Goal: Use online tool/utility: Use online tool/utility

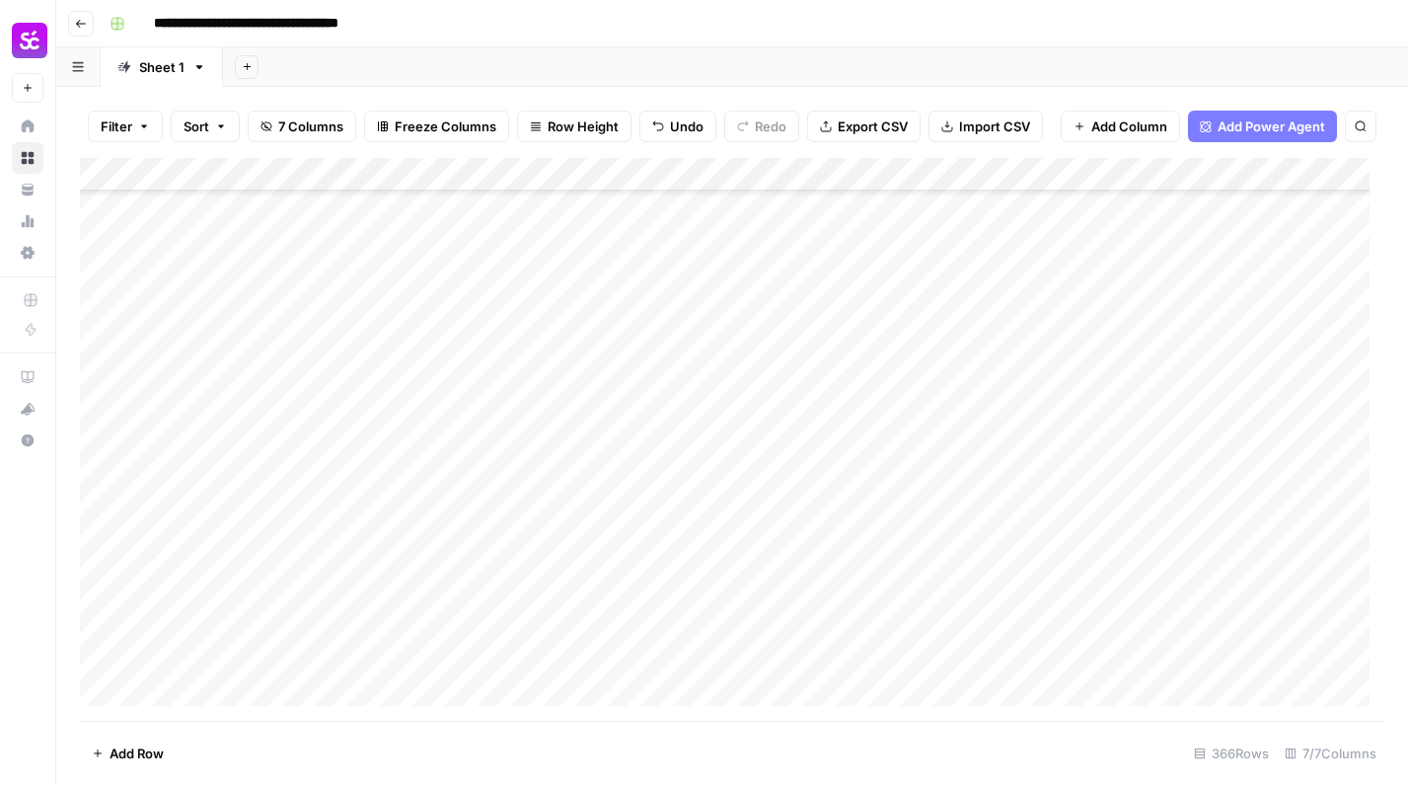
scroll to position [11800, 0]
click at [969, 585] on div "Add Column" at bounding box center [732, 439] width 1305 height 563
click at [327, 589] on div "Add Column" at bounding box center [732, 439] width 1305 height 563
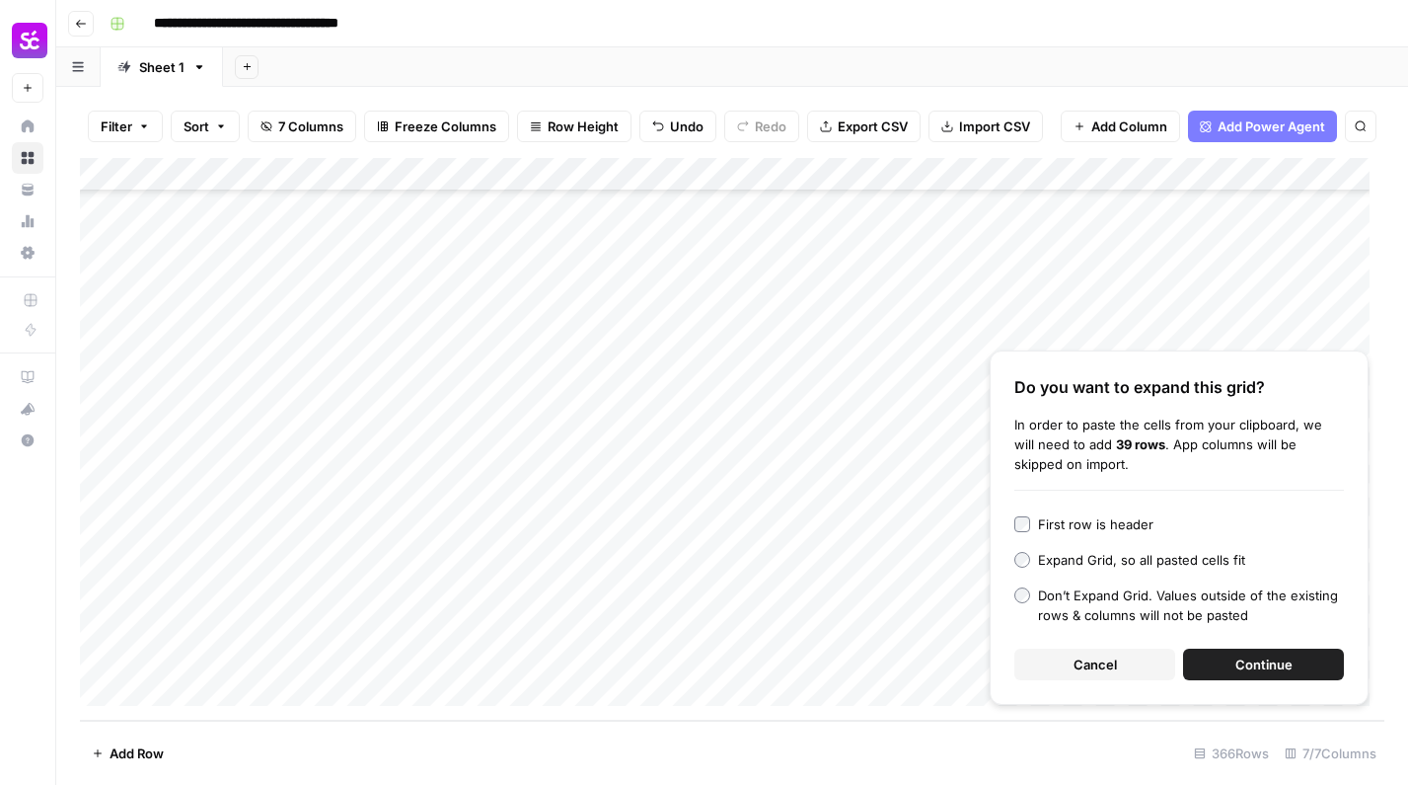
click at [1232, 656] on button "Continue" at bounding box center [1263, 664] width 161 height 32
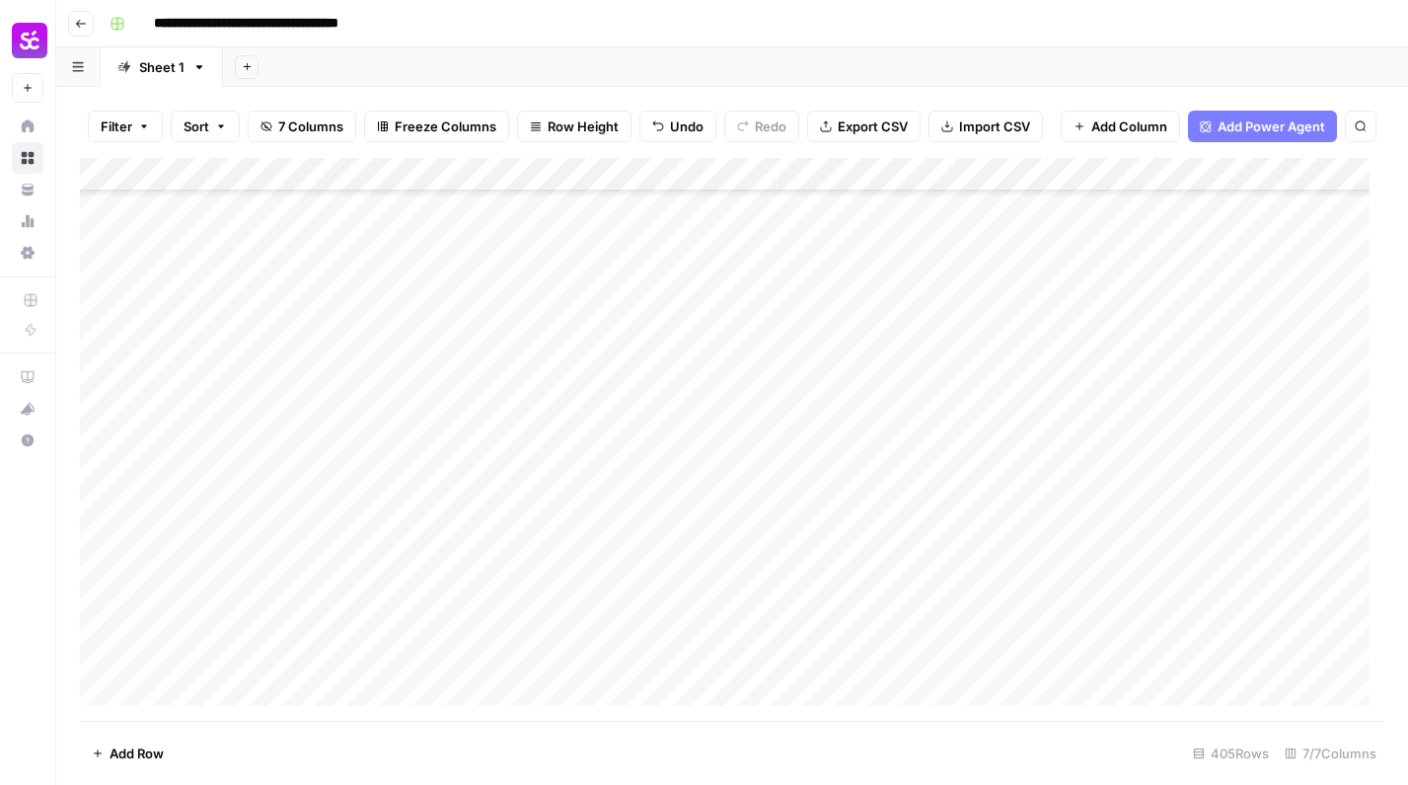
scroll to position [11967, 0]
click at [226, 395] on div "Add Column" at bounding box center [732, 439] width 1305 height 563
click at [232, 465] on div "Add Column" at bounding box center [732, 439] width 1305 height 563
click at [226, 416] on div "Add Column" at bounding box center [732, 439] width 1305 height 563
click at [260, 387] on div "Add Column" at bounding box center [732, 439] width 1305 height 563
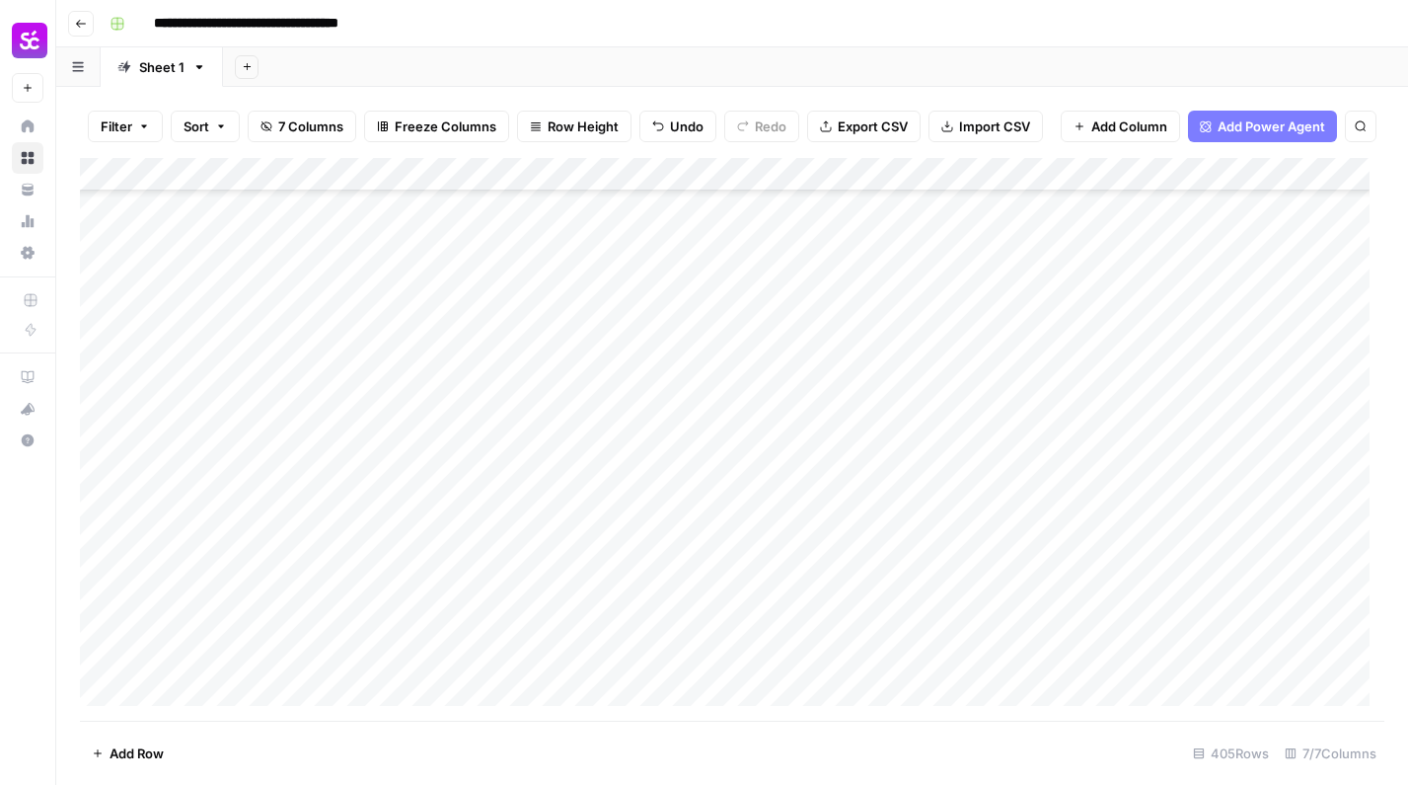
click at [254, 587] on div "Add Column" at bounding box center [732, 439] width 1305 height 563
click at [227, 419] on div "Add Column" at bounding box center [732, 439] width 1305 height 563
click at [224, 568] on div "Add Column" at bounding box center [732, 439] width 1305 height 563
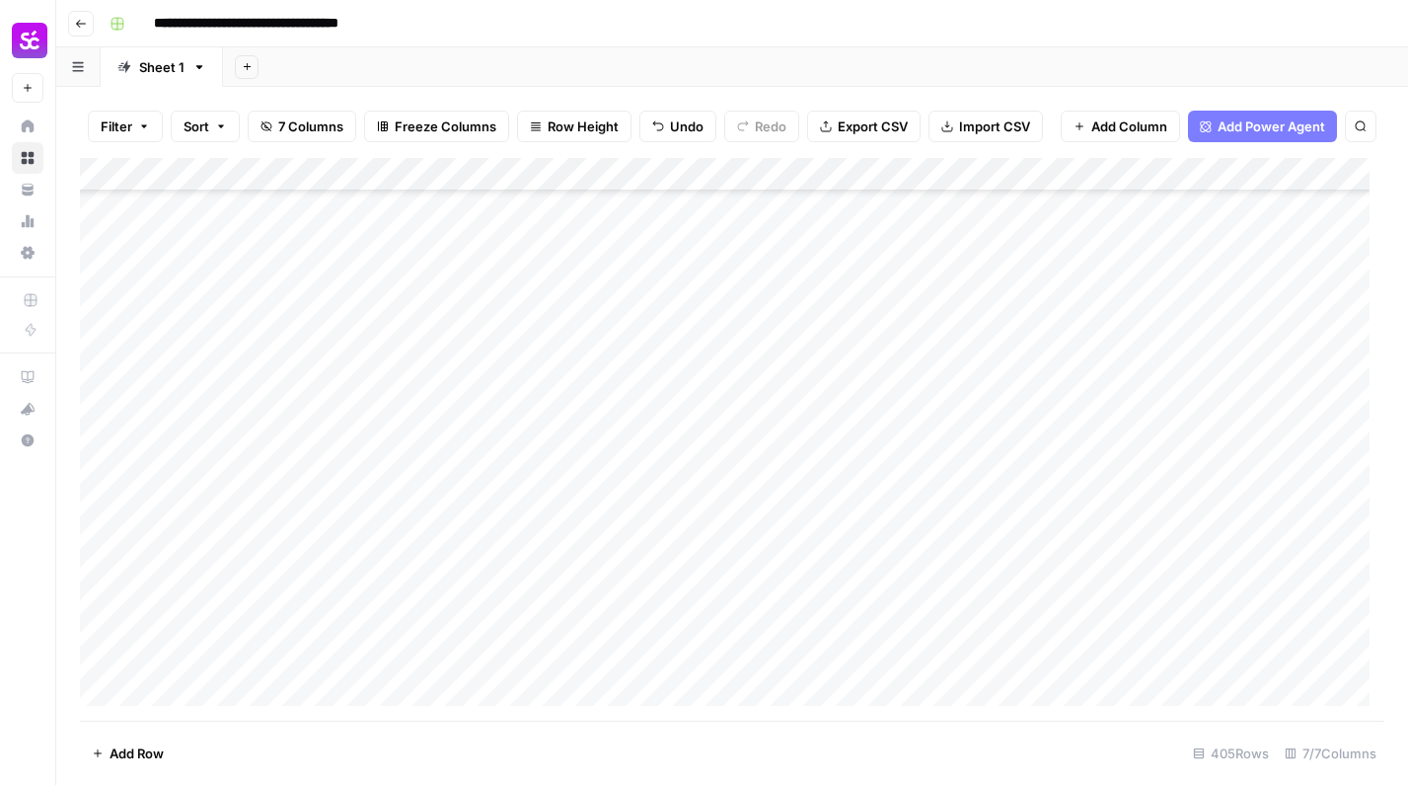
click at [237, 299] on div "Add Column" at bounding box center [732, 439] width 1305 height 563
click at [213, 594] on div "Add Column" at bounding box center [732, 439] width 1305 height 563
click at [243, 637] on div "Add Column" at bounding box center [732, 439] width 1305 height 563
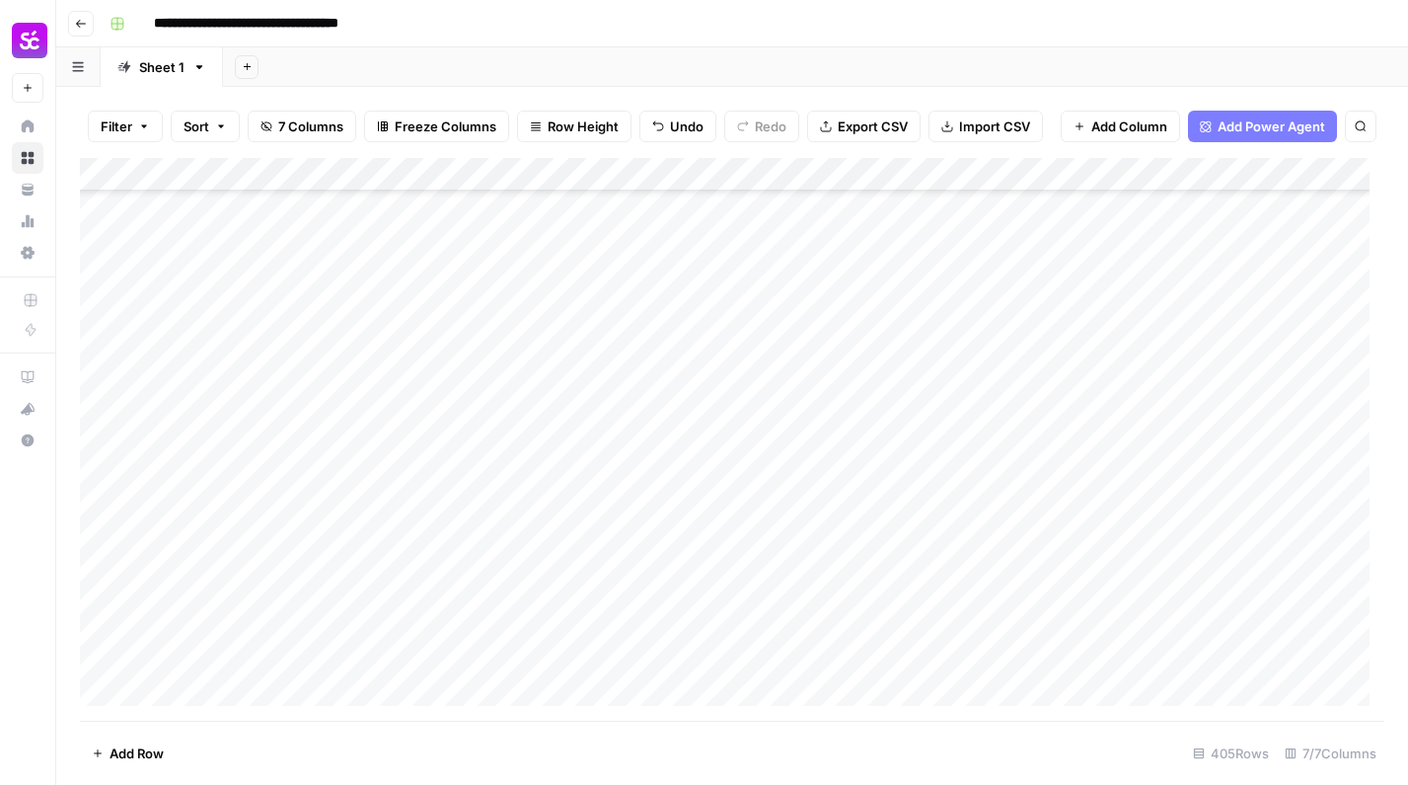
click at [268, 569] on div "Add Column" at bounding box center [732, 439] width 1305 height 563
click at [254, 531] on div "Add Column" at bounding box center [732, 439] width 1305 height 563
click at [266, 472] on div "Add Column" at bounding box center [732, 439] width 1305 height 563
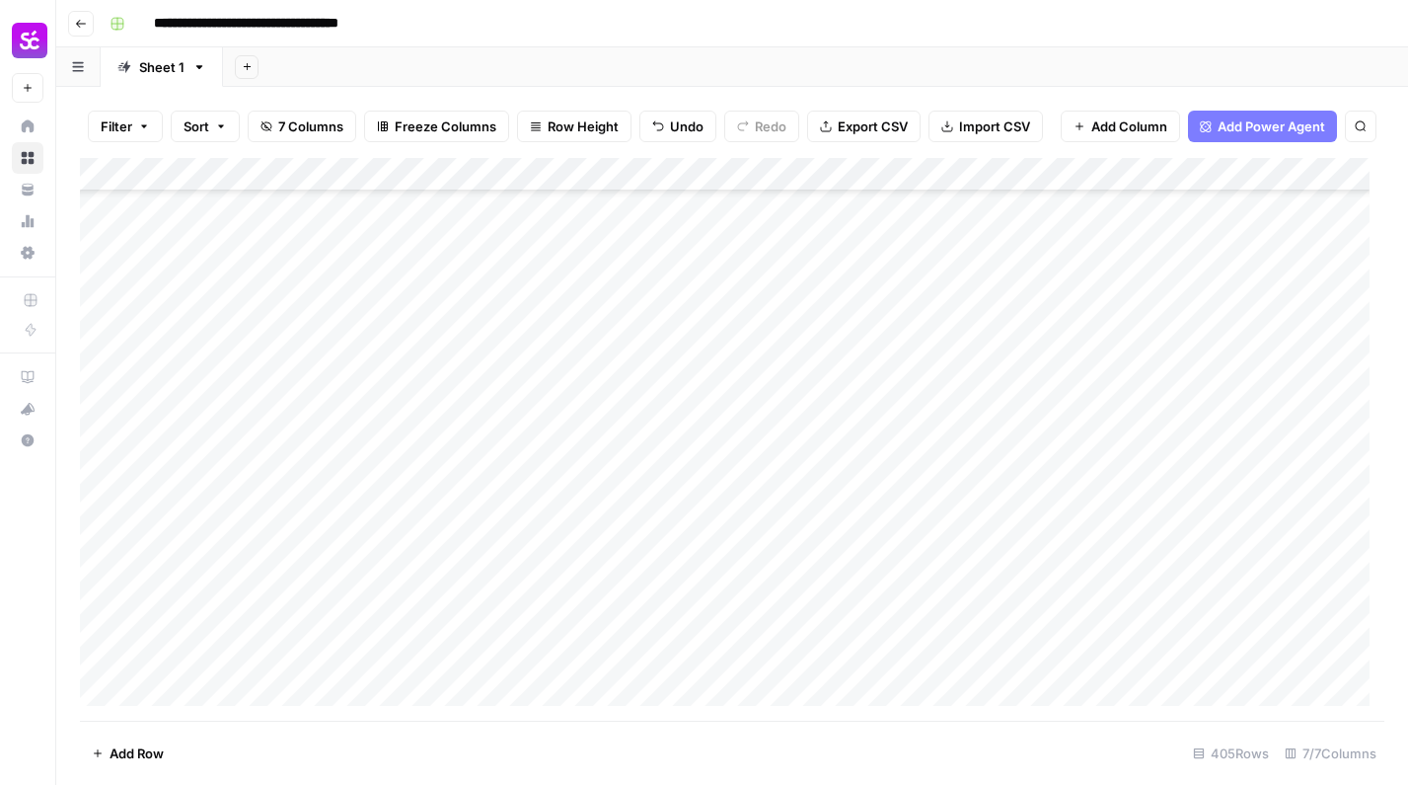
click at [955, 490] on div "Add Column" at bounding box center [732, 439] width 1305 height 563
click at [968, 533] on div "Add Column" at bounding box center [732, 439] width 1305 height 563
drag, startPoint x: 1094, startPoint y: 541, endPoint x: 1086, endPoint y: 572, distance: 32.6
click at [1086, 572] on div "Add Column" at bounding box center [732, 439] width 1305 height 563
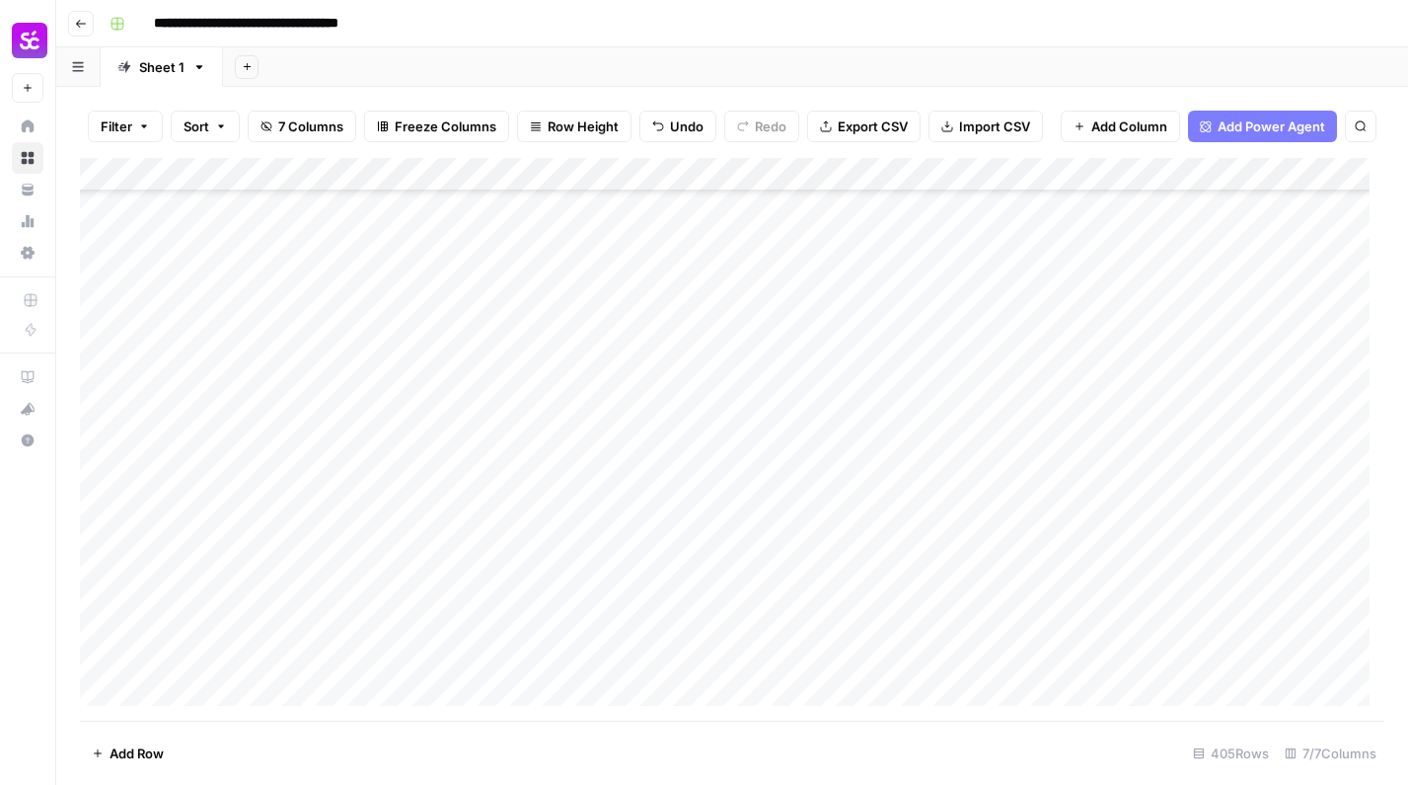
scroll to position [11854, 0]
click at [769, 582] on div "Add Column" at bounding box center [732, 439] width 1305 height 563
click at [993, 620] on div "Add Column" at bounding box center [732, 439] width 1305 height 563
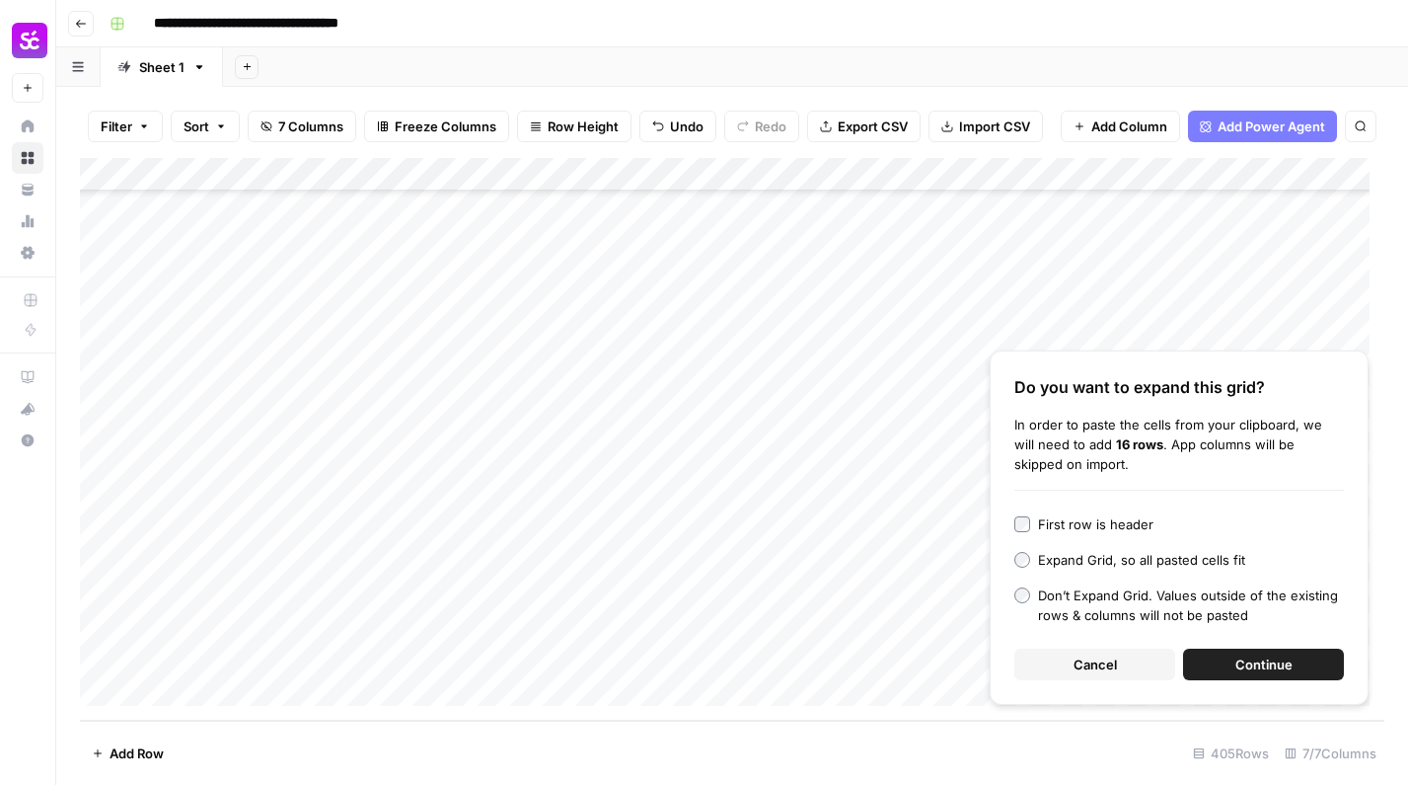
click at [1222, 670] on button "Continue" at bounding box center [1263, 664] width 161 height 32
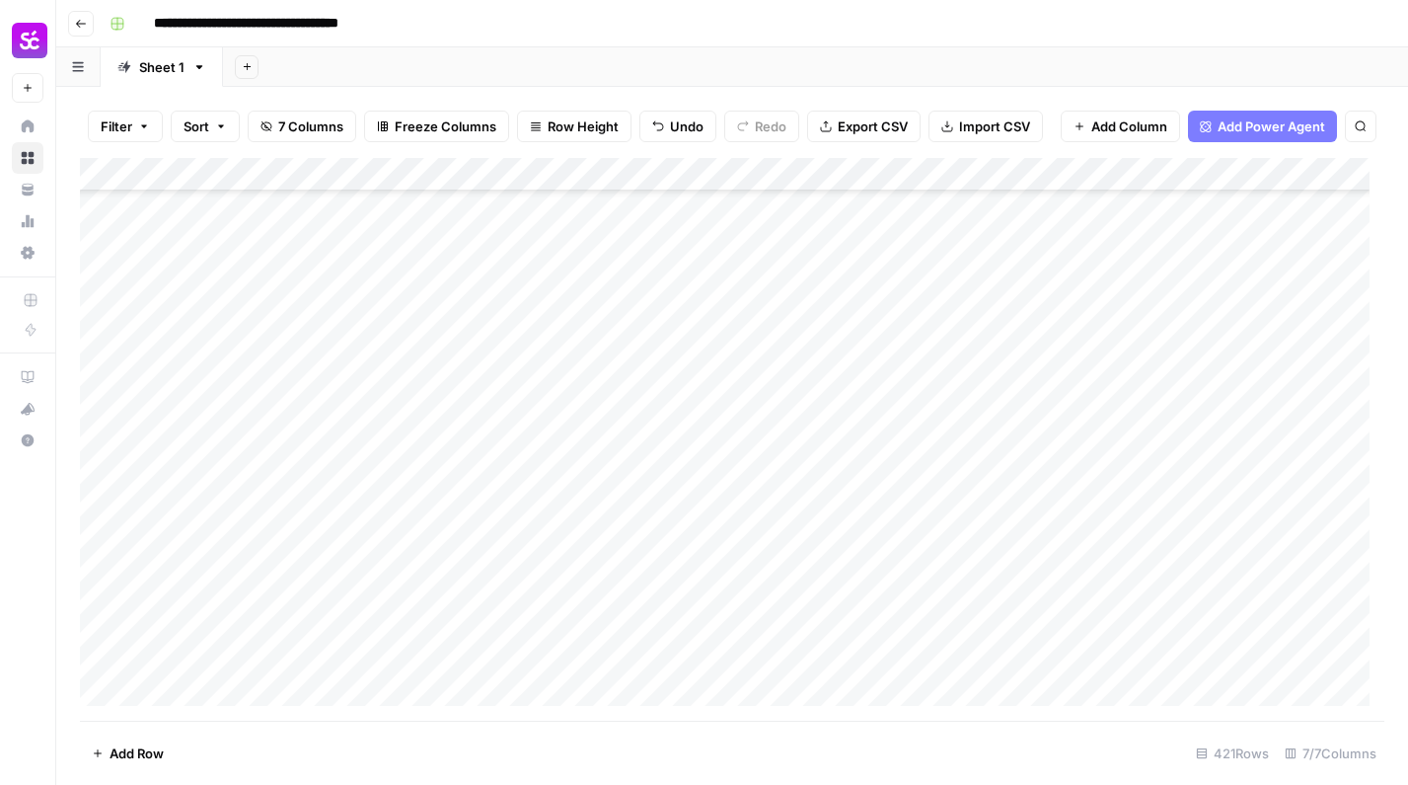
scroll to position [13304, 0]
click at [304, 443] on div "Add Column" at bounding box center [732, 439] width 1305 height 563
click at [1000, 438] on div "Add Column" at bounding box center [732, 439] width 1305 height 563
type textarea "*********"
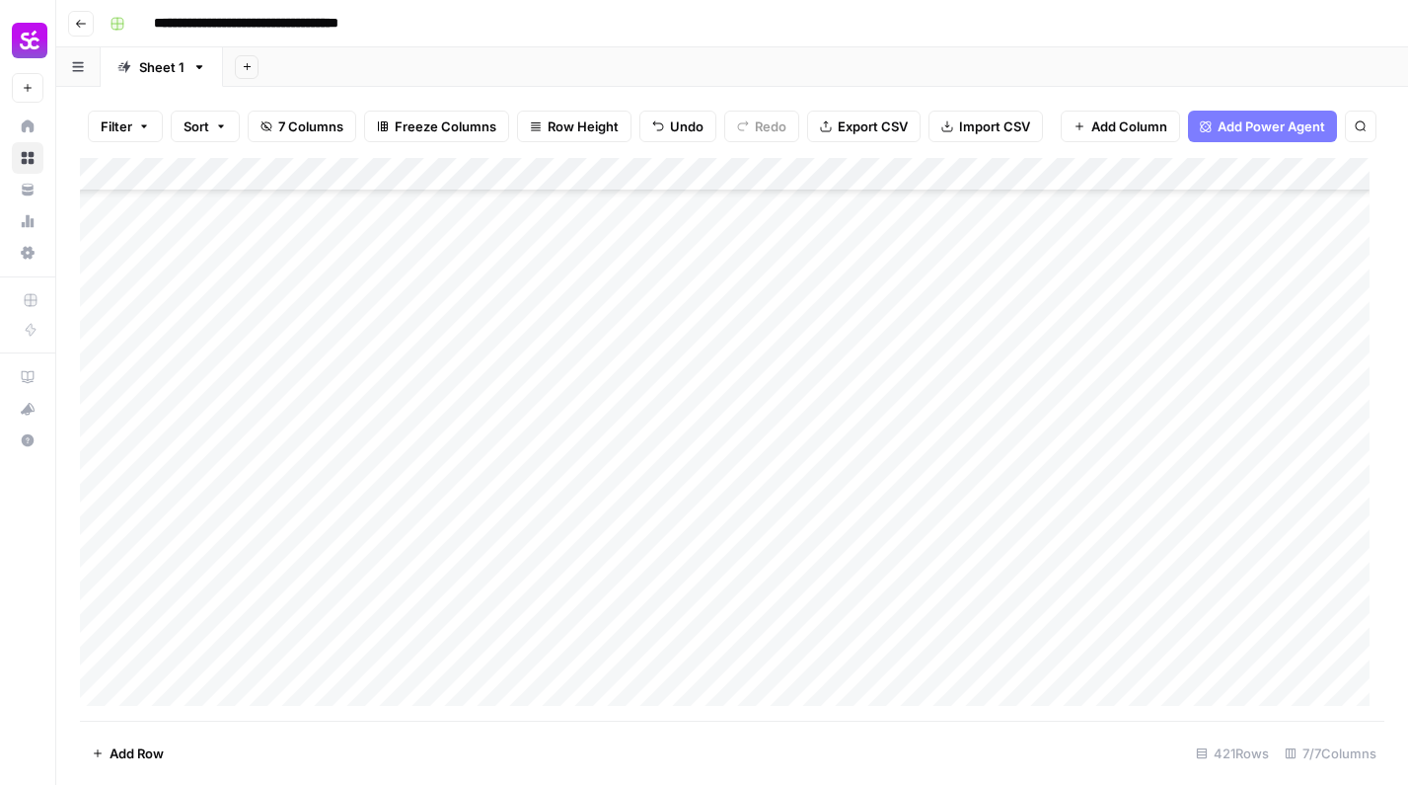
click at [1082, 428] on div "Add Column" at bounding box center [732, 439] width 1305 height 563
drag, startPoint x: 1092, startPoint y: 443, endPoint x: 1052, endPoint y: 632, distance: 192.6
click at [1052, 632] on div "Add Column" at bounding box center [732, 439] width 1305 height 563
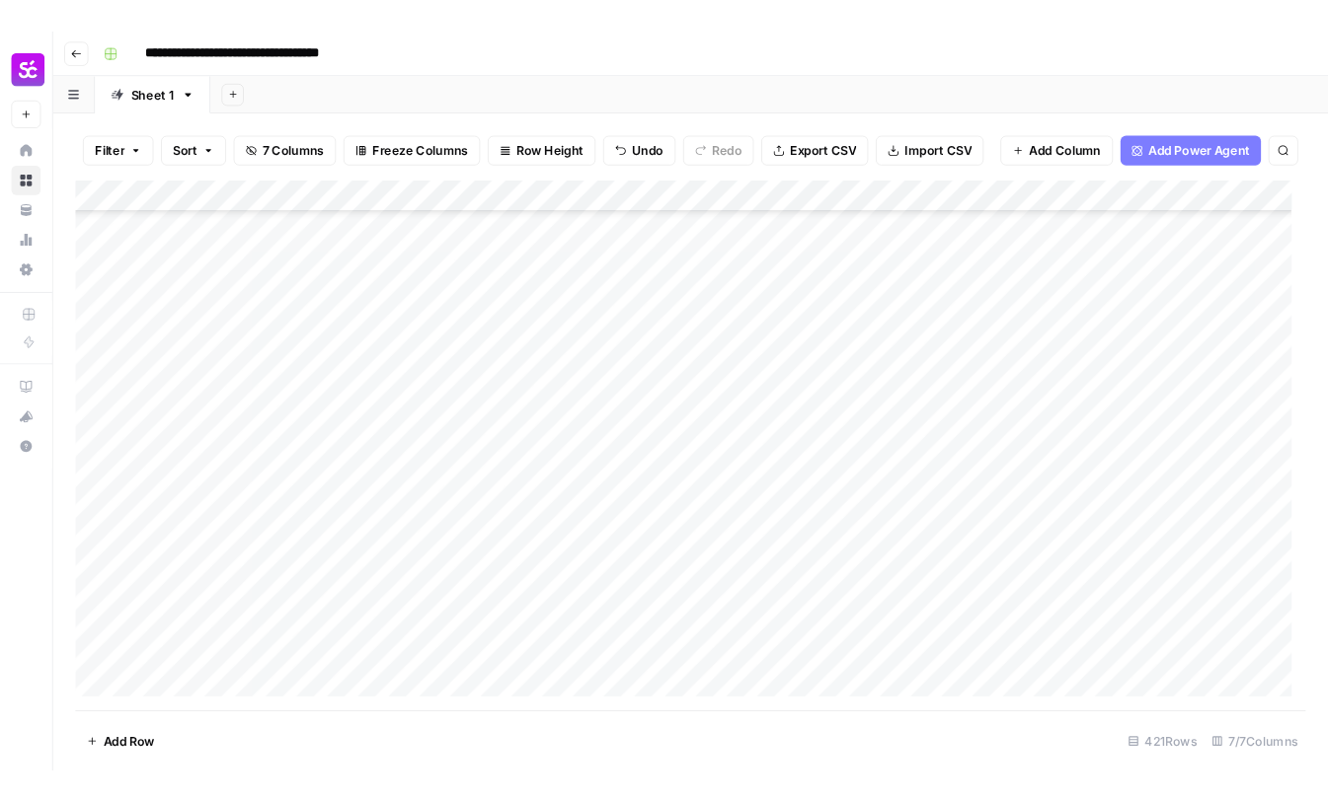
scroll to position [13395, 0]
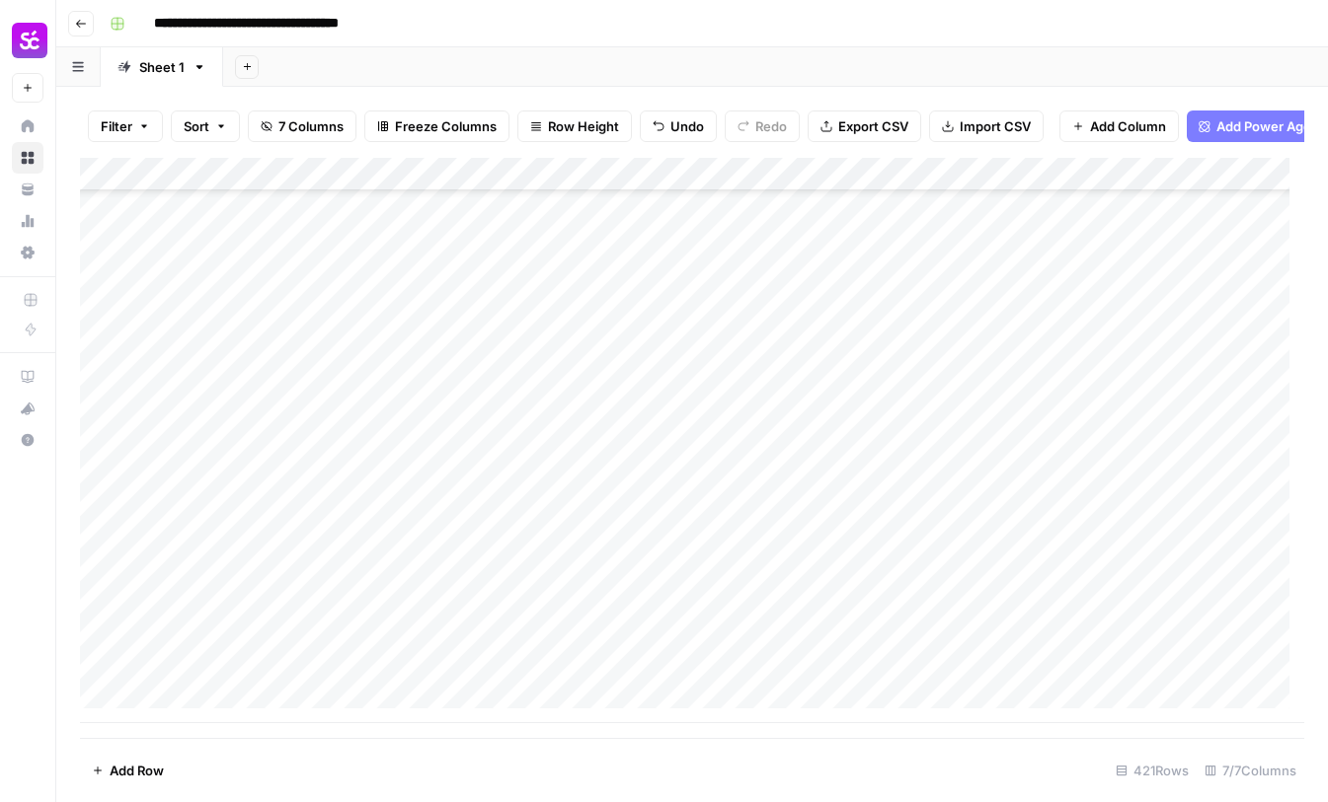
click at [670, 300] on div "Add Column" at bounding box center [692, 441] width 1224 height 566
click at [720, 377] on div "Add Column" at bounding box center [692, 441] width 1224 height 566
click at [697, 342] on div "Add Column" at bounding box center [692, 441] width 1224 height 566
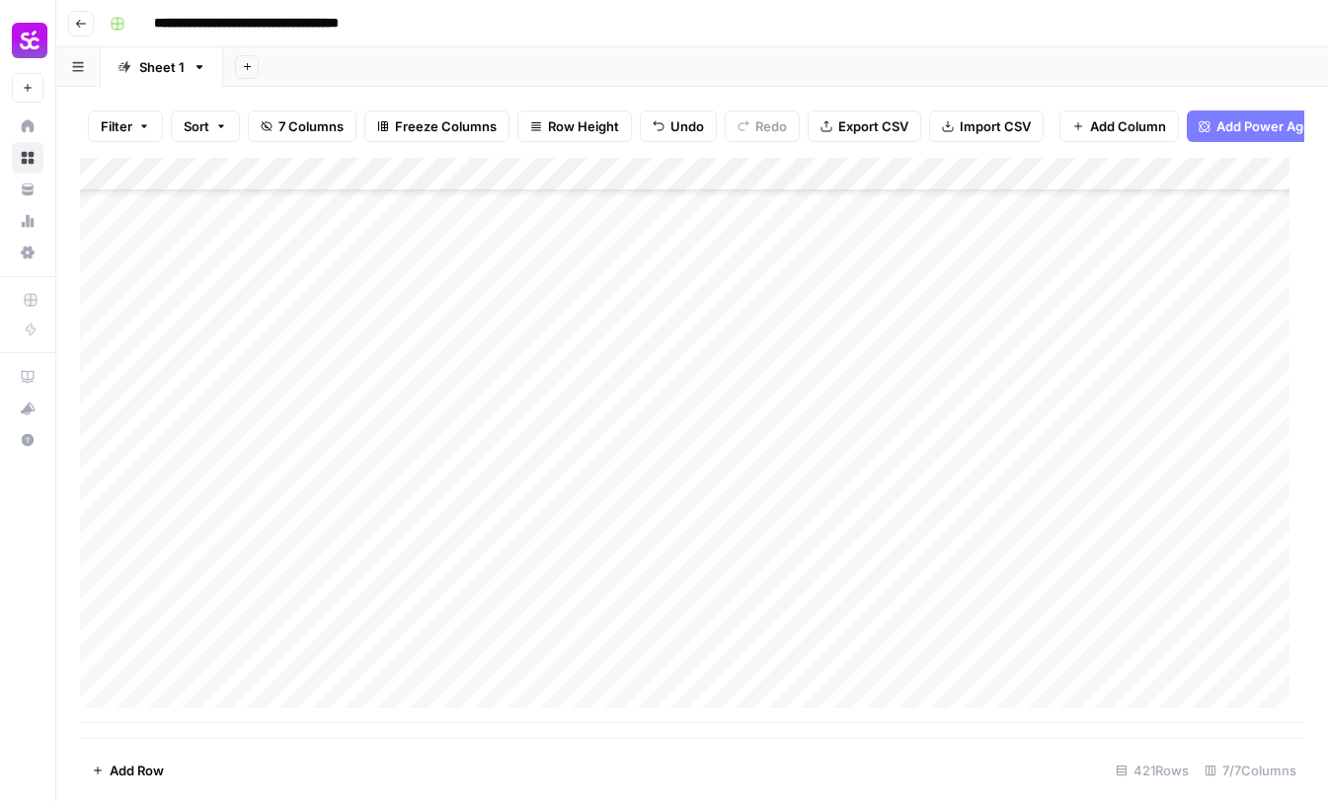
click at [988, 621] on div "Add Column" at bounding box center [692, 441] width 1224 height 566
click at [592, 430] on div "Add Column" at bounding box center [692, 441] width 1224 height 566
click at [949, 437] on div "Add Column" at bounding box center [692, 441] width 1224 height 566
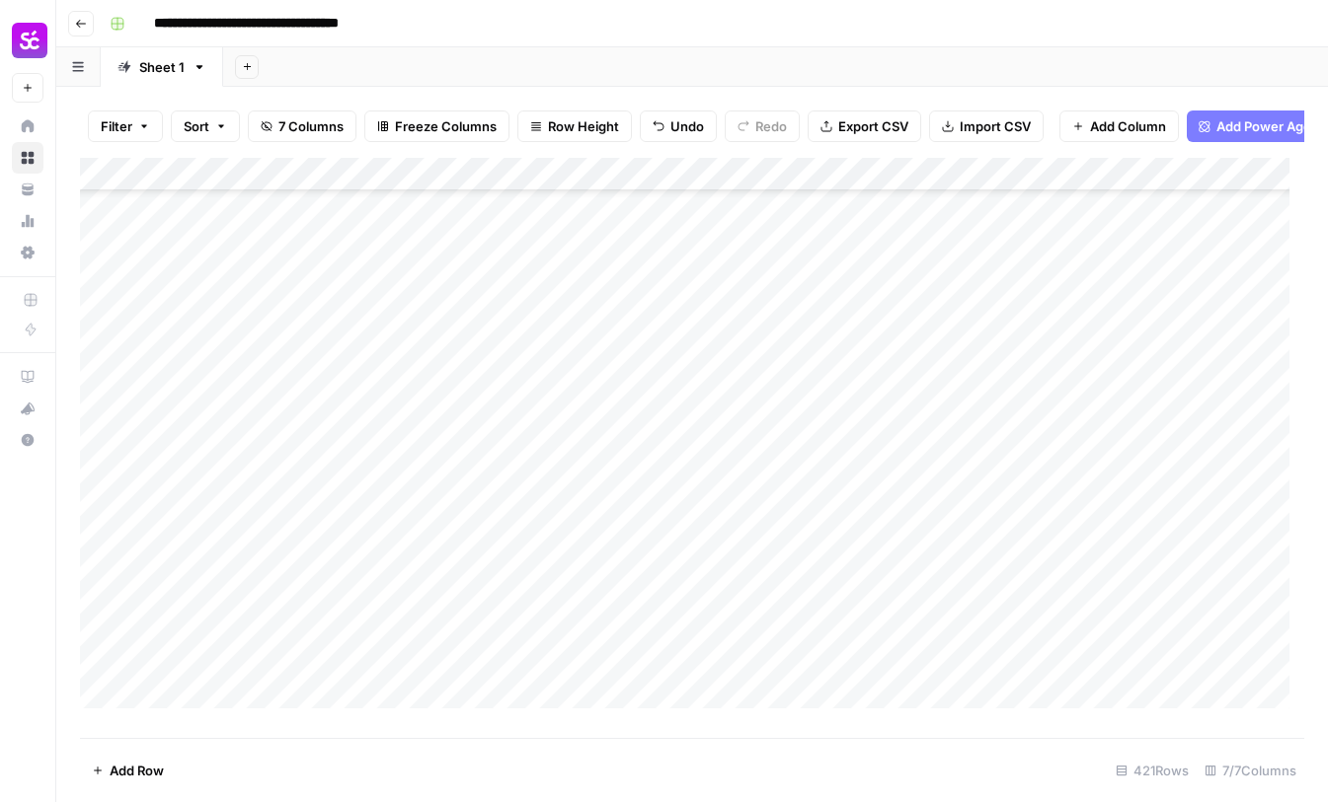
click at [663, 406] on div "Add Column" at bounding box center [692, 441] width 1224 height 566
click at [312, 376] on div "Add Column" at bounding box center [692, 441] width 1224 height 566
click at [564, 352] on div "Add Column" at bounding box center [692, 441] width 1224 height 566
click at [1026, 322] on div "Add Column" at bounding box center [692, 441] width 1224 height 566
click at [1010, 375] on div "Add Column" at bounding box center [692, 441] width 1224 height 566
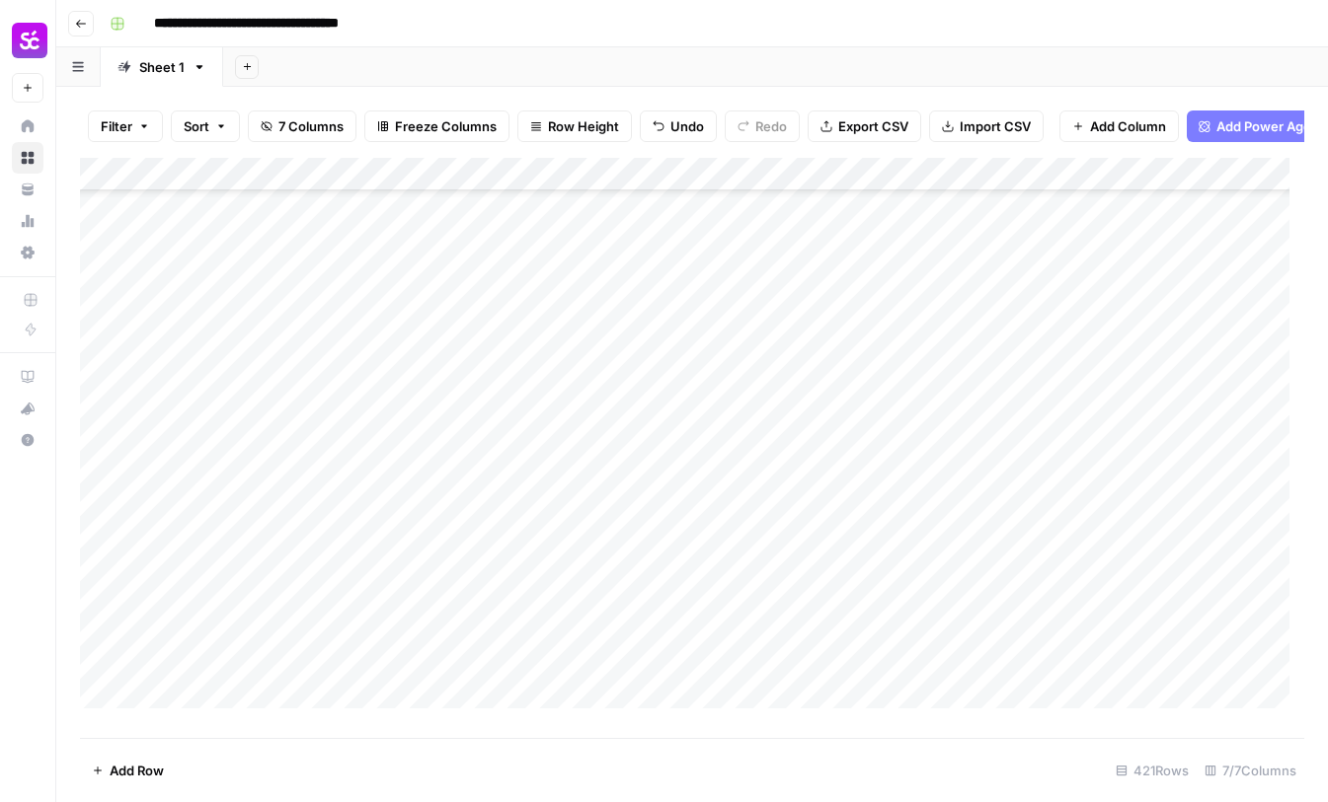
click at [1008, 379] on div "Add Column" at bounding box center [692, 441] width 1224 height 566
click at [429, 610] on div "Add Column" at bounding box center [692, 441] width 1224 height 566
click at [932, 611] on div "Add Column" at bounding box center [692, 441] width 1224 height 566
click at [949, 645] on div "Add Column" at bounding box center [692, 441] width 1224 height 566
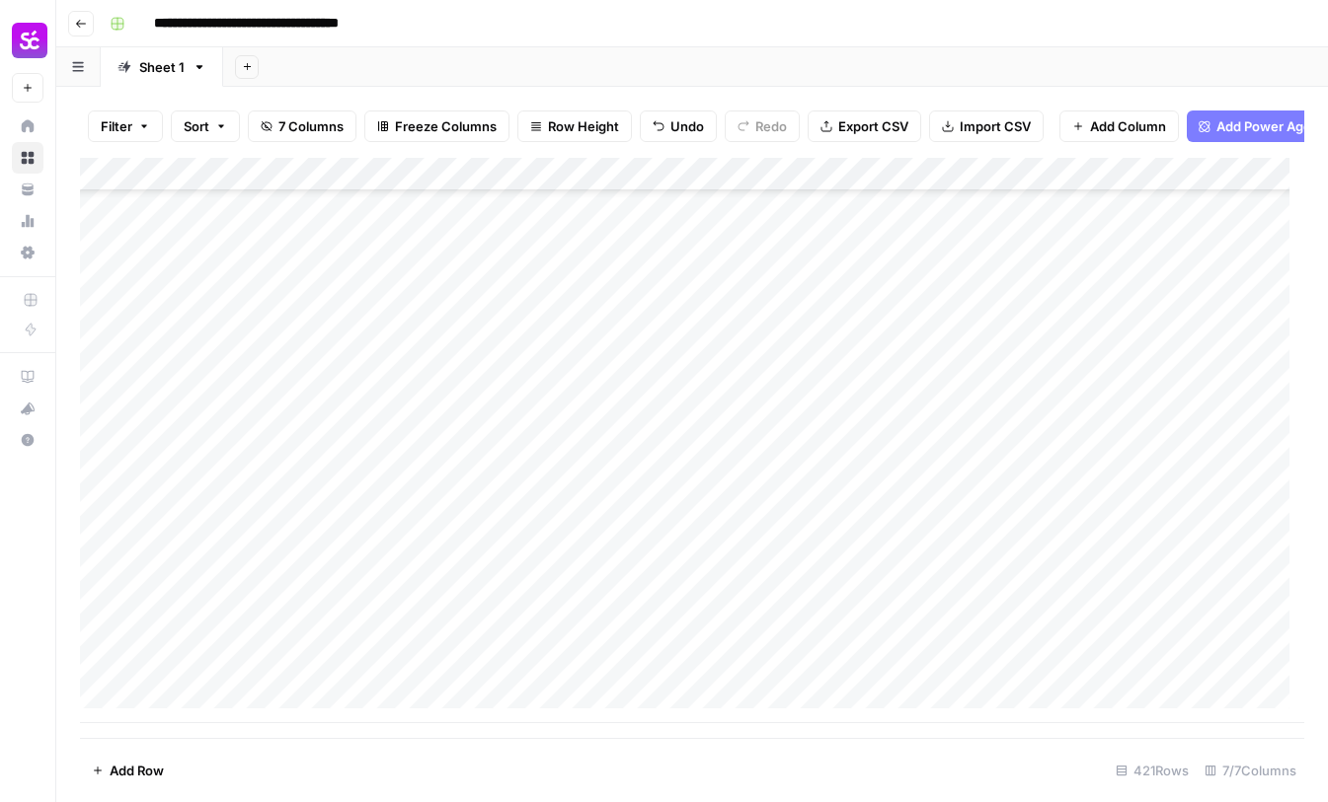
click at [209, 625] on div "Add Column" at bounding box center [692, 441] width 1224 height 566
click at [951, 642] on div "Add Column" at bounding box center [692, 441] width 1224 height 566
click at [283, 621] on div "Add Column" at bounding box center [692, 441] width 1224 height 566
click at [289, 646] on div "Add Column" at bounding box center [692, 441] width 1224 height 566
click at [990, 617] on div "Add Column" at bounding box center [692, 441] width 1224 height 566
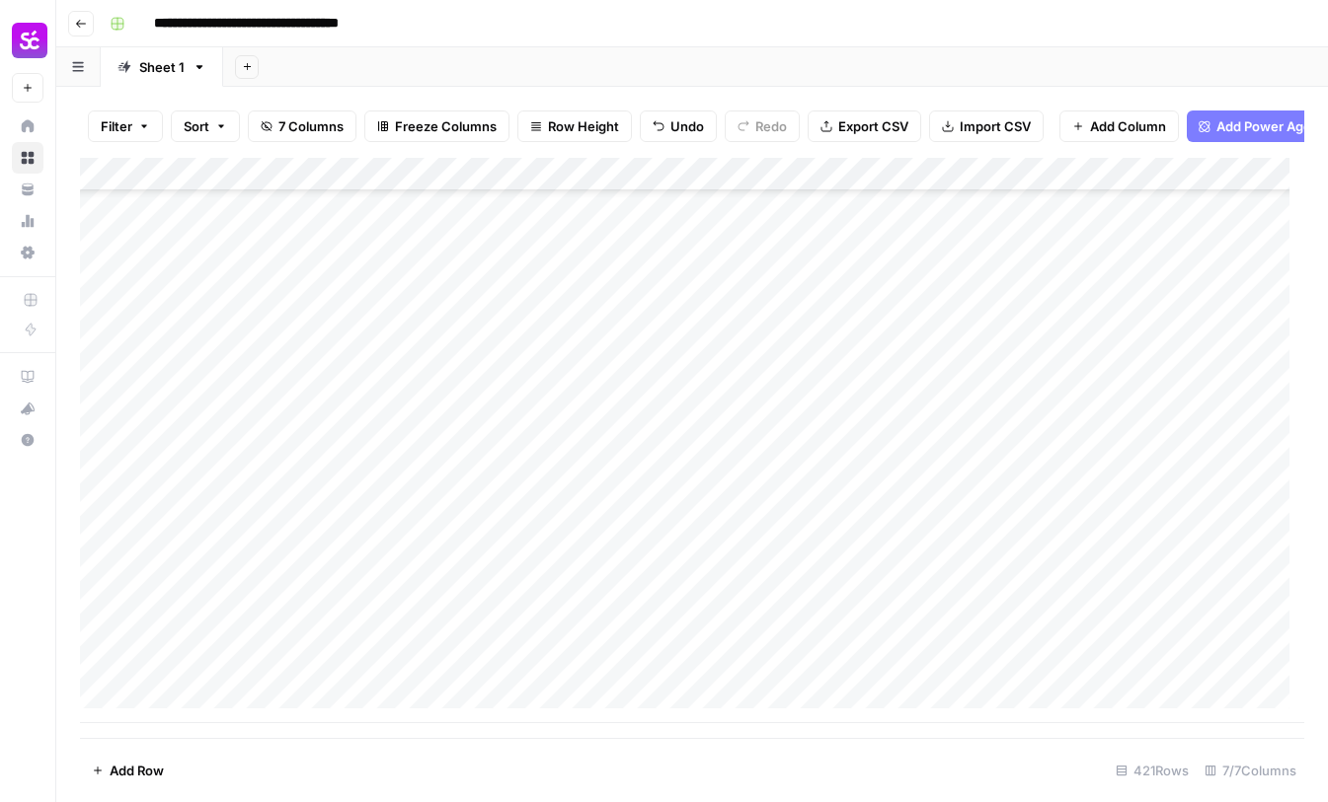
click at [346, 592] on div "Add Column" at bounding box center [692, 441] width 1224 height 566
click at [191, 517] on div "Add Column" at bounding box center [692, 441] width 1224 height 566
click at [960, 311] on div "Add Column" at bounding box center [692, 441] width 1224 height 566
click at [328, 332] on div "Add Column" at bounding box center [692, 441] width 1224 height 566
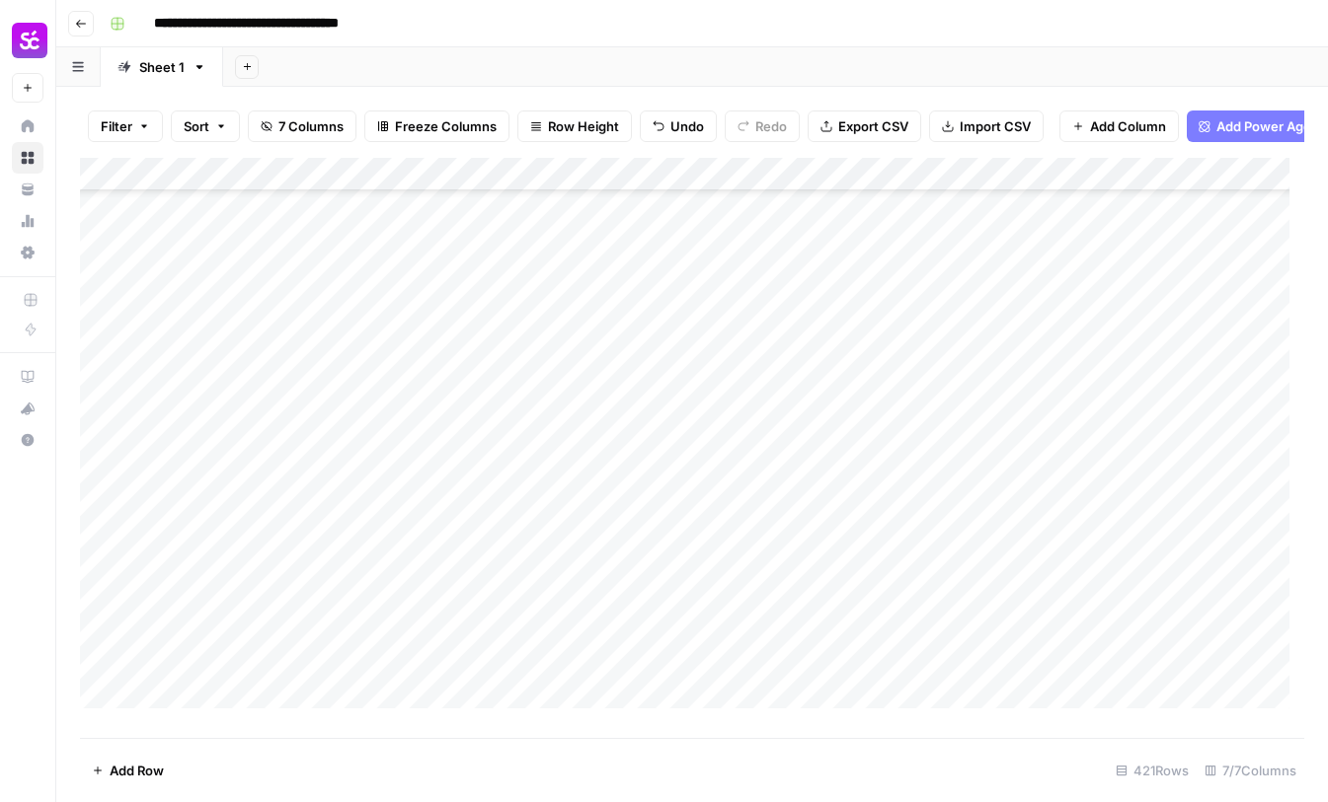
scroll to position [13254, 0]
click at [273, 474] on div "Add Column" at bounding box center [692, 441] width 1224 height 566
click at [318, 408] on div "Add Column" at bounding box center [692, 441] width 1224 height 566
click at [1042, 451] on div "Add Column" at bounding box center [692, 441] width 1224 height 566
click at [1008, 417] on div "Add Column" at bounding box center [692, 441] width 1224 height 566
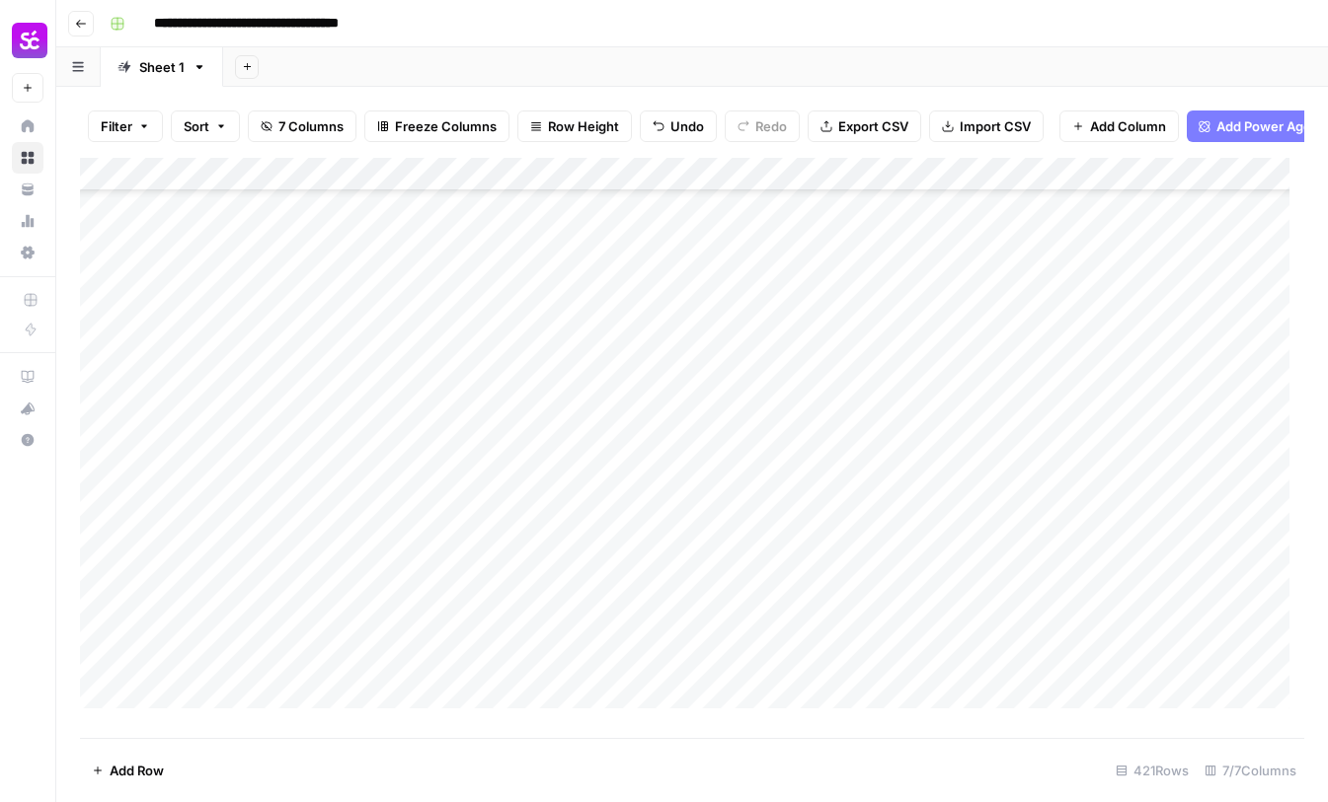
click at [1002, 368] on div "Add Column" at bounding box center [692, 441] width 1224 height 566
click at [275, 427] on div "Add Column" at bounding box center [692, 441] width 1224 height 566
click at [272, 378] on div "Add Column" at bounding box center [692, 441] width 1224 height 566
click at [282, 336] on div "Add Column" at bounding box center [692, 441] width 1224 height 566
click at [307, 281] on div "Add Column" at bounding box center [692, 441] width 1224 height 566
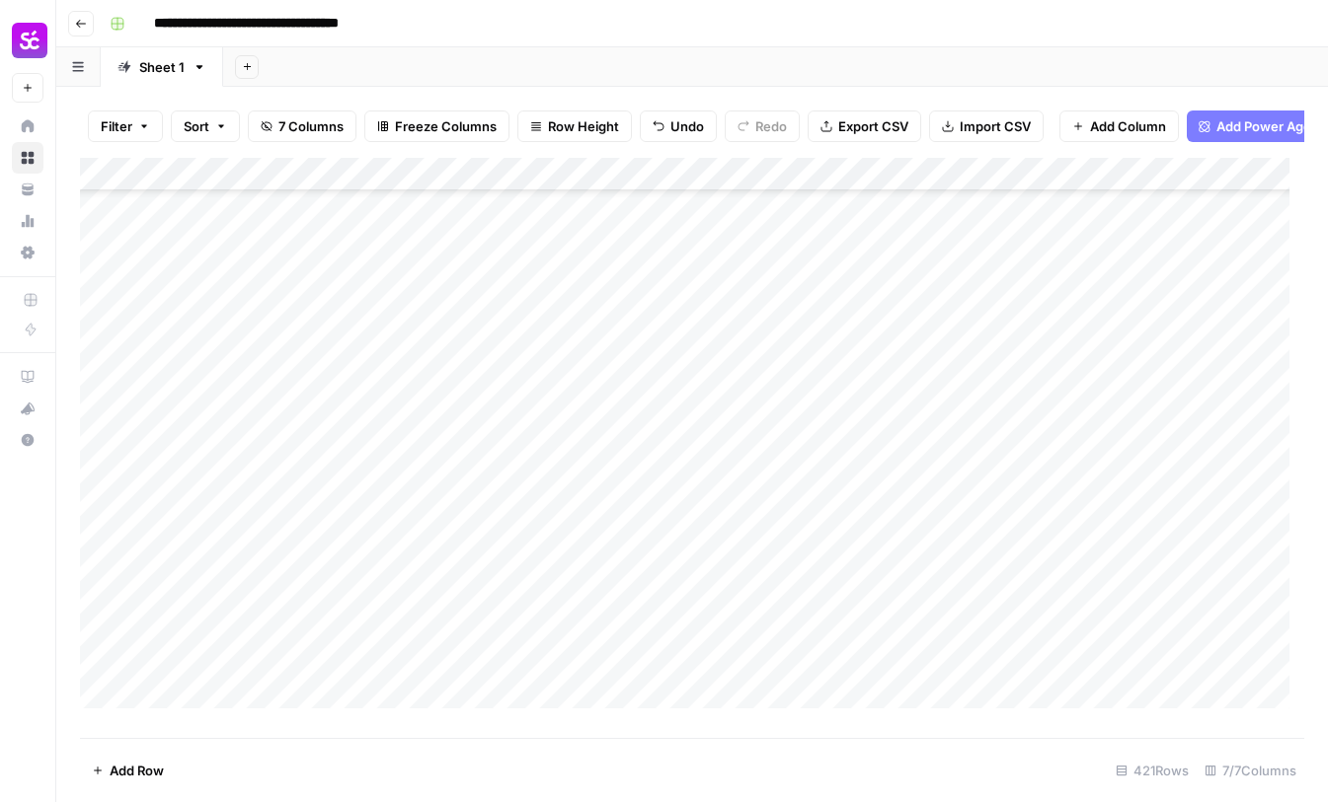
click at [966, 461] on div "Add Column" at bounding box center [692, 441] width 1224 height 566
click at [309, 451] on div "Add Column" at bounding box center [692, 441] width 1224 height 566
click at [302, 503] on div "Add Column" at bounding box center [692, 441] width 1224 height 566
click at [319, 525] on div "Add Column" at bounding box center [692, 441] width 1224 height 566
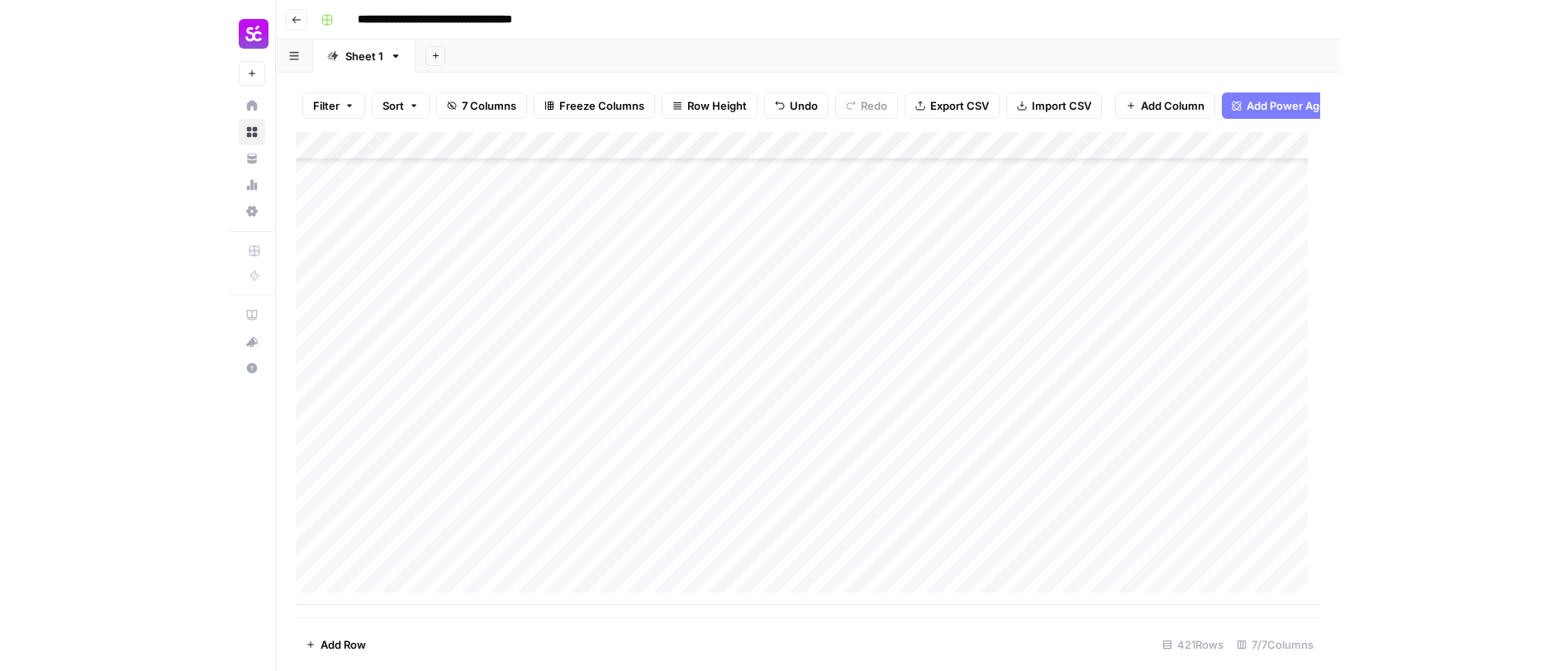
scroll to position [11414, 0]
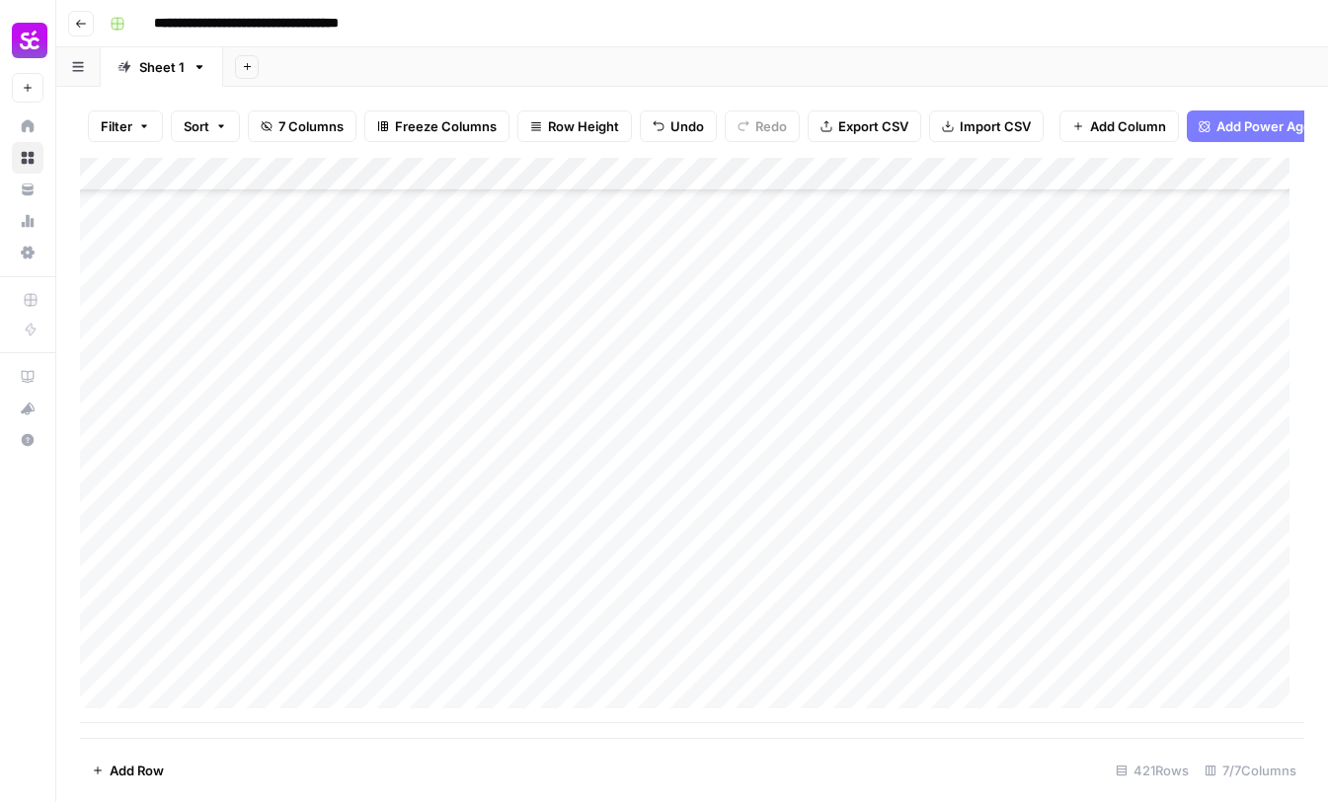
click at [268, 628] on div "Add Column" at bounding box center [692, 441] width 1224 height 566
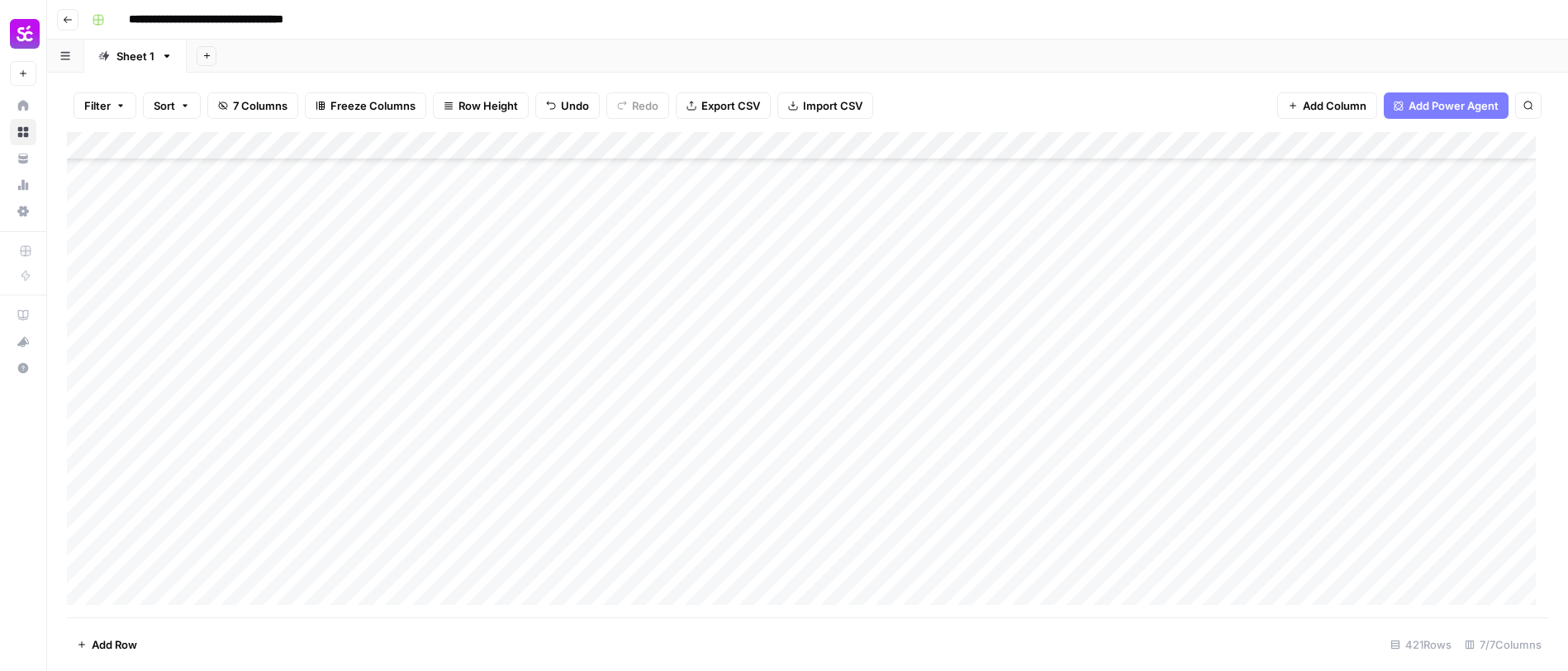
scroll to position [11402, 0]
click at [202, 539] on div "Add Column" at bounding box center [808, 375] width 1482 height 485
type textarea "*"
type textarea "**********"
click at [818, 502] on div "Add Column" at bounding box center [808, 375] width 1482 height 485
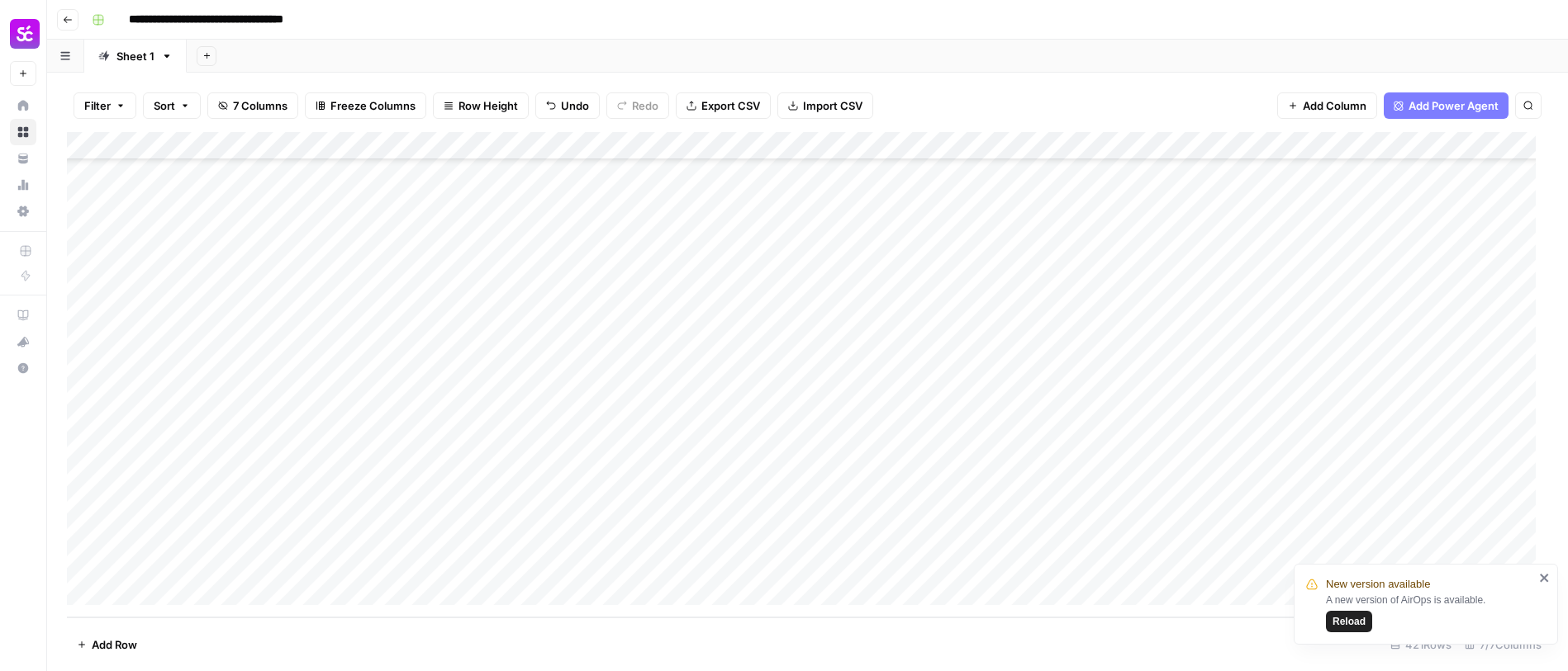
click at [808, 534] on div "Add Column" at bounding box center [808, 375] width 1482 height 485
click at [976, 540] on div "Add Column" at bounding box center [808, 375] width 1482 height 485
type textarea "**********"
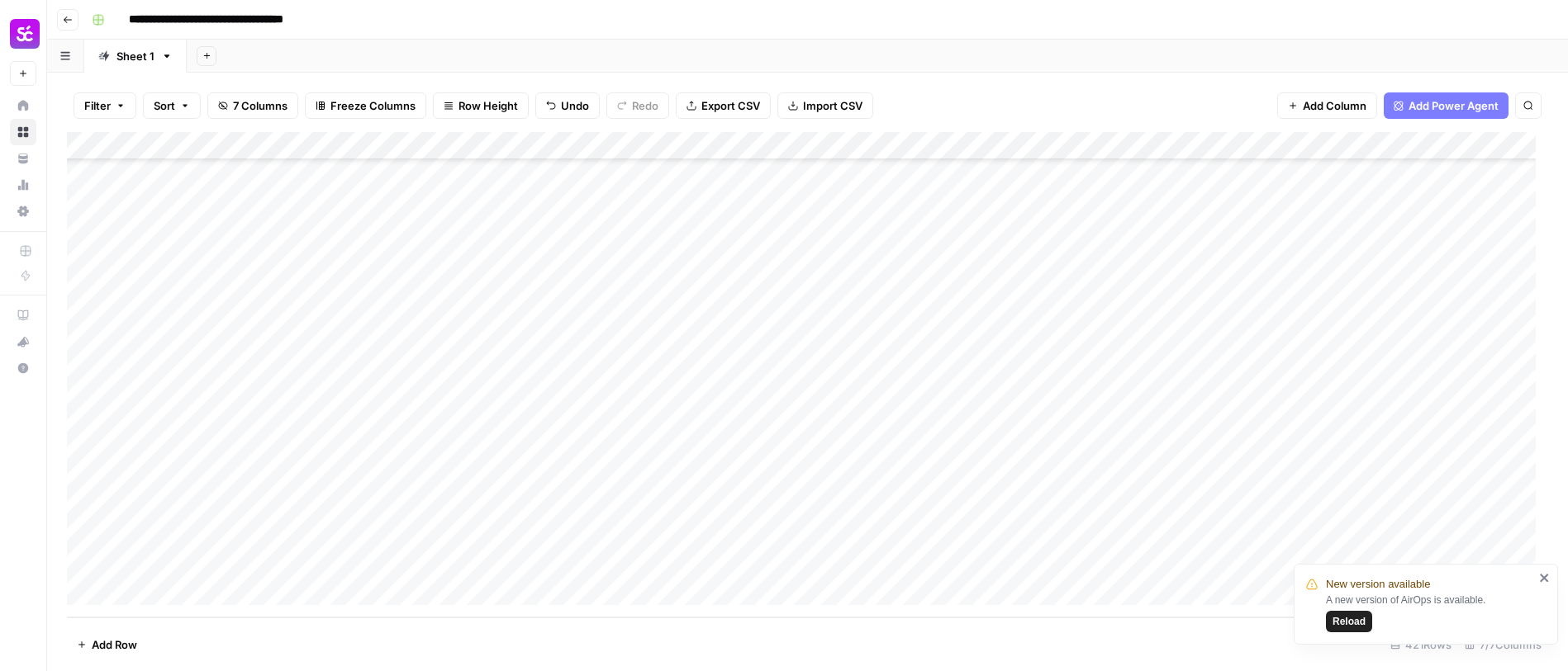
drag, startPoint x: 717, startPoint y: 527, endPoint x: 801, endPoint y: 528, distance: 84.0
click at [717, 527] on div "Add Column" at bounding box center [808, 375] width 1482 height 485
click at [979, 540] on div "Add Column" at bounding box center [808, 375] width 1482 height 485
click at [956, 542] on div "Add Column" at bounding box center [808, 375] width 1482 height 485
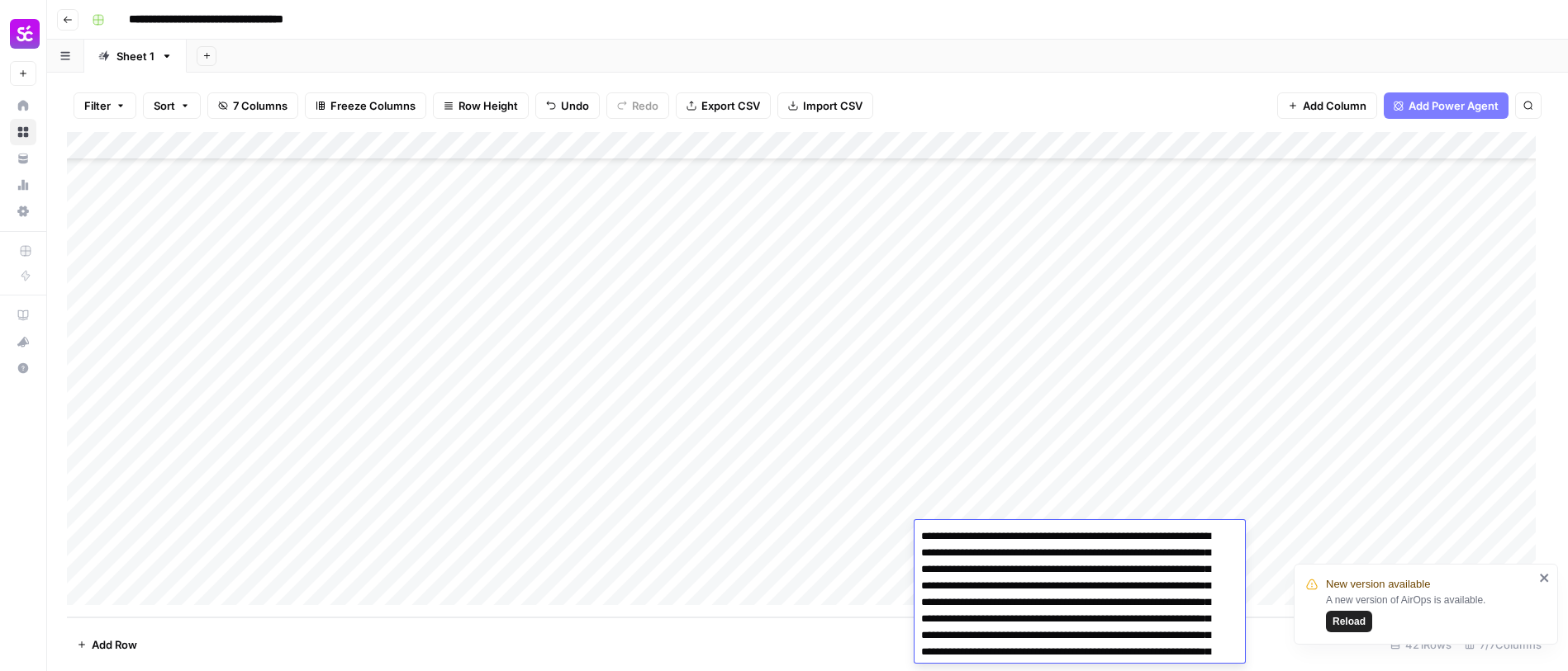
scroll to position [925, 0]
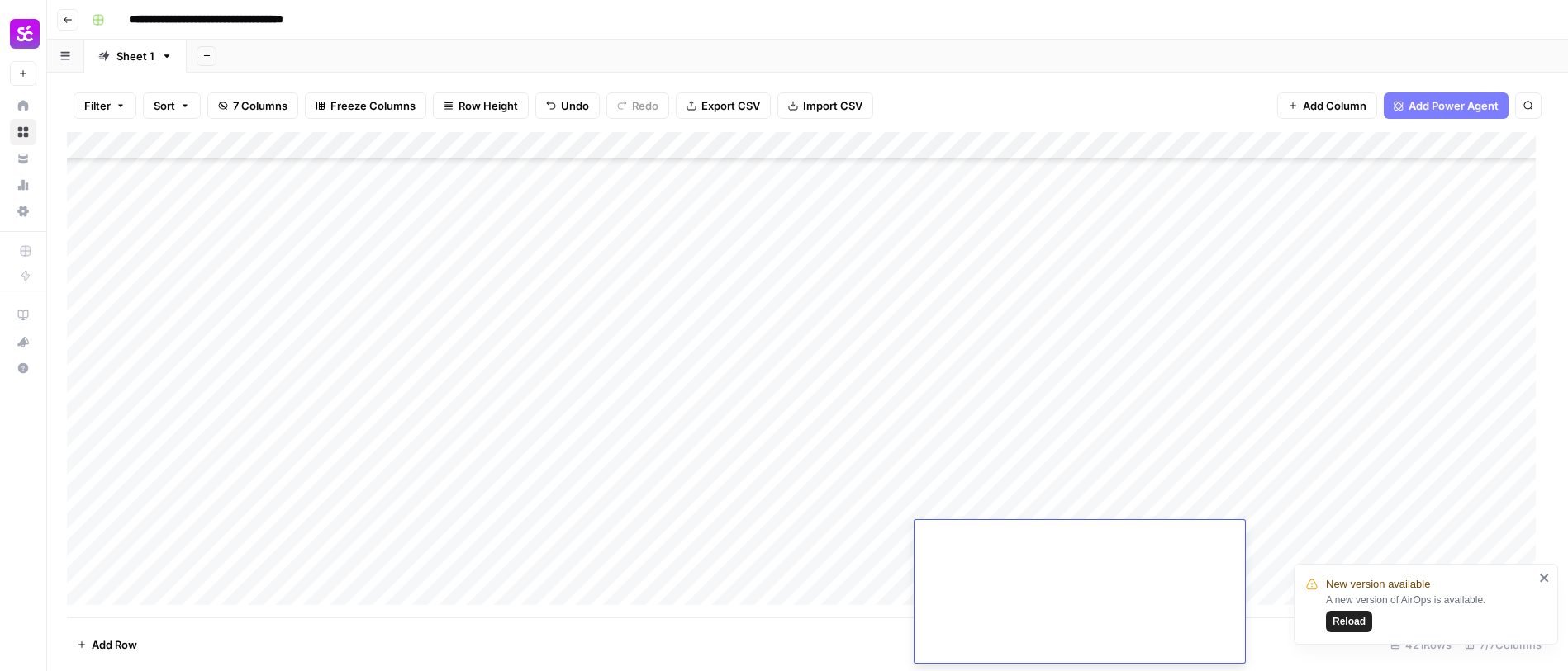
click at [1151, 649] on textarea at bounding box center [1074, 131] width 318 height 1063
click at [1161, 645] on textarea at bounding box center [1074, 131] width 318 height 1063
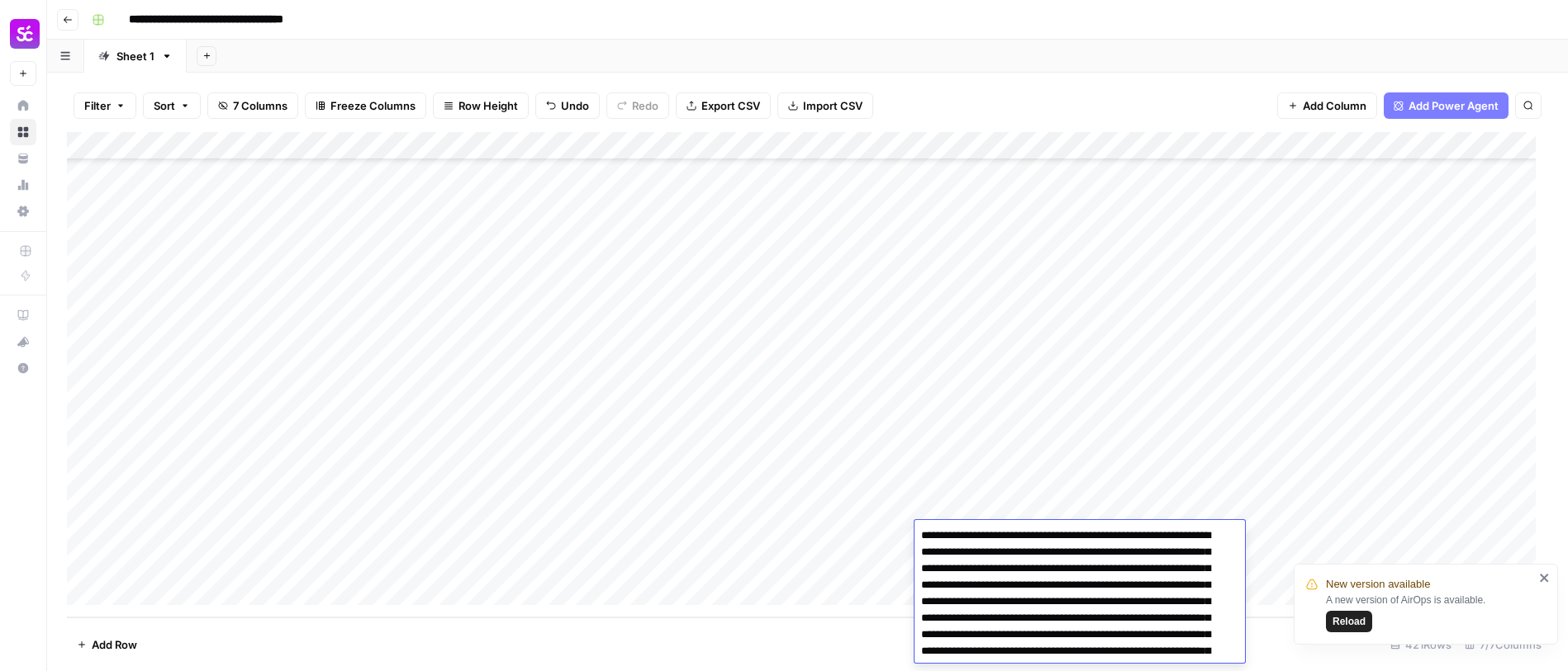
scroll to position [0, 0]
type textarea "**********"
click at [897, 516] on div "Add Column" at bounding box center [808, 375] width 1482 height 485
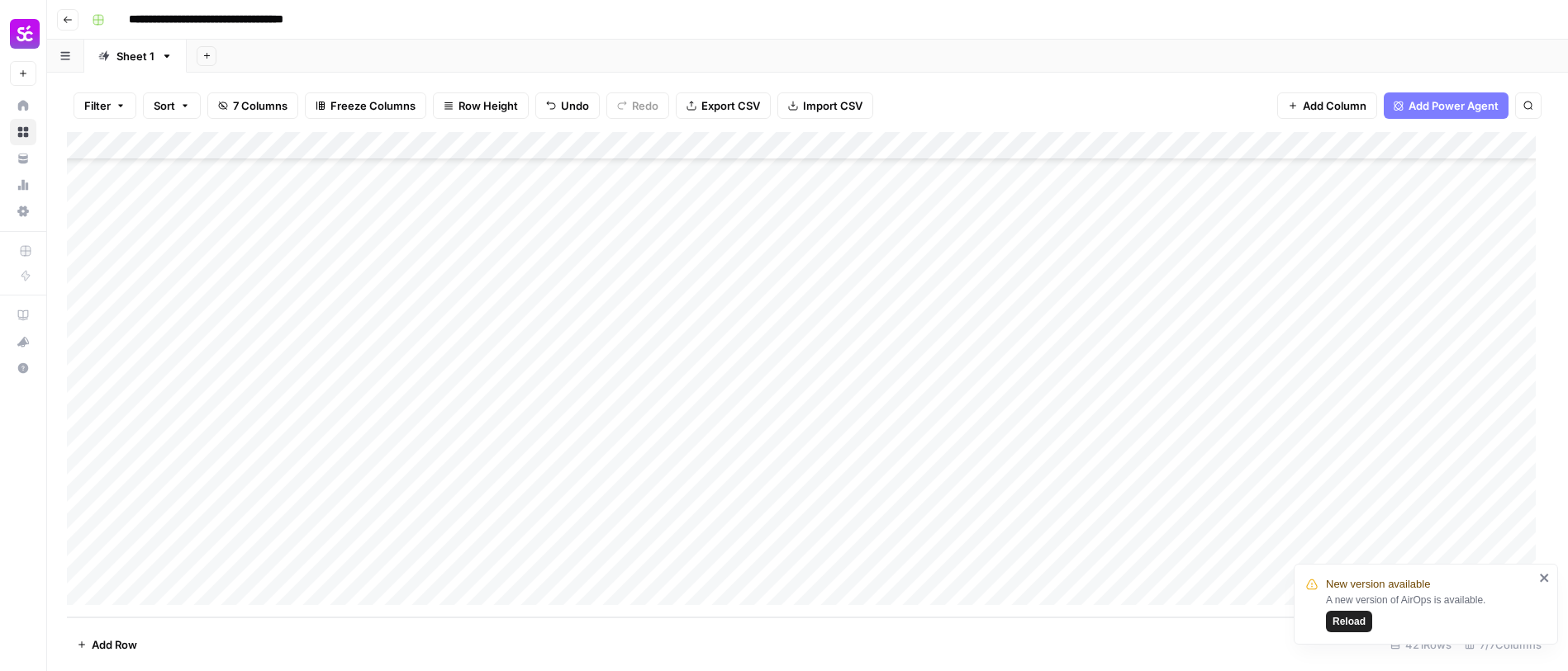
click at [933, 536] on div "Add Column" at bounding box center [808, 375] width 1482 height 485
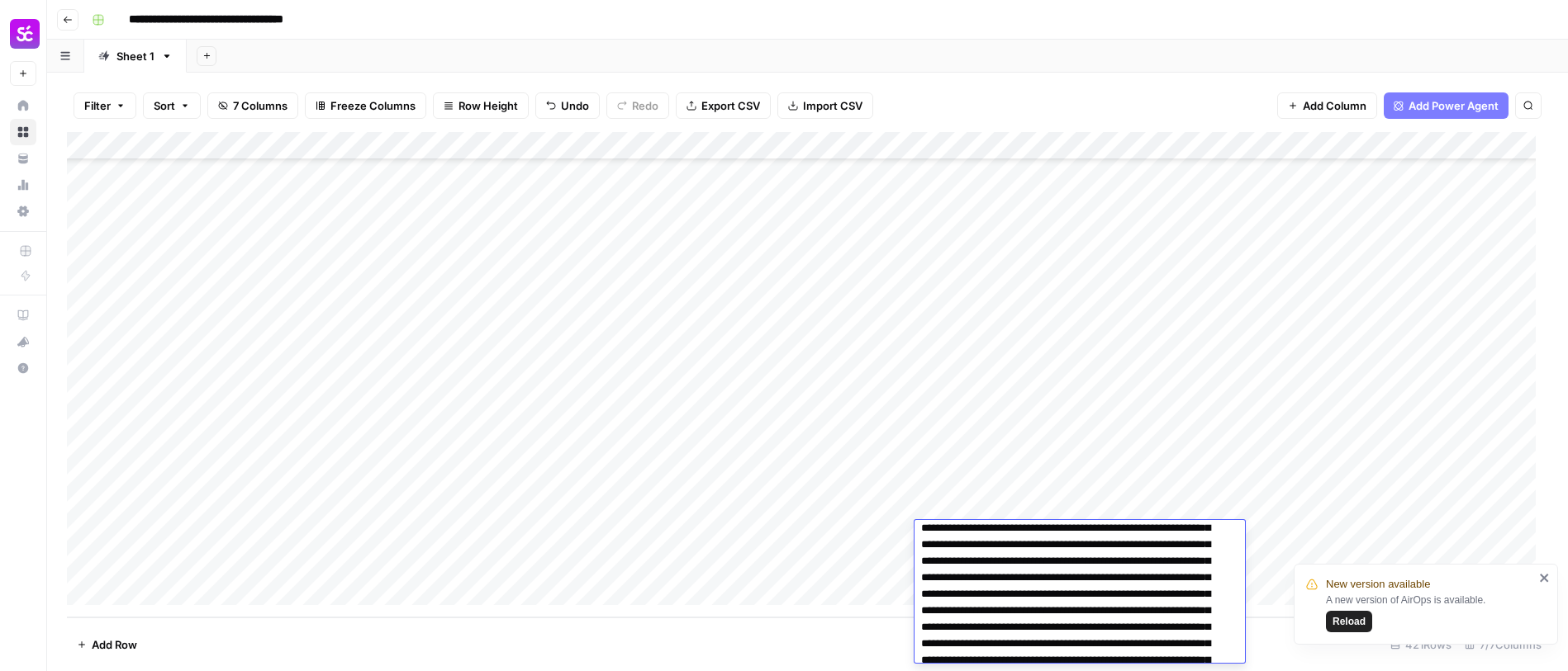
scroll to position [925, 0]
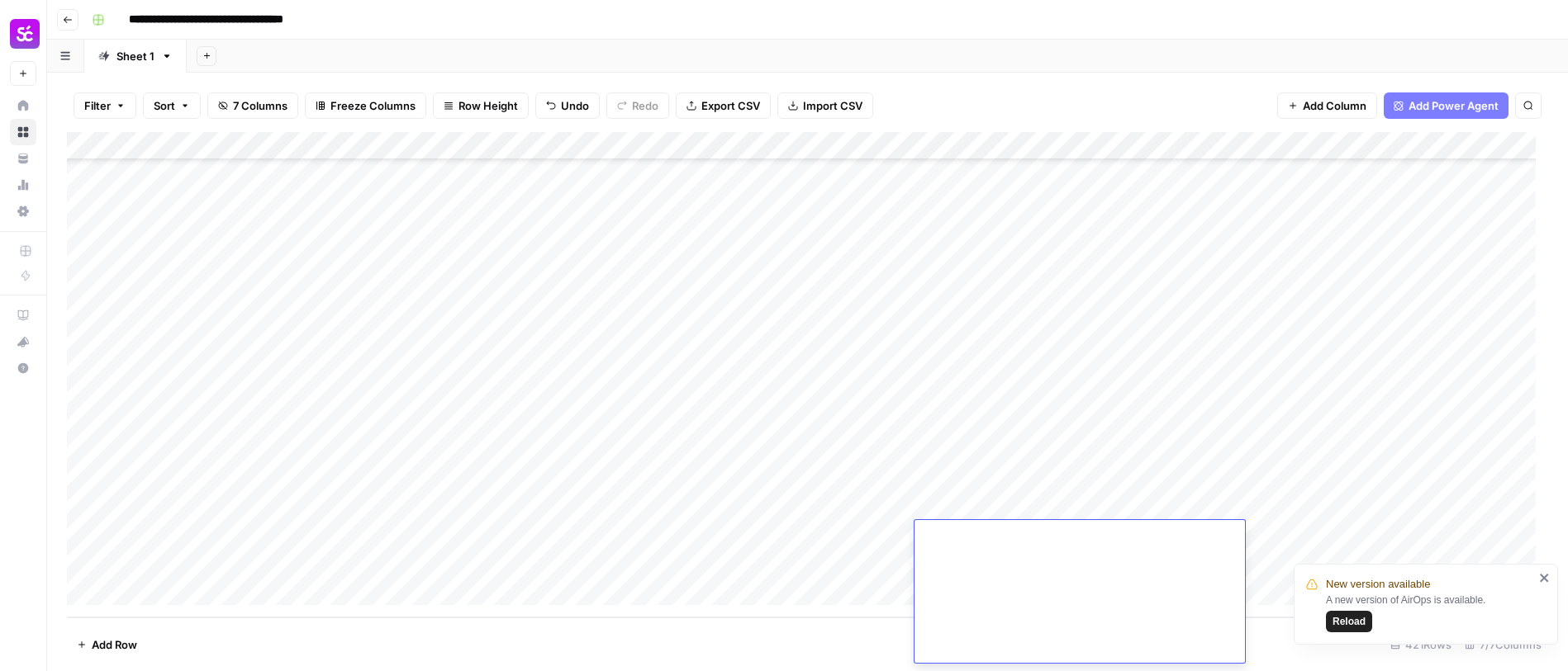
drag, startPoint x: 927, startPoint y: 538, endPoint x: 1150, endPoint y: 661, distance: 254.7
click at [1145, 653] on textarea at bounding box center [1074, 131] width 318 height 1063
click at [534, 544] on div "Add Column" at bounding box center [808, 375] width 1482 height 485
click at [440, 542] on div "Add Column" at bounding box center [808, 375] width 1482 height 485
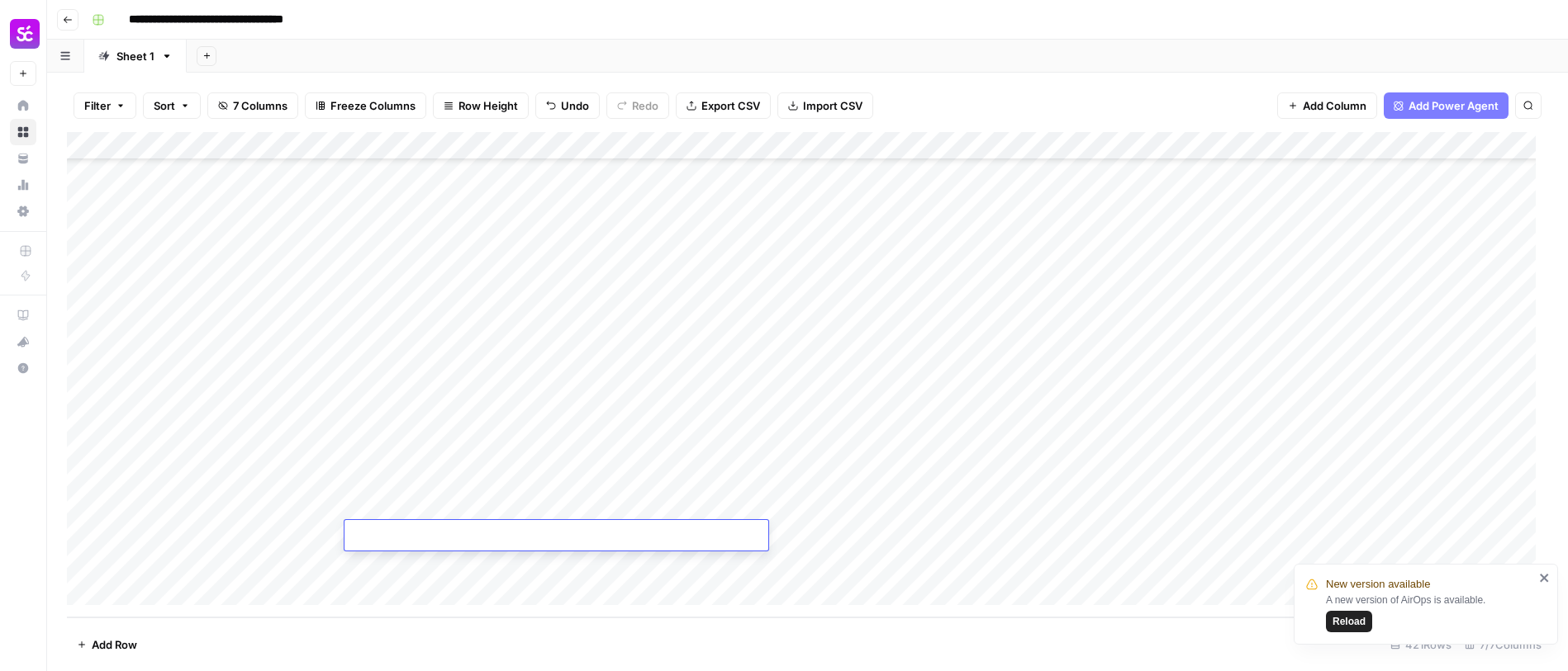
click at [440, 542] on textarea at bounding box center [557, 537] width 424 height 23
type textarea "**********"
click at [190, 557] on div "Add Column" at bounding box center [808, 375] width 1482 height 485
type textarea "********"
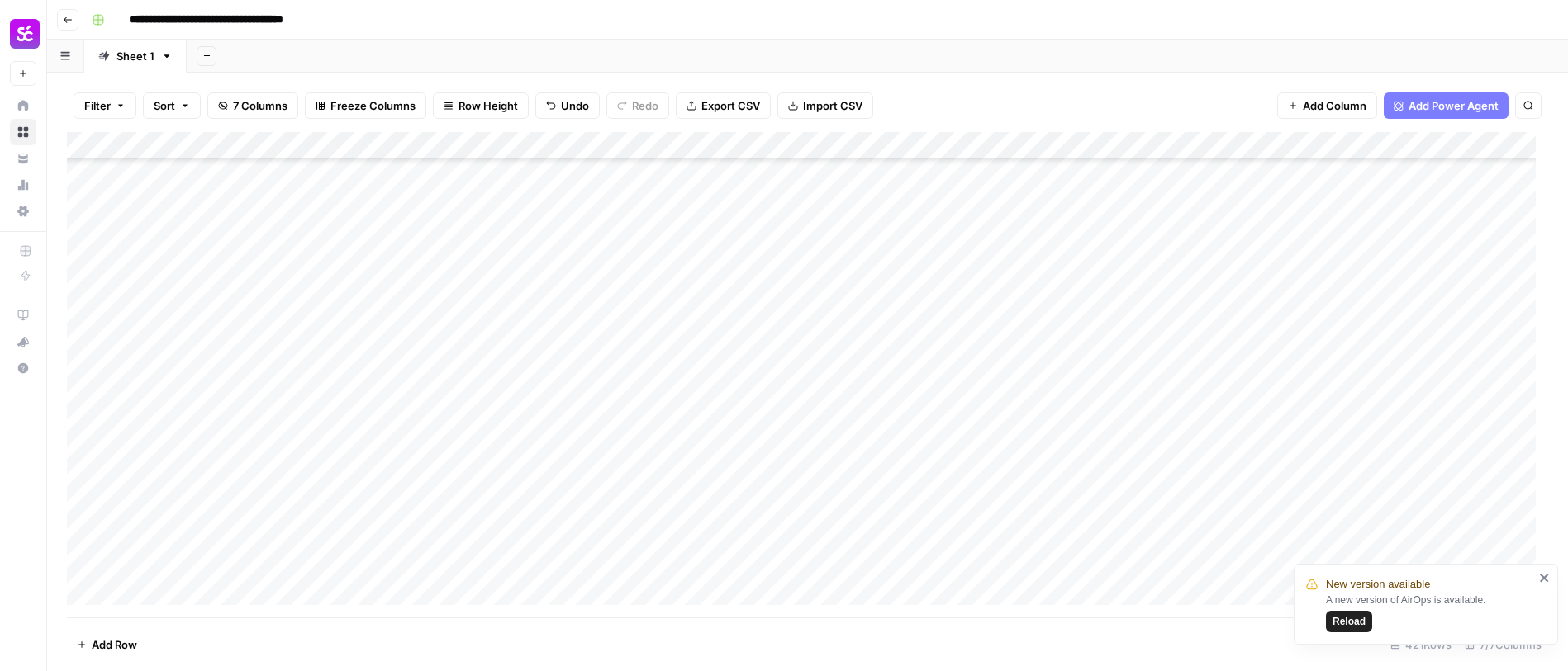
click at [555, 562] on div "Add Column" at bounding box center [808, 375] width 1482 height 485
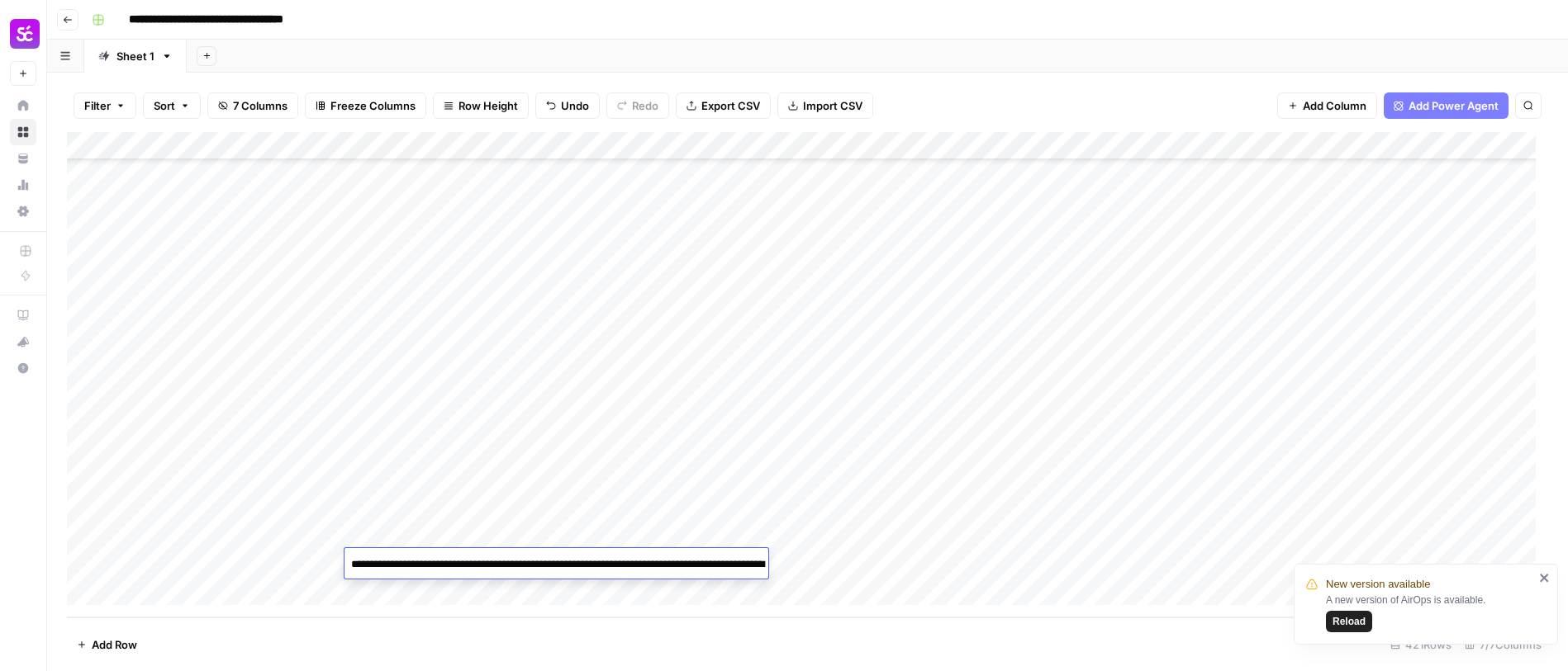
scroll to position [470, 0]
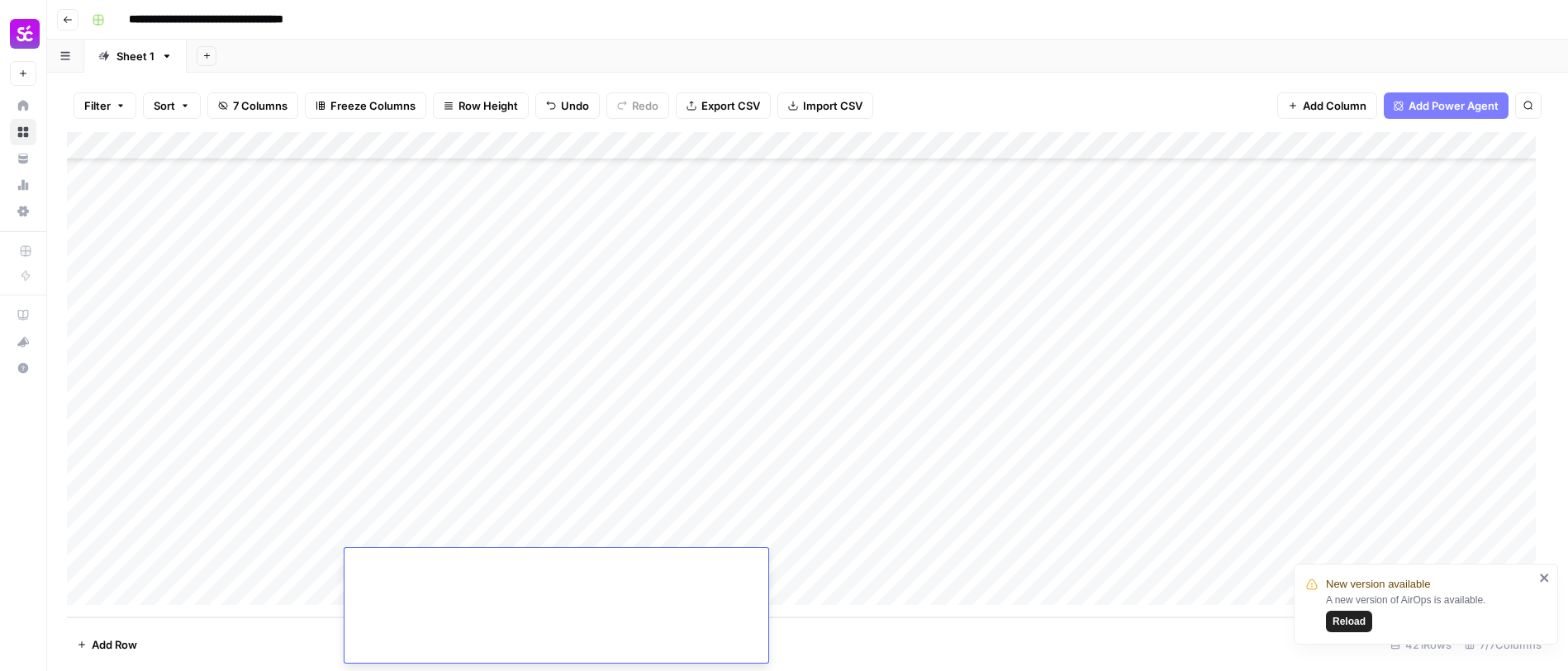
type textarea "**********"
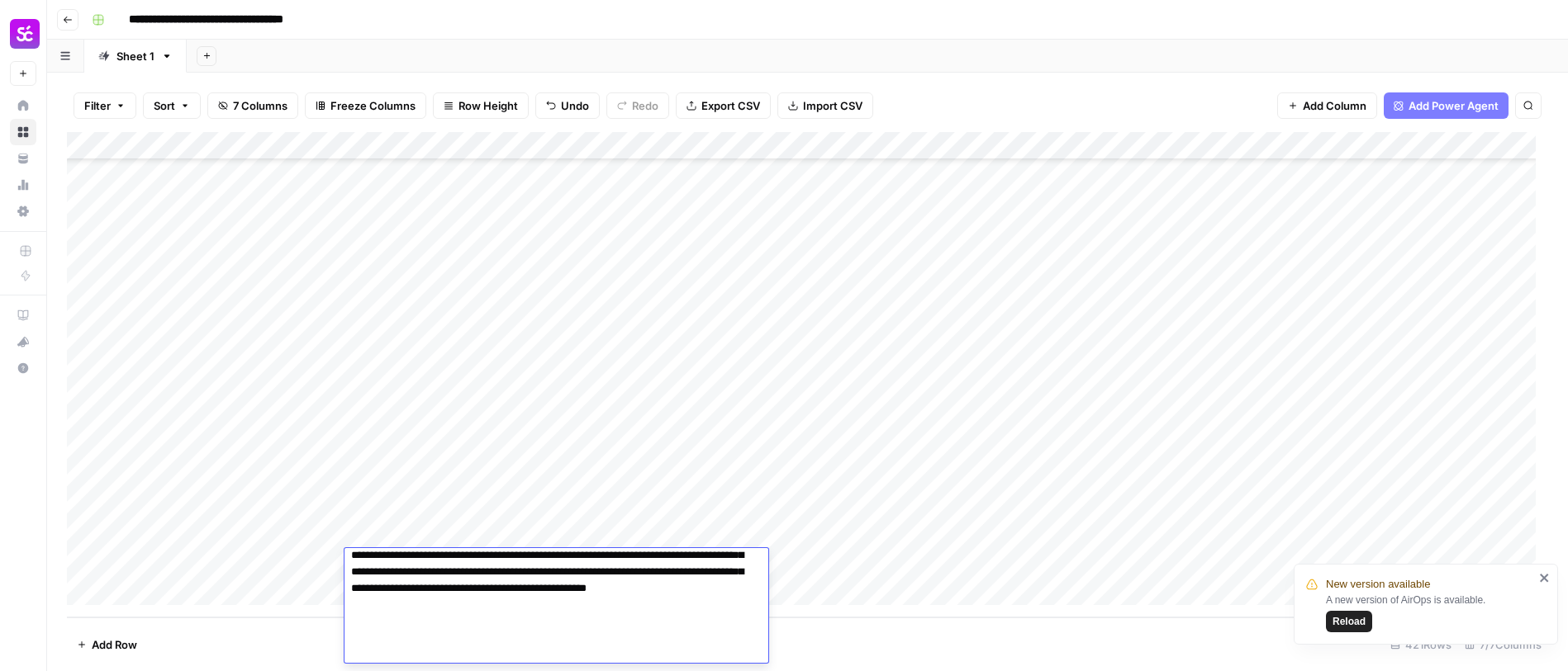
scroll to position [0, 0]
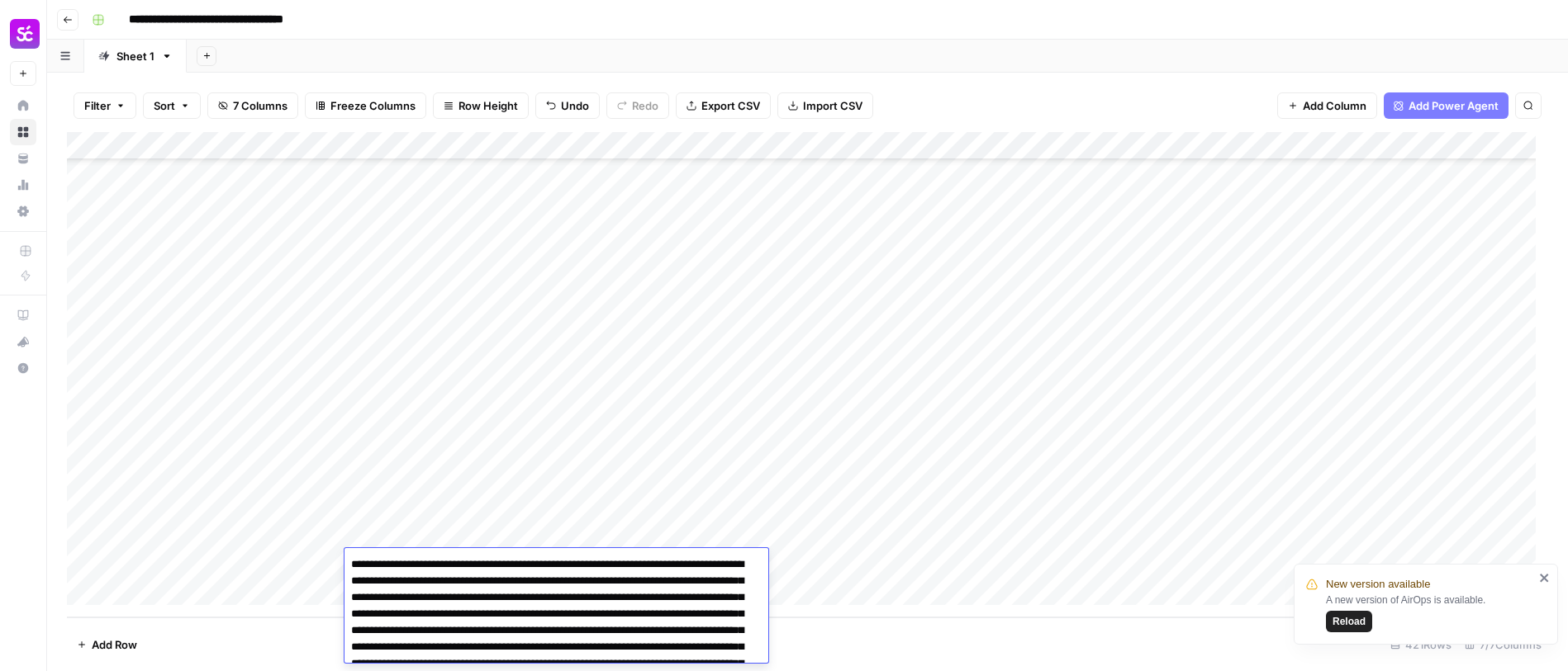
drag, startPoint x: 465, startPoint y: 566, endPoint x: 476, endPoint y: 571, distance: 12.1
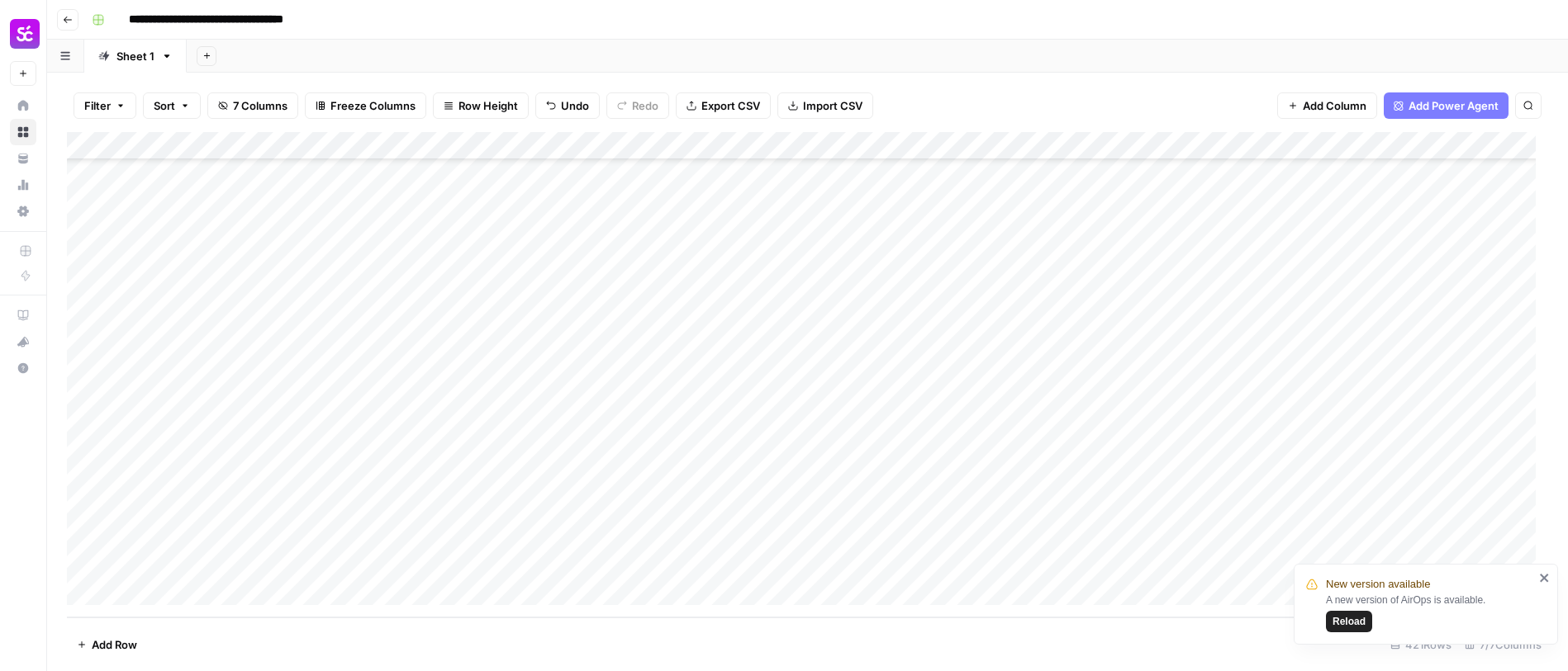
click at [949, 561] on div "Add Column" at bounding box center [808, 375] width 1482 height 485
type textarea "**********"
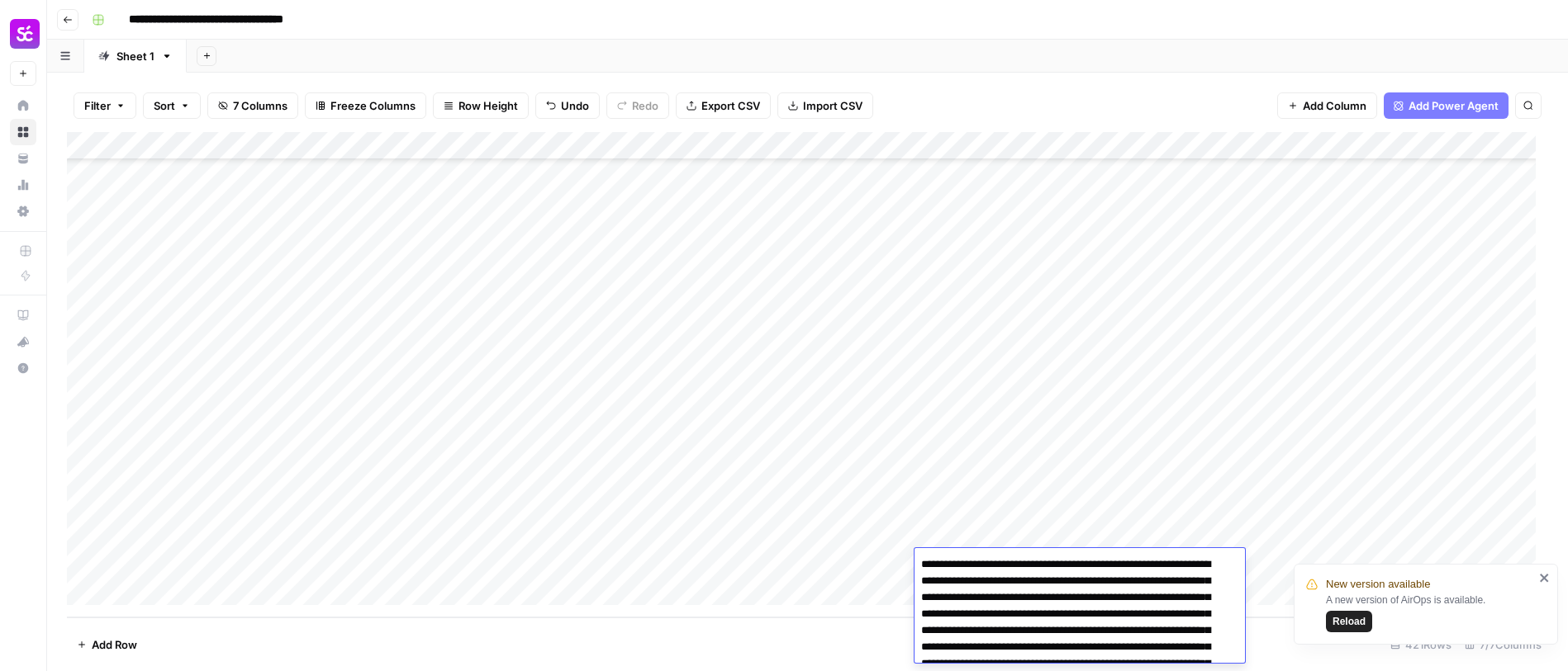
scroll to position [635, 0]
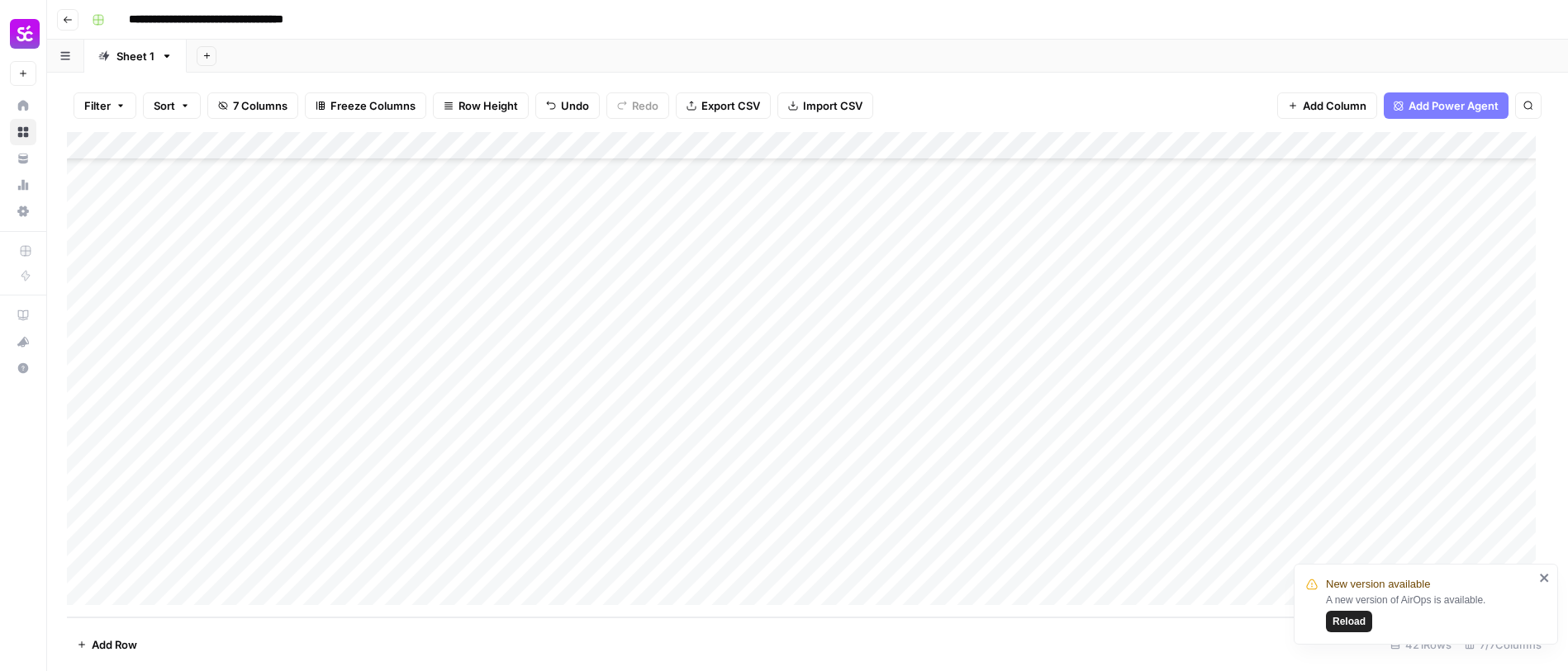
click at [835, 529] on div "Add Column" at bounding box center [808, 375] width 1482 height 485
drag, startPoint x: 914, startPoint y: 546, endPoint x: 913, endPoint y: 569, distance: 23.0
click at [913, 569] on div "Add Column" at bounding box center [808, 375] width 1482 height 485
click at [1004, 567] on div "Add Column" at bounding box center [808, 375] width 1482 height 485
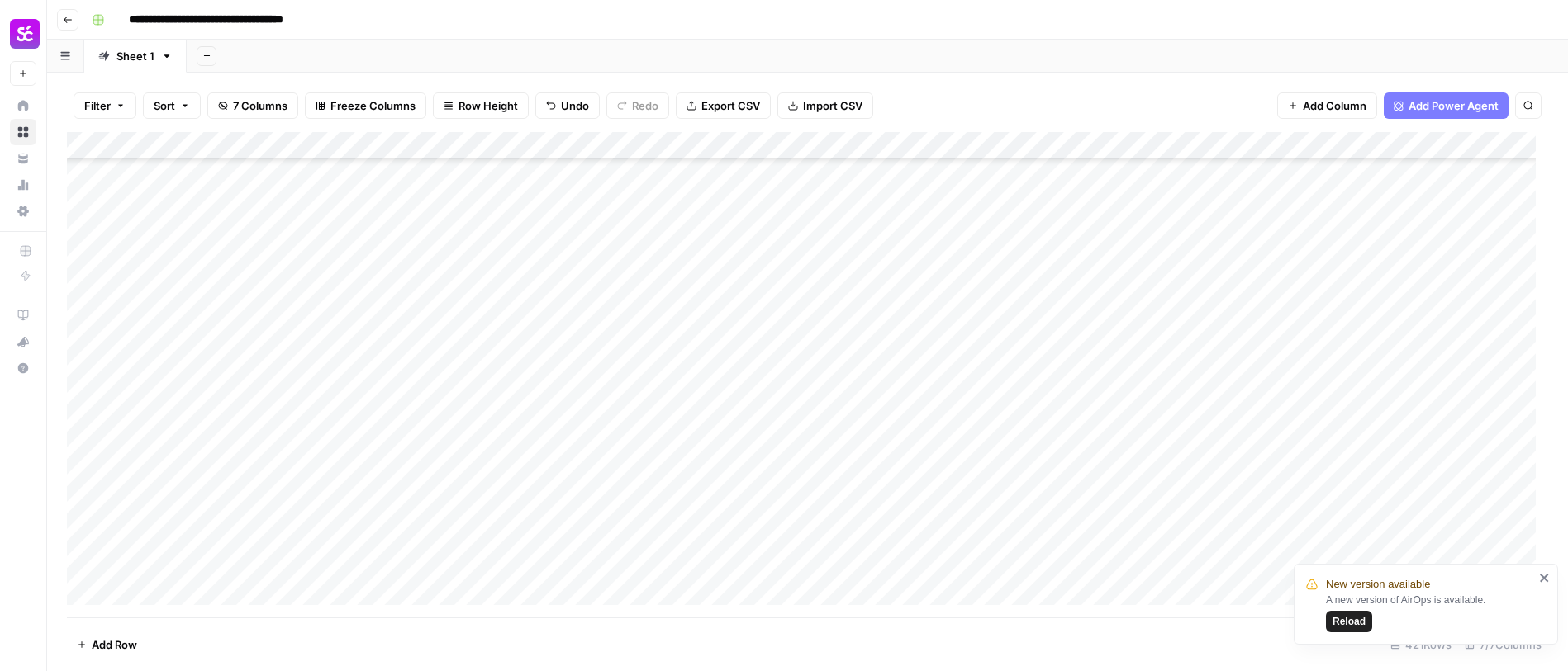
click at [243, 588] on div "Add Column" at bounding box center [808, 375] width 1482 height 485
click at [218, 589] on div "Add Column" at bounding box center [808, 375] width 1482 height 485
click at [208, 590] on div "Add Column" at bounding box center [808, 375] width 1482 height 485
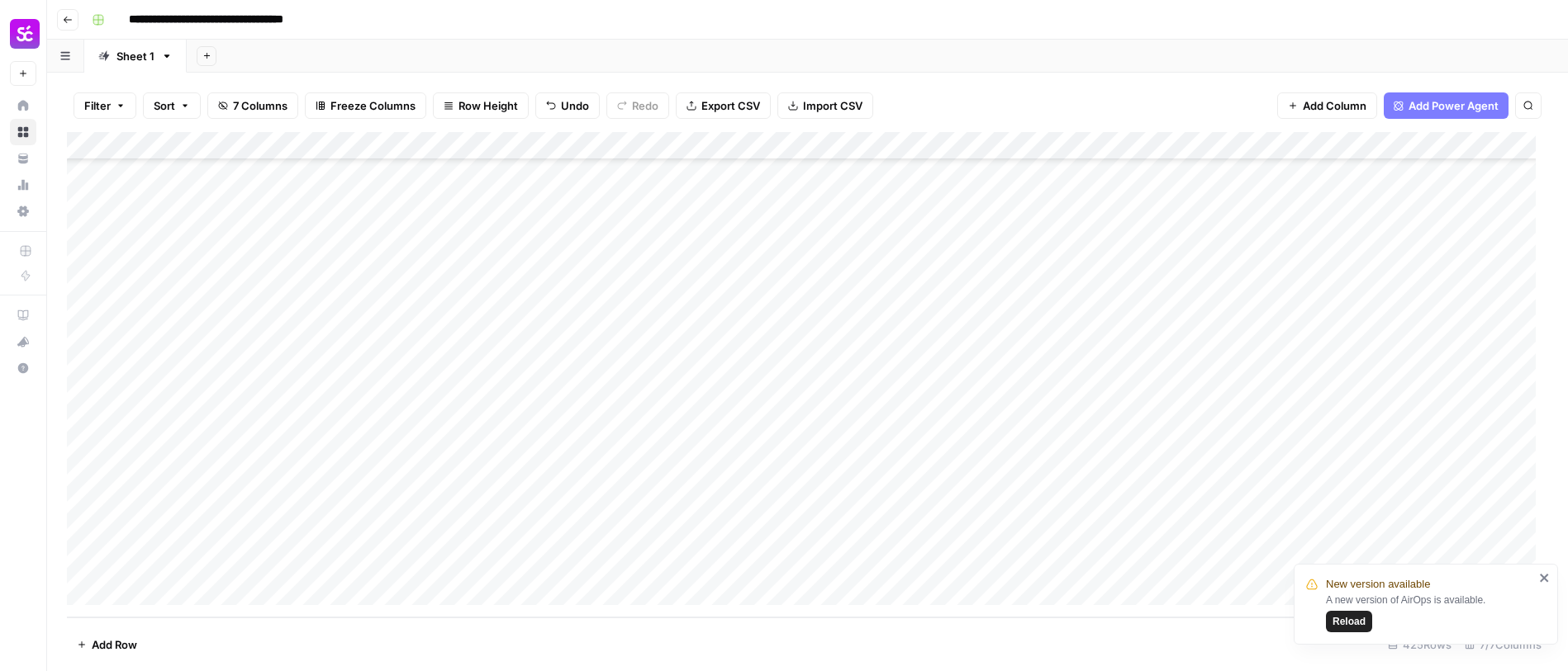
scroll to position [11542, 0]
click at [209, 444] on div "Add Column" at bounding box center [808, 375] width 1482 height 485
click at [210, 448] on div "Add Column" at bounding box center [808, 375] width 1482 height 485
click at [213, 447] on textarea at bounding box center [256, 453] width 265 height 23
type textarea "*"
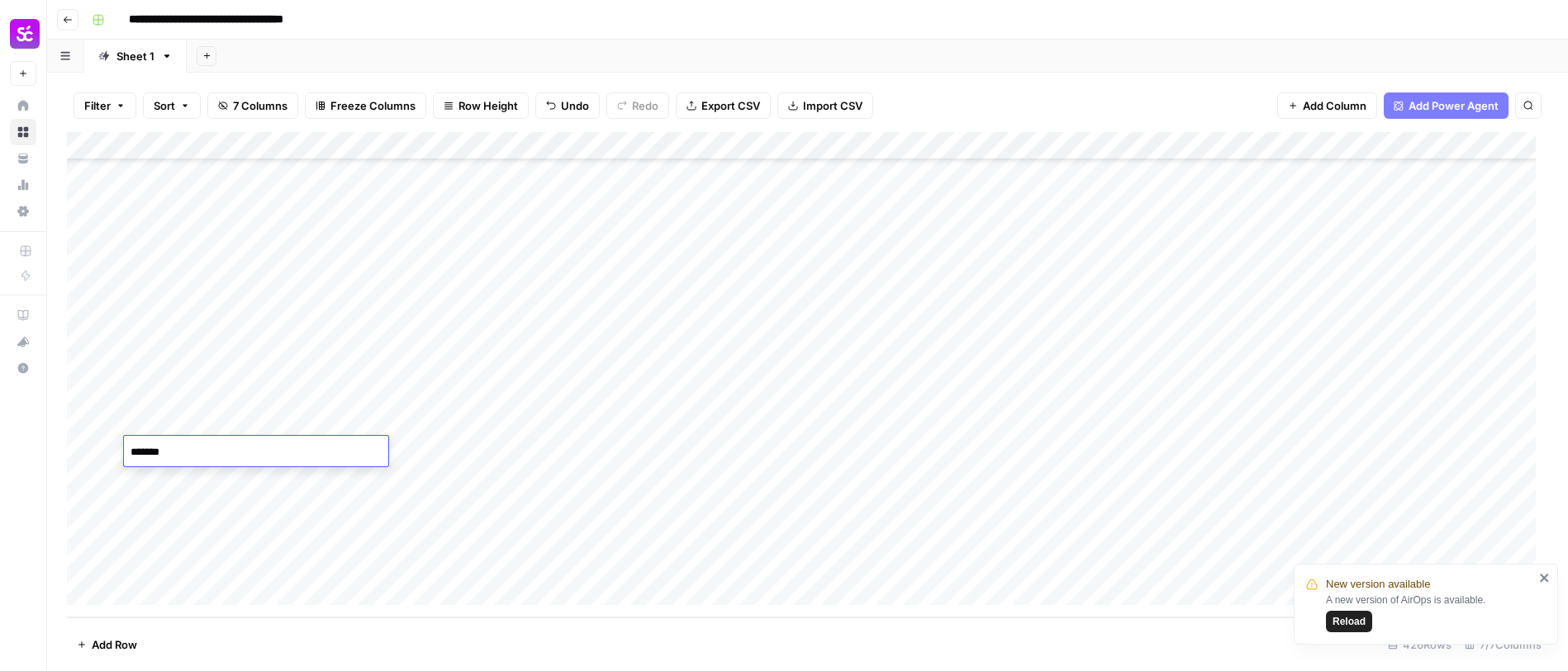
type textarea "********"
click at [424, 450] on div "Add Column" at bounding box center [808, 375] width 1482 height 485
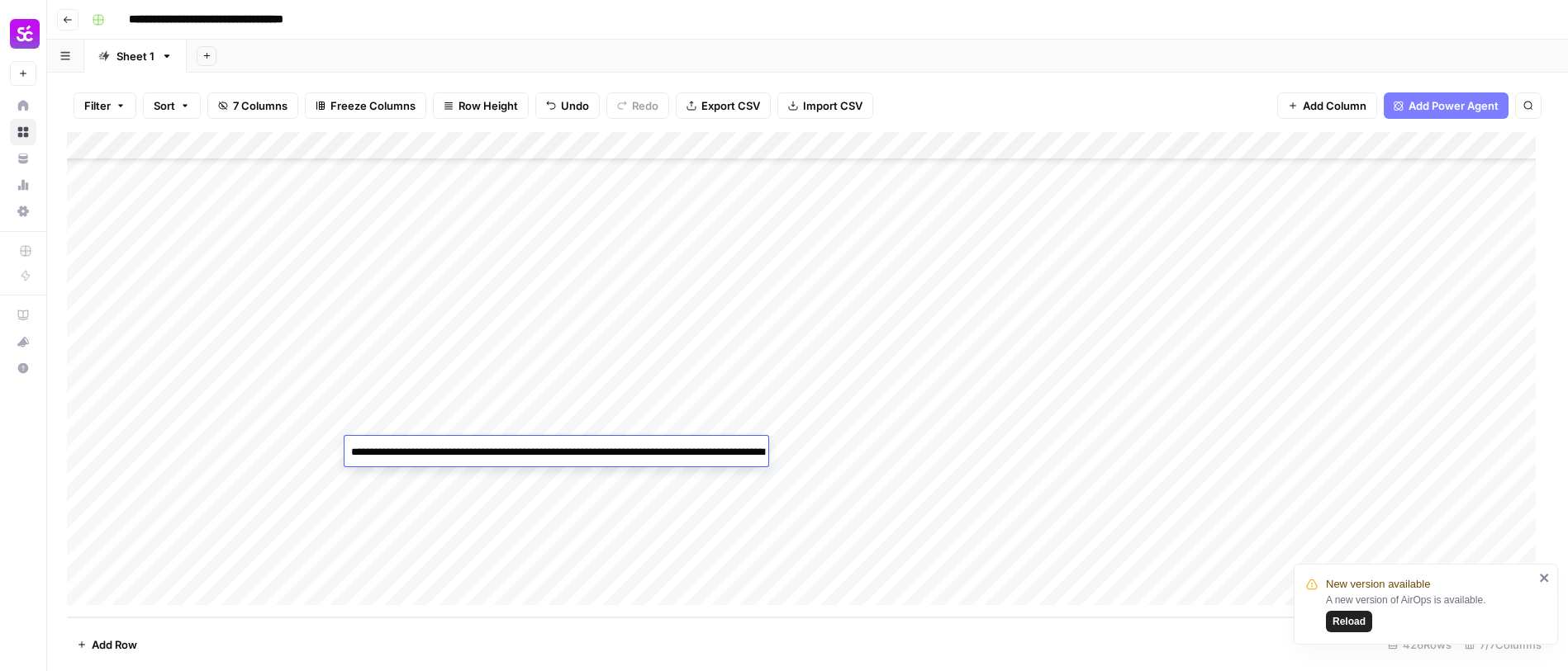
scroll to position [523, 0]
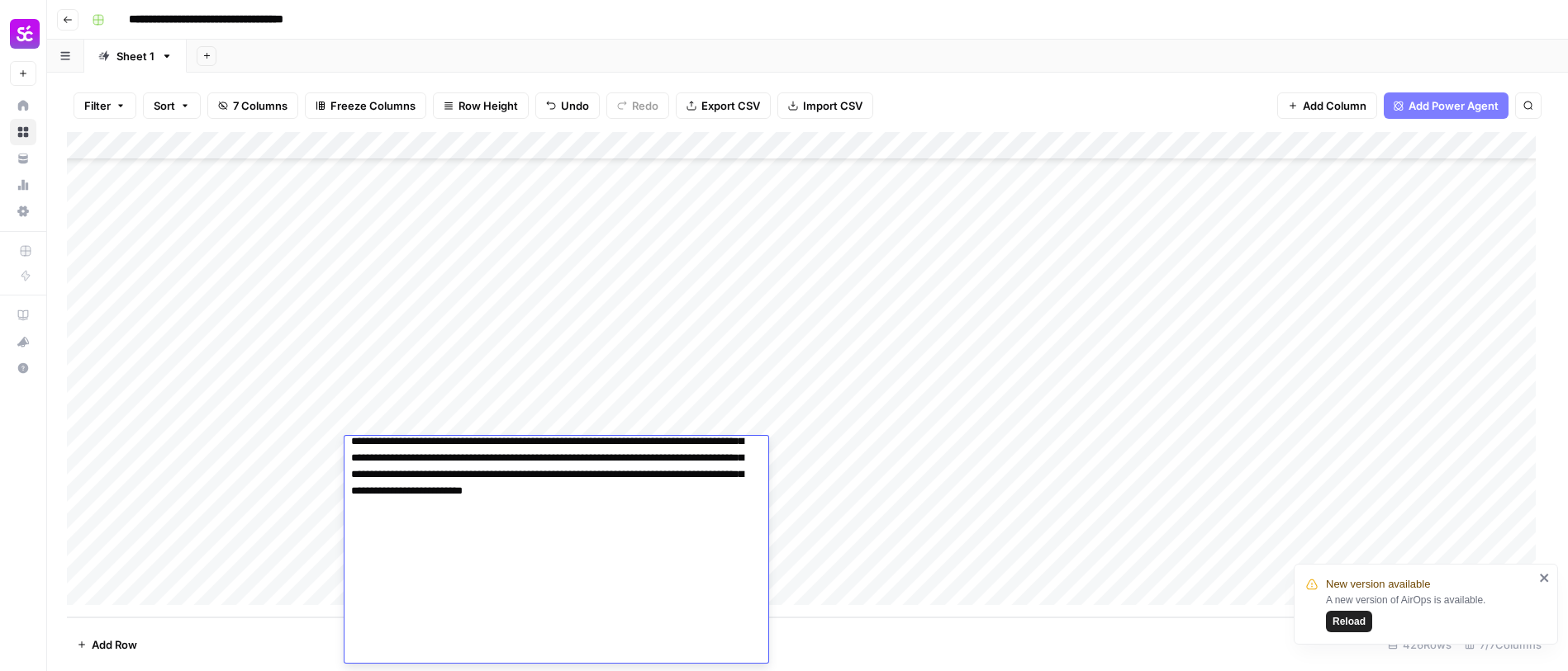
type textarea "**********"
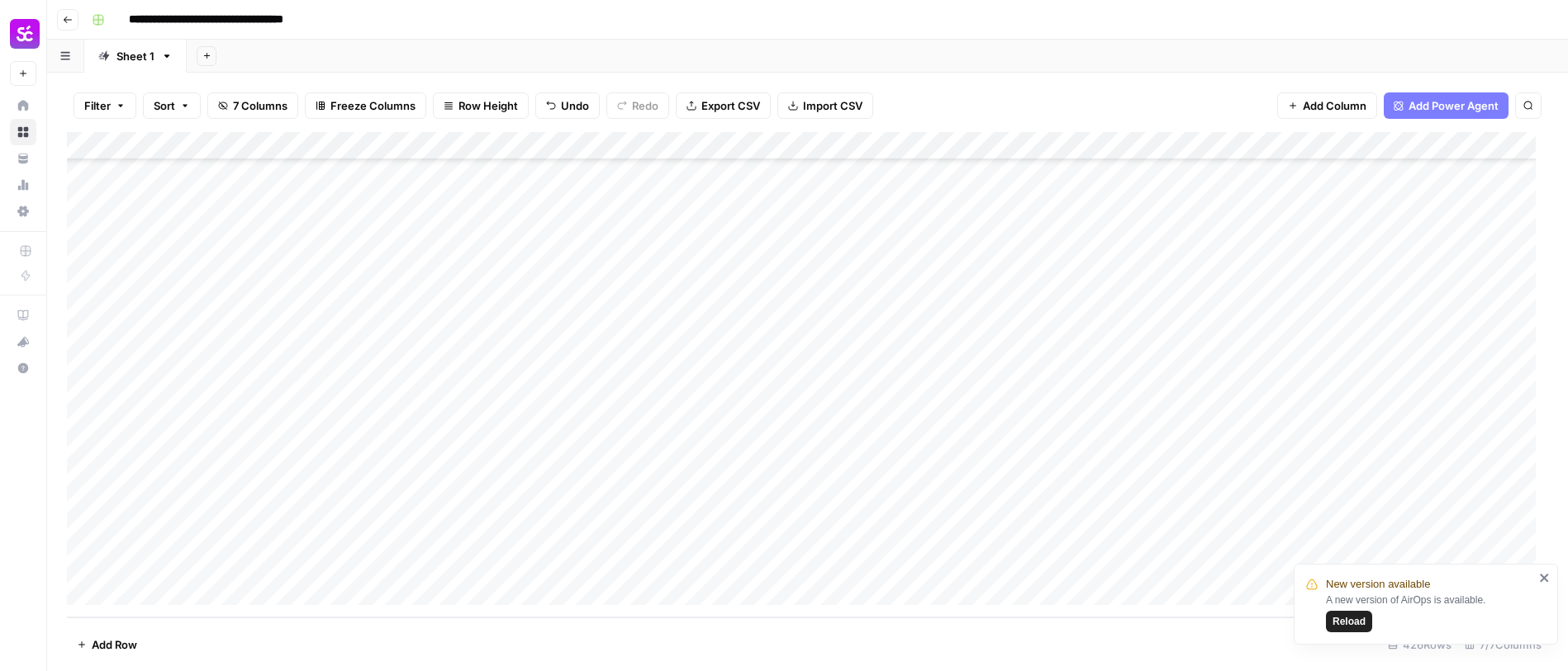
click at [803, 453] on div "Add Column" at bounding box center [808, 375] width 1482 height 485
click at [810, 419] on div "Add Column" at bounding box center [808, 375] width 1482 height 485
drag, startPoint x: 915, startPoint y: 437, endPoint x: 913, endPoint y: 448, distance: 11.2
click at [913, 448] on div "Add Column" at bounding box center [808, 375] width 1482 height 485
click at [635, 452] on div "Add Column" at bounding box center [808, 375] width 1482 height 485
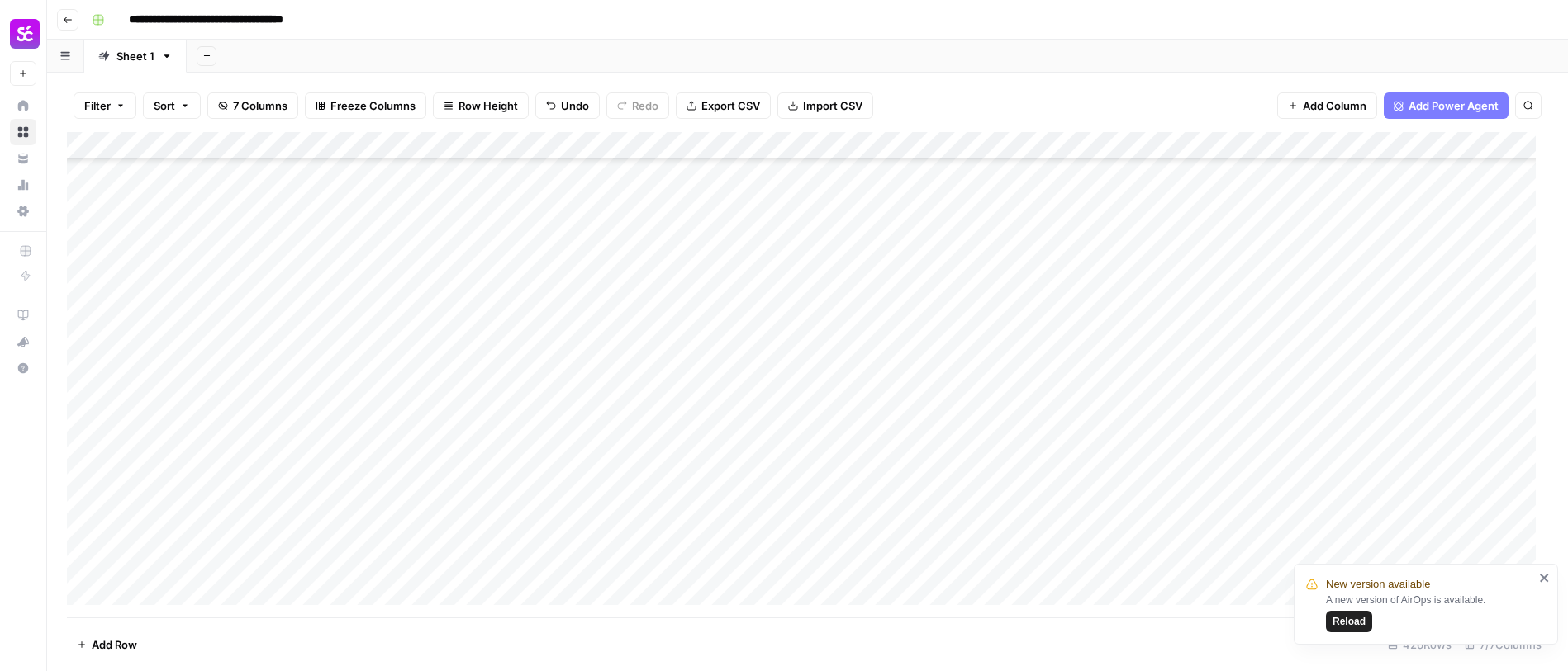
click at [635, 452] on div "Add Column" at bounding box center [808, 375] width 1482 height 485
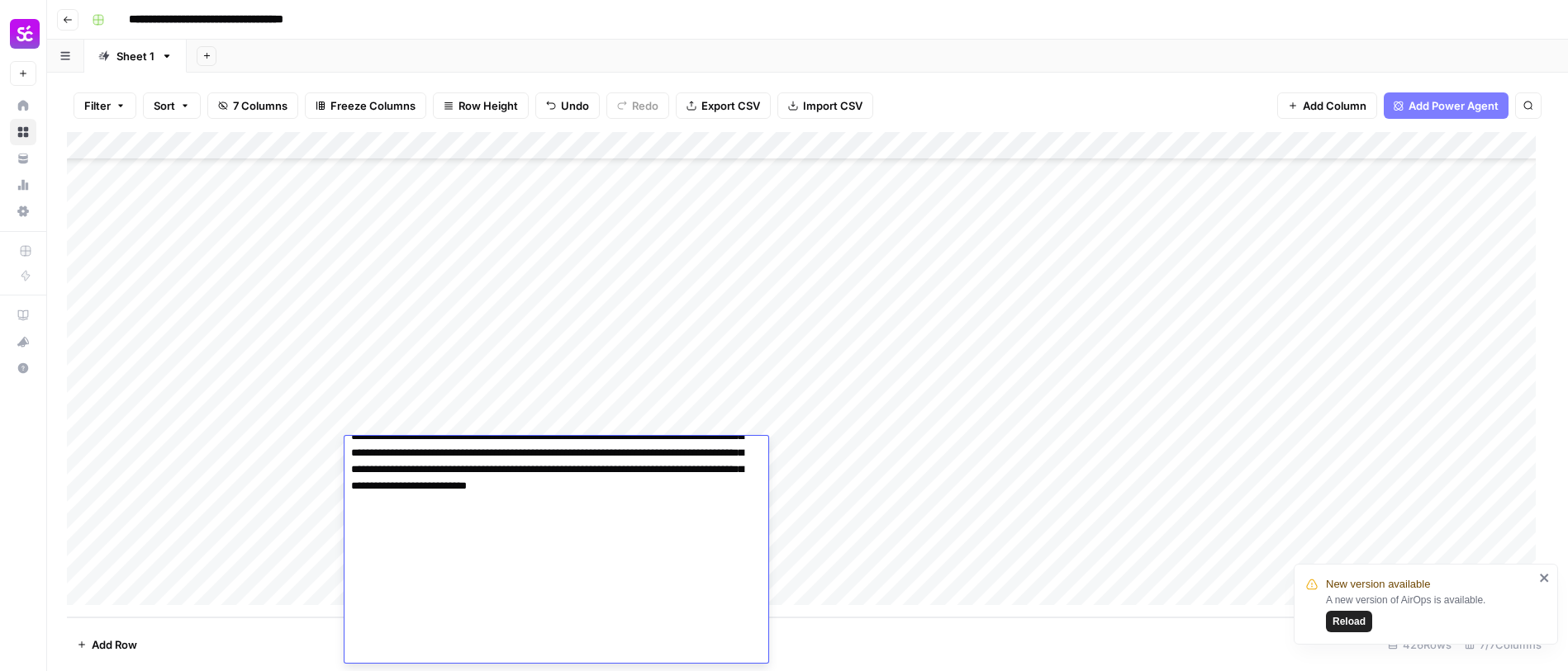
scroll to position [0, 0]
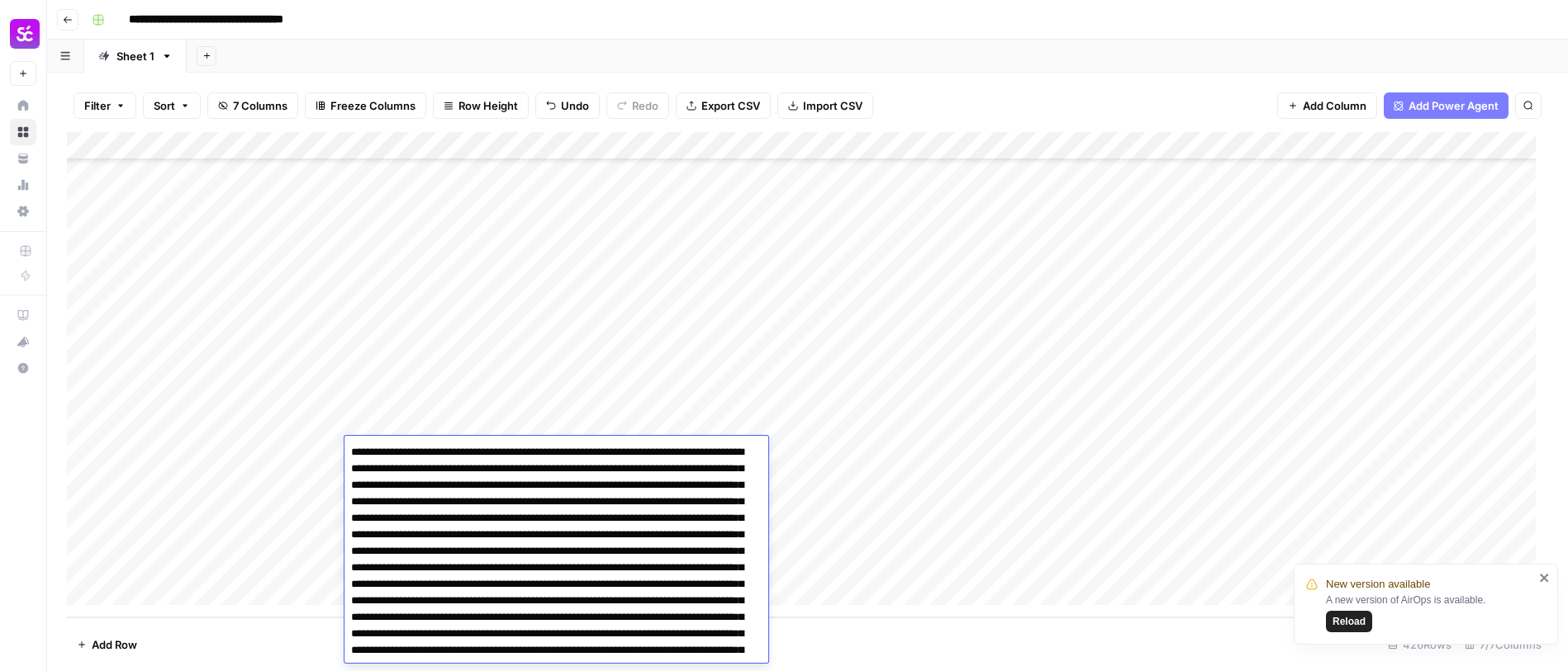
click at [938, 453] on div "Add Column" at bounding box center [808, 375] width 1482 height 485
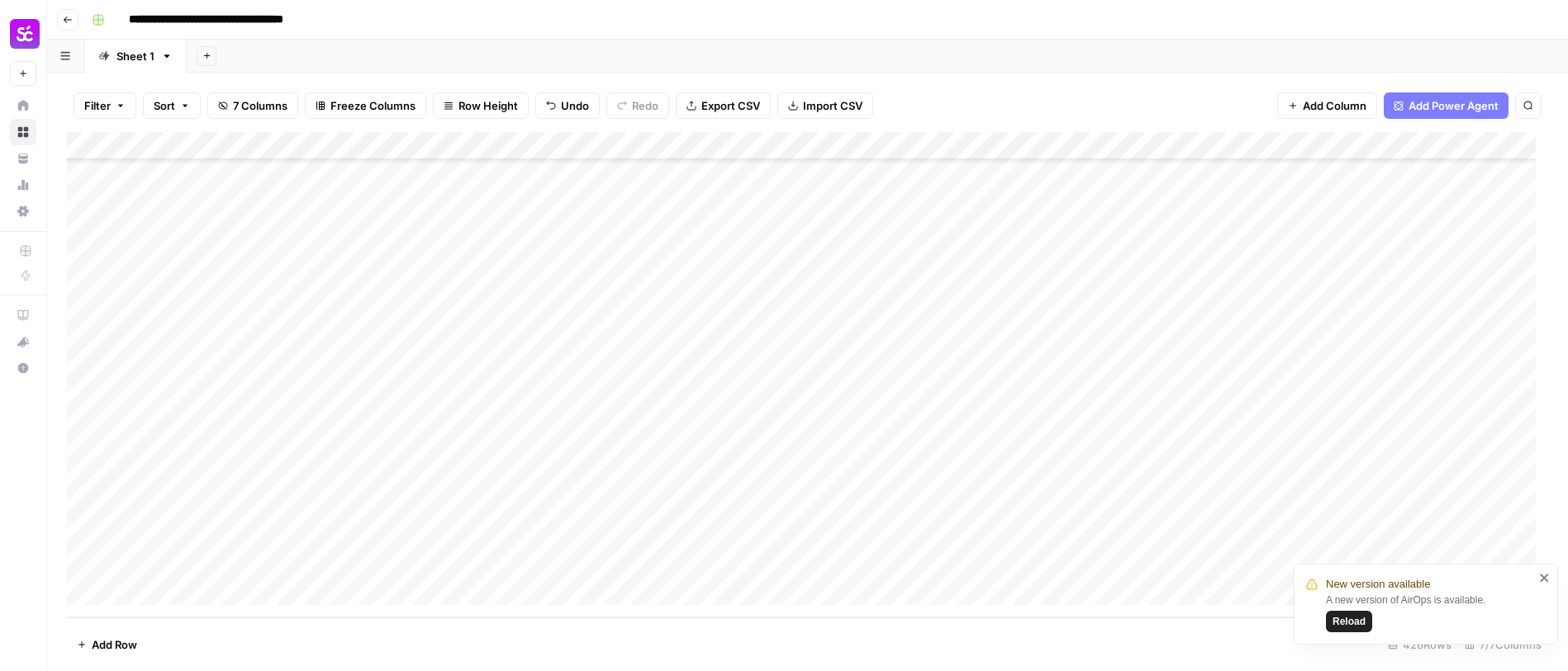
click at [938, 453] on div "Add Column" at bounding box center [808, 375] width 1482 height 485
type textarea "**********"
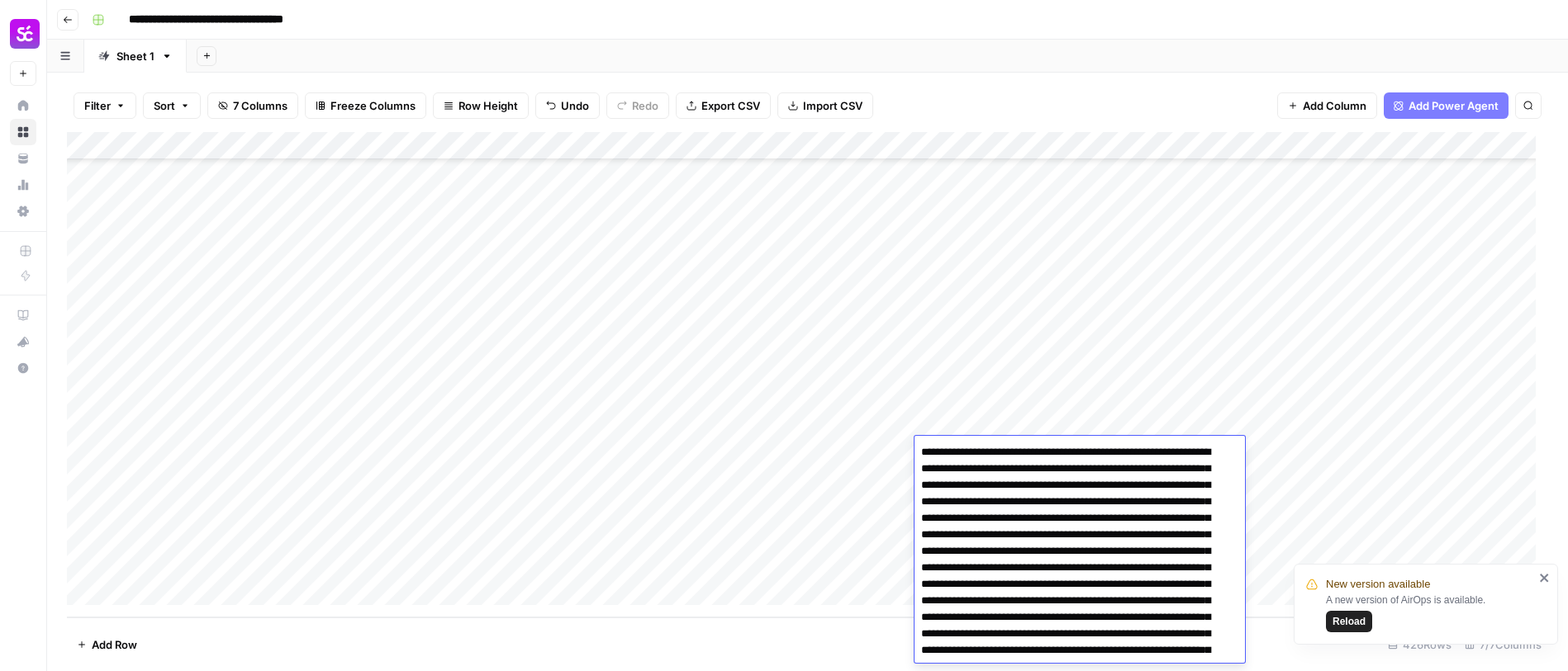
scroll to position [754, 0]
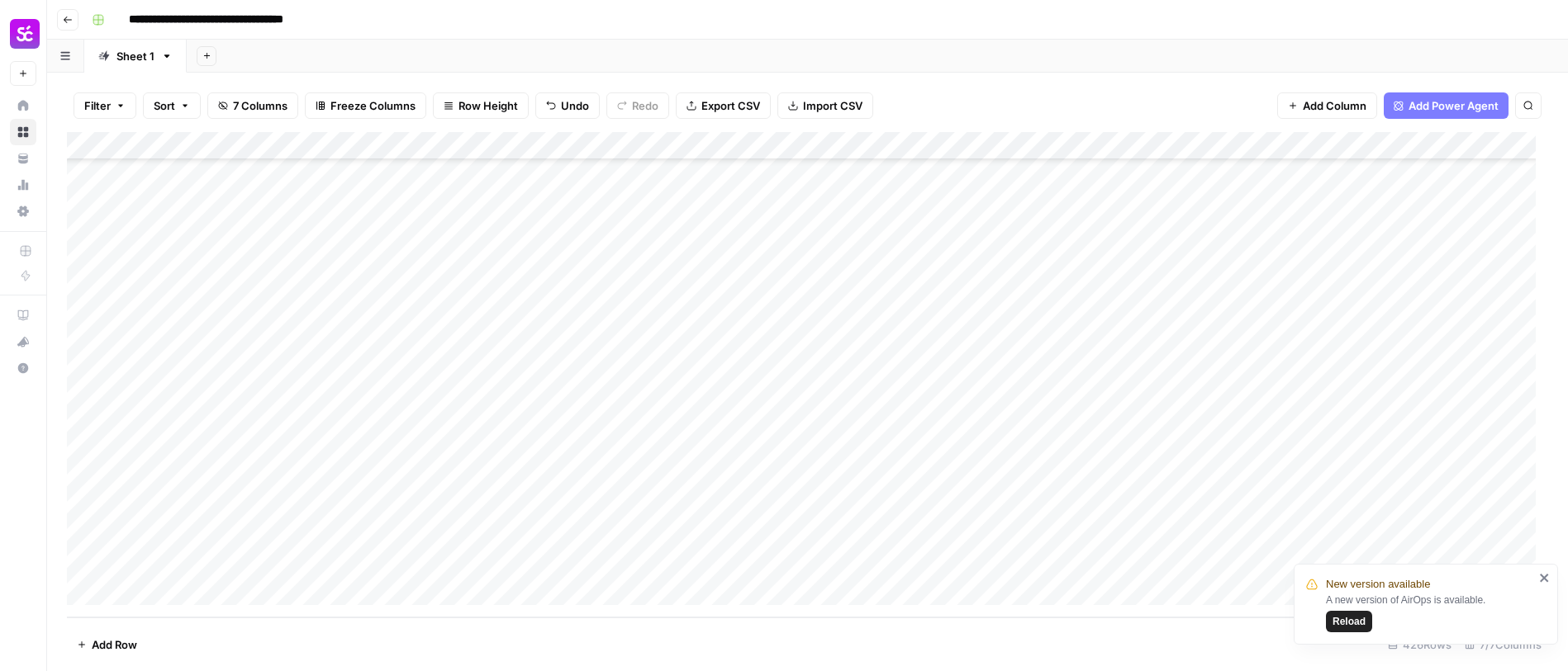
click at [267, 478] on div "Add Column" at bounding box center [808, 375] width 1482 height 485
click at [529, 482] on div "Add Column" at bounding box center [808, 375] width 1482 height 485
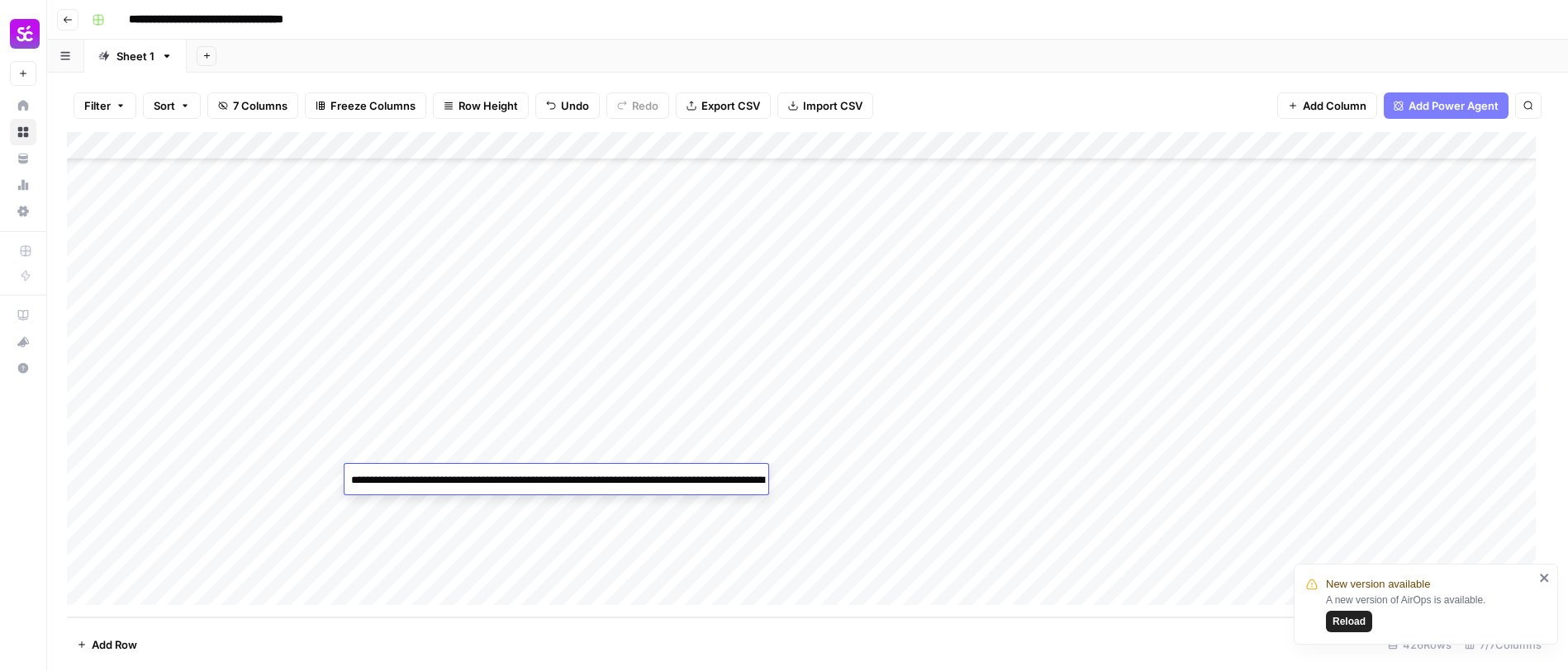
scroll to position [138, 0]
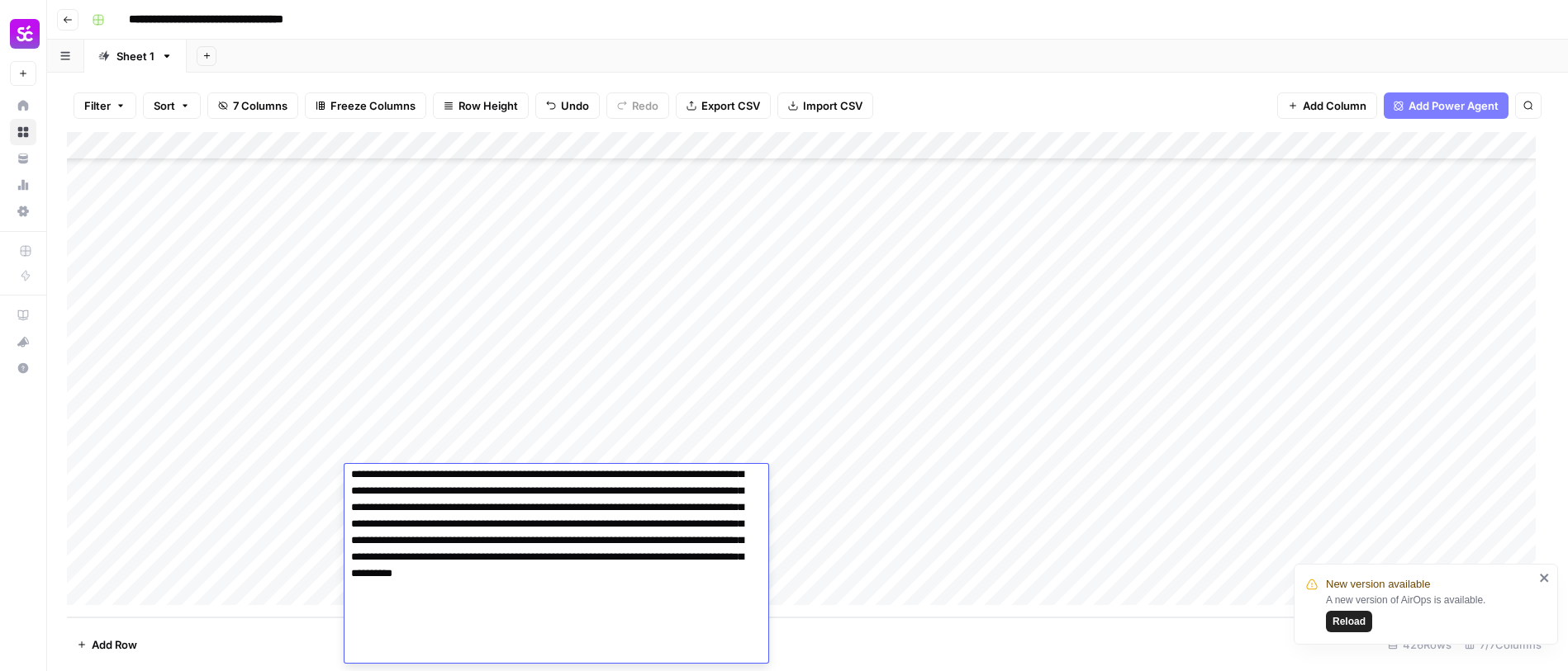
type textarea "**********"
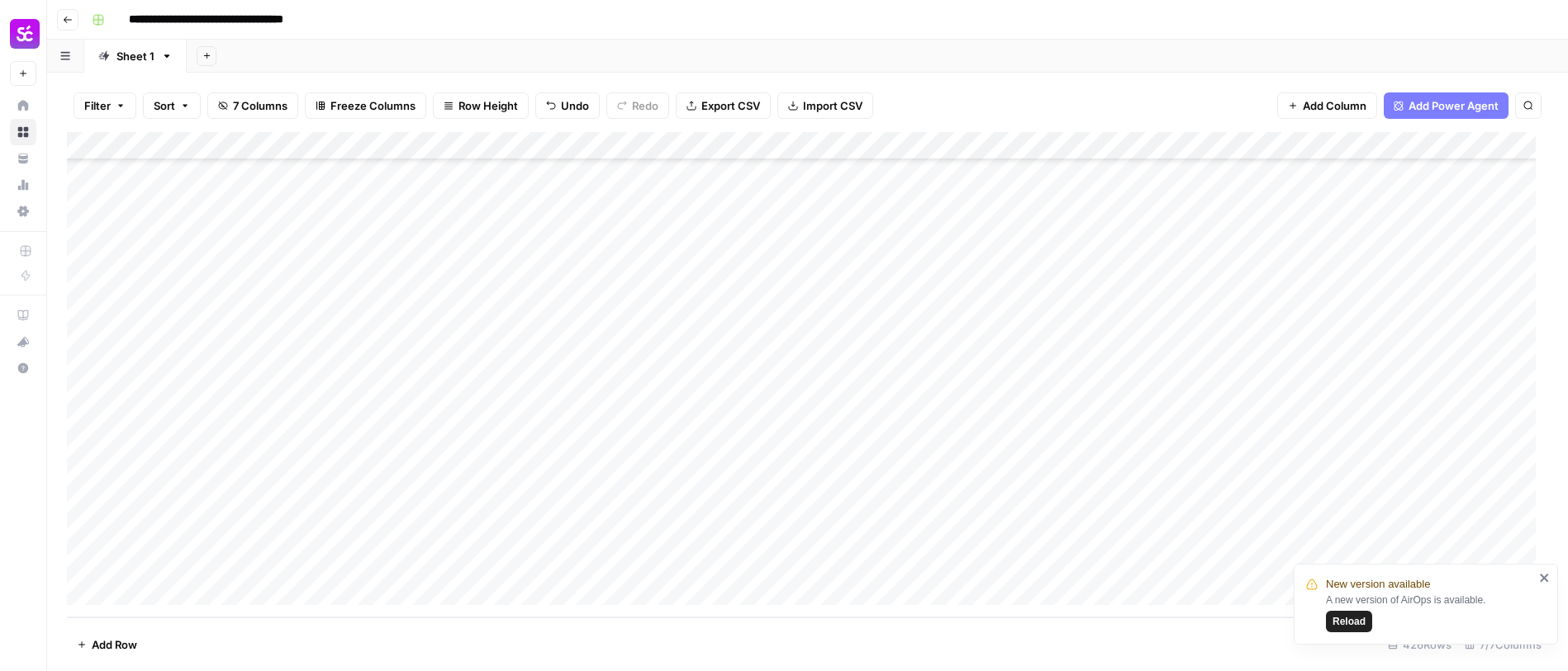
click at [815, 443] on div "Add Column" at bounding box center [808, 375] width 1482 height 485
drag, startPoint x: 917, startPoint y: 462, endPoint x: 915, endPoint y: 476, distance: 14.1
click at [915, 476] on div "Add Column" at bounding box center [808, 375] width 1482 height 485
click at [913, 479] on div "Add Column" at bounding box center [808, 375] width 1482 height 485
click at [569, 482] on div "Add Column" at bounding box center [808, 375] width 1482 height 485
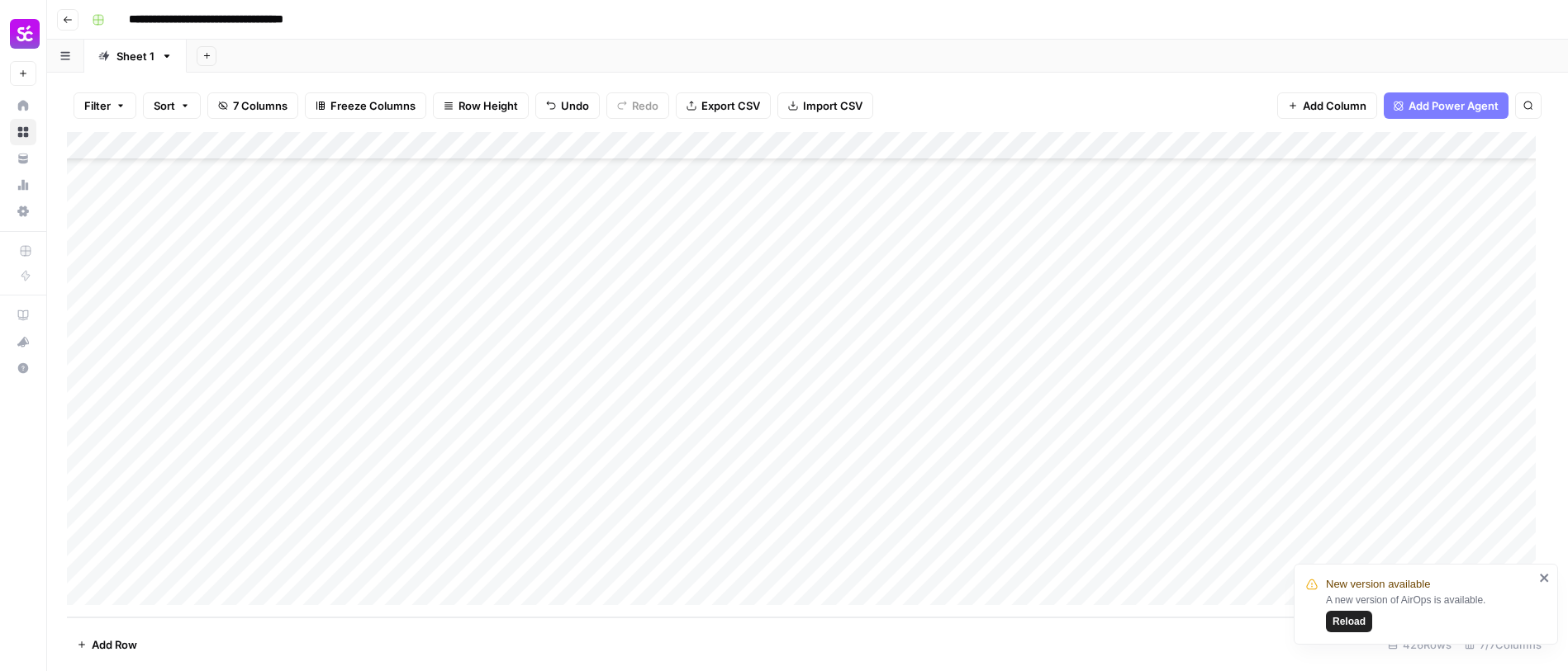
click at [569, 482] on div "Add Column" at bounding box center [808, 375] width 1482 height 485
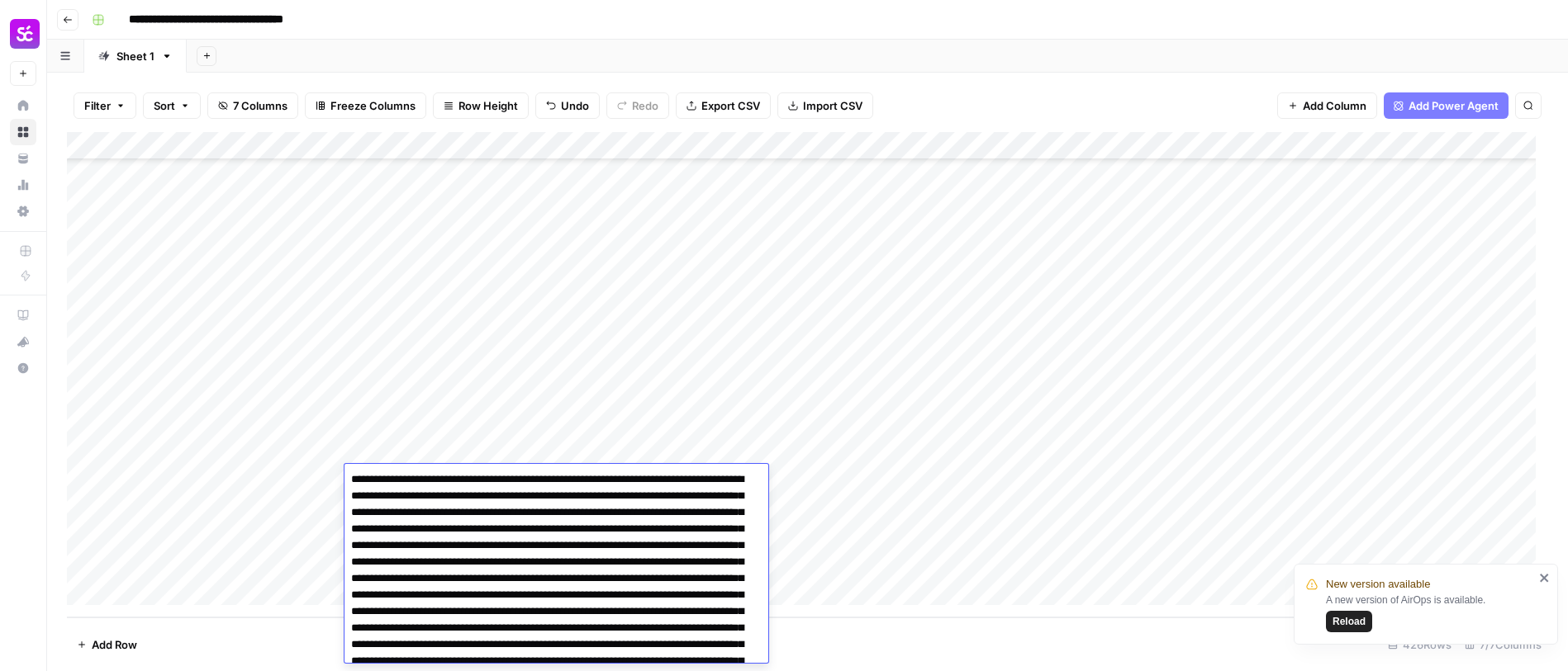
scroll to position [0, 0]
click at [465, 480] on textarea at bounding box center [551, 638] width 412 height 337
click at [953, 479] on div "Add Column" at bounding box center [808, 375] width 1482 height 485
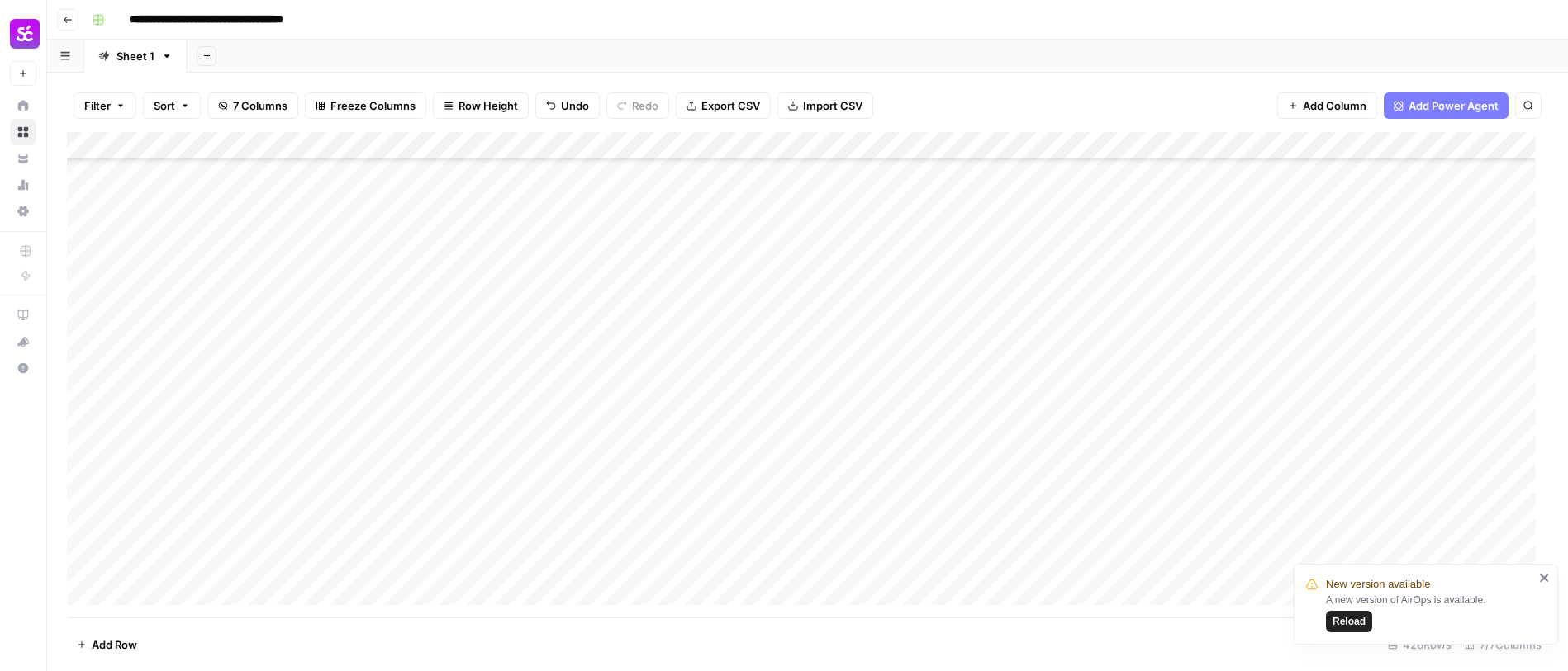
click at [953, 479] on div "Add Column" at bounding box center [808, 375] width 1482 height 485
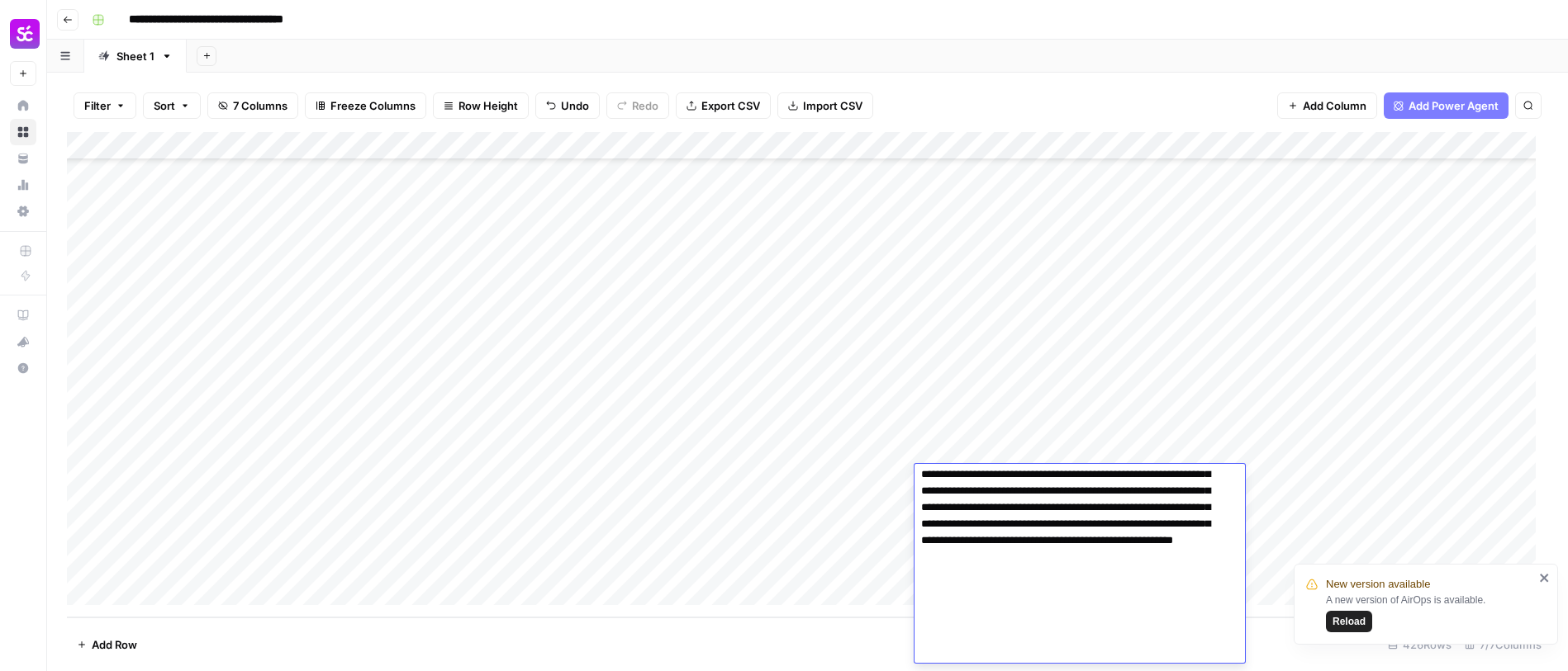
type textarea "**********"
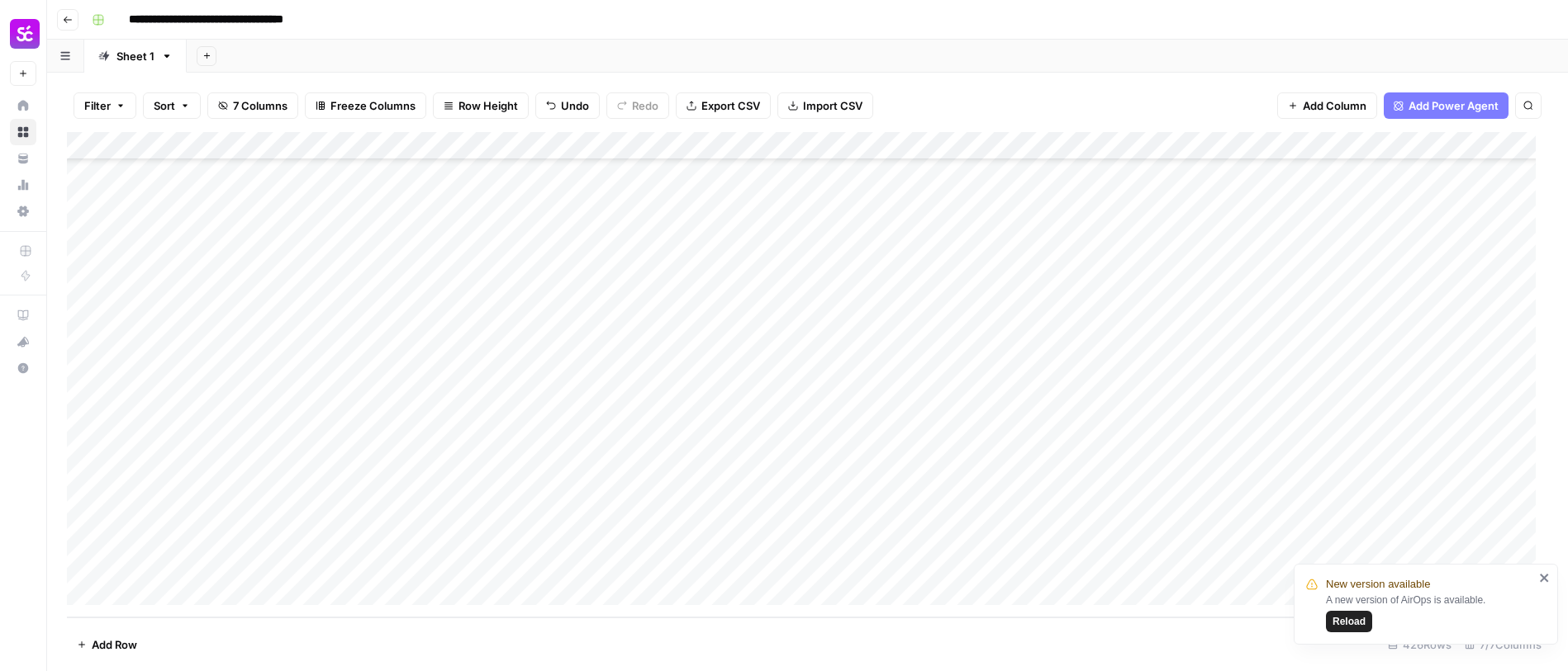
click at [177, 479] on div "Add Column" at bounding box center [808, 375] width 1482 height 485
type textarea "**********"
click at [470, 471] on div "Add Column" at bounding box center [808, 375] width 1482 height 485
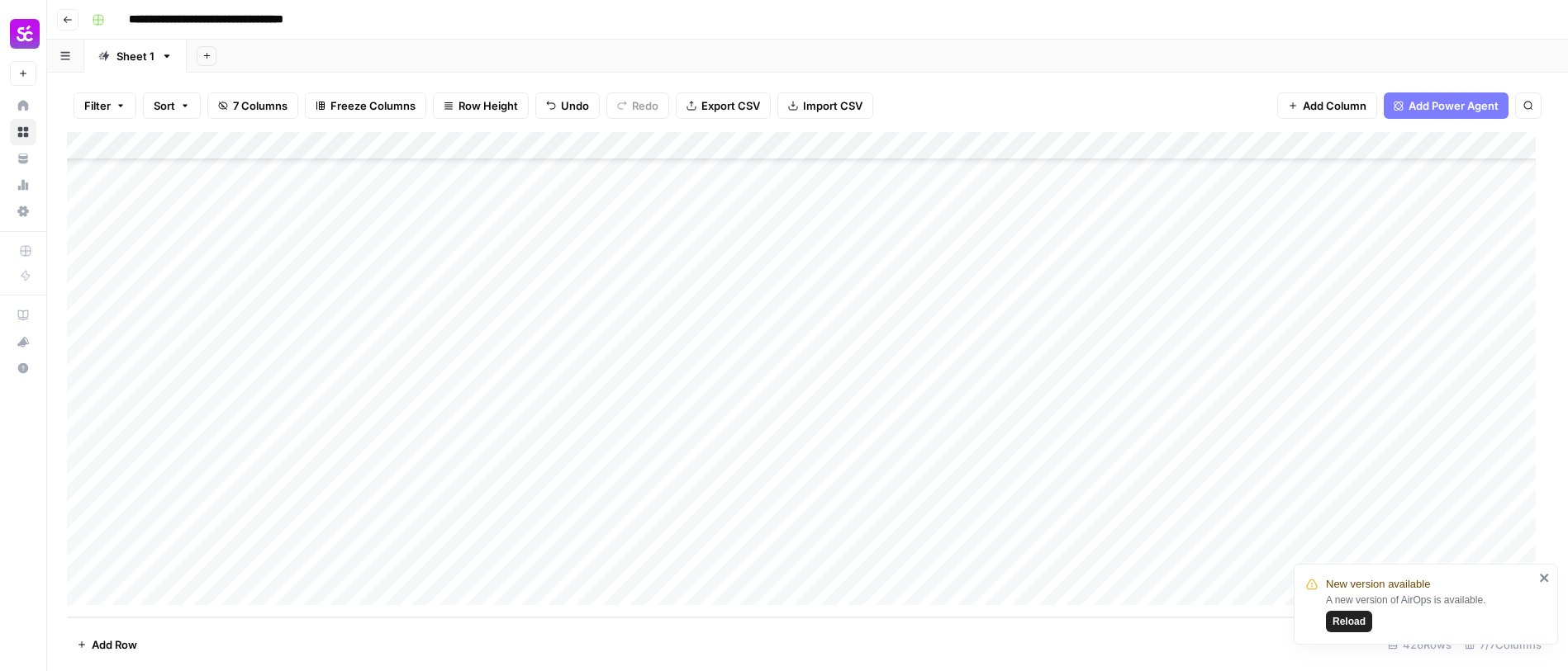
click at [246, 506] on div "Add Column" at bounding box center [808, 375] width 1482 height 485
click at [225, 504] on div "Add Column" at bounding box center [808, 375] width 1482 height 485
click at [225, 504] on textarea at bounding box center [256, 509] width 265 height 23
drag, startPoint x: 131, startPoint y: 511, endPoint x: 196, endPoint y: 515, distance: 65.1
click at [131, 511] on textarea "**********" at bounding box center [256, 509] width 265 height 23
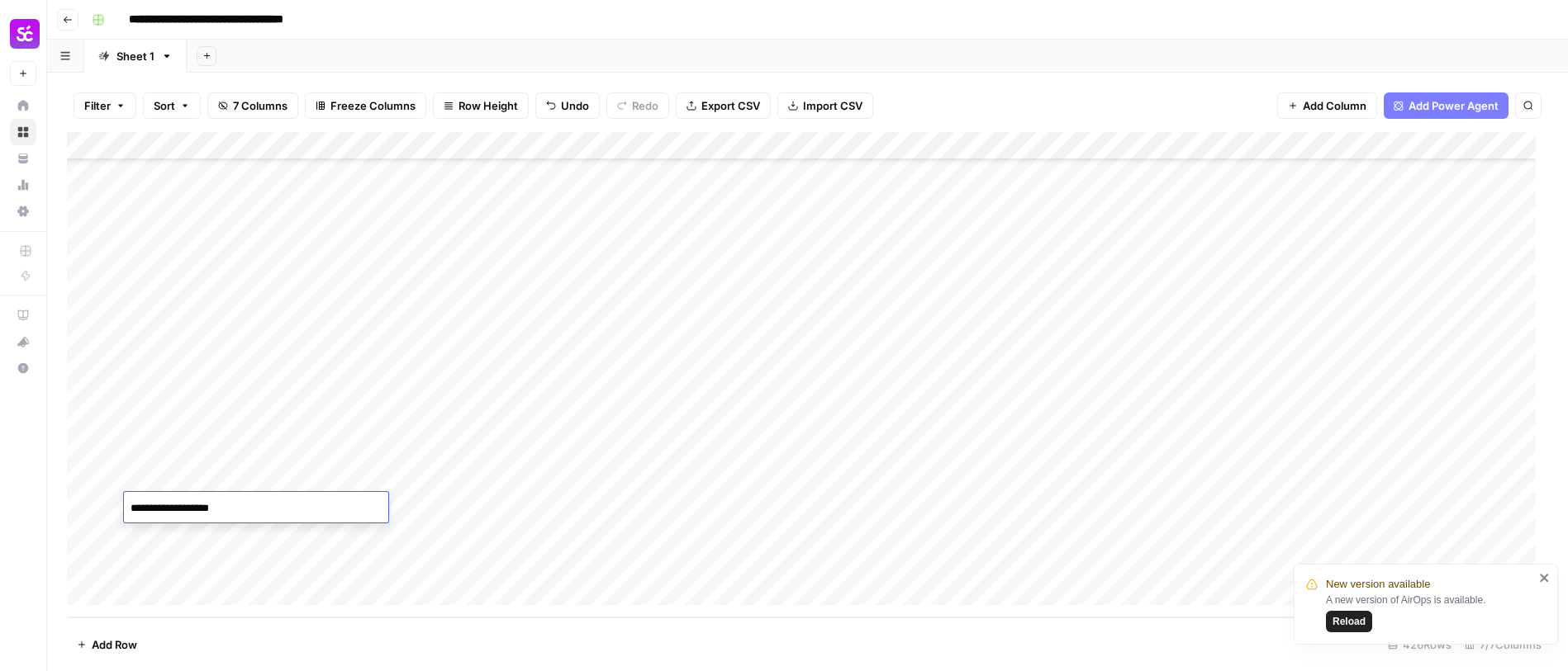
type textarea "**********"
click at [470, 510] on div "Add Column" at bounding box center [808, 375] width 1482 height 485
click at [213, 509] on div "Add Column" at bounding box center [808, 375] width 1482 height 485
click at [189, 514] on textarea "**********" at bounding box center [256, 509] width 265 height 23
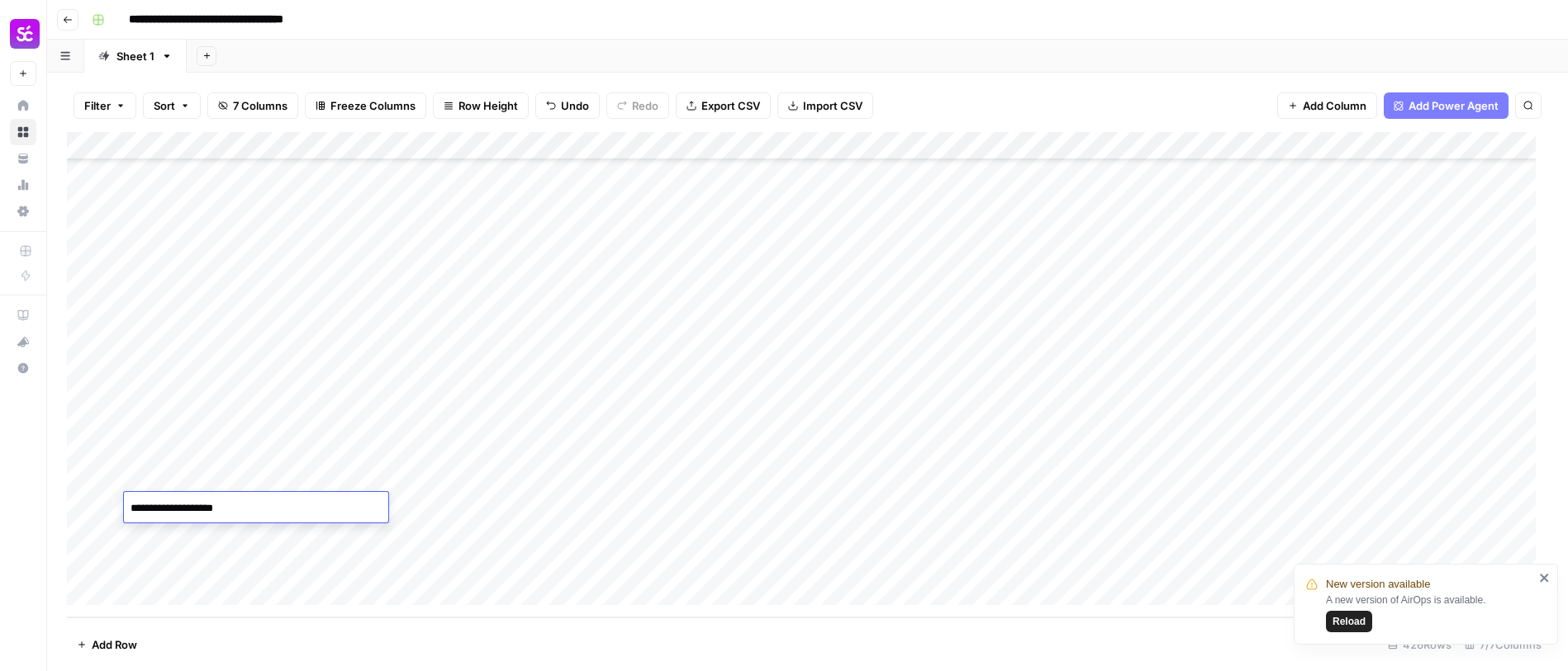
click at [188, 514] on textarea "**********" at bounding box center [256, 509] width 265 height 23
type textarea "**********"
click at [404, 494] on div "Add Column" at bounding box center [808, 375] width 1482 height 485
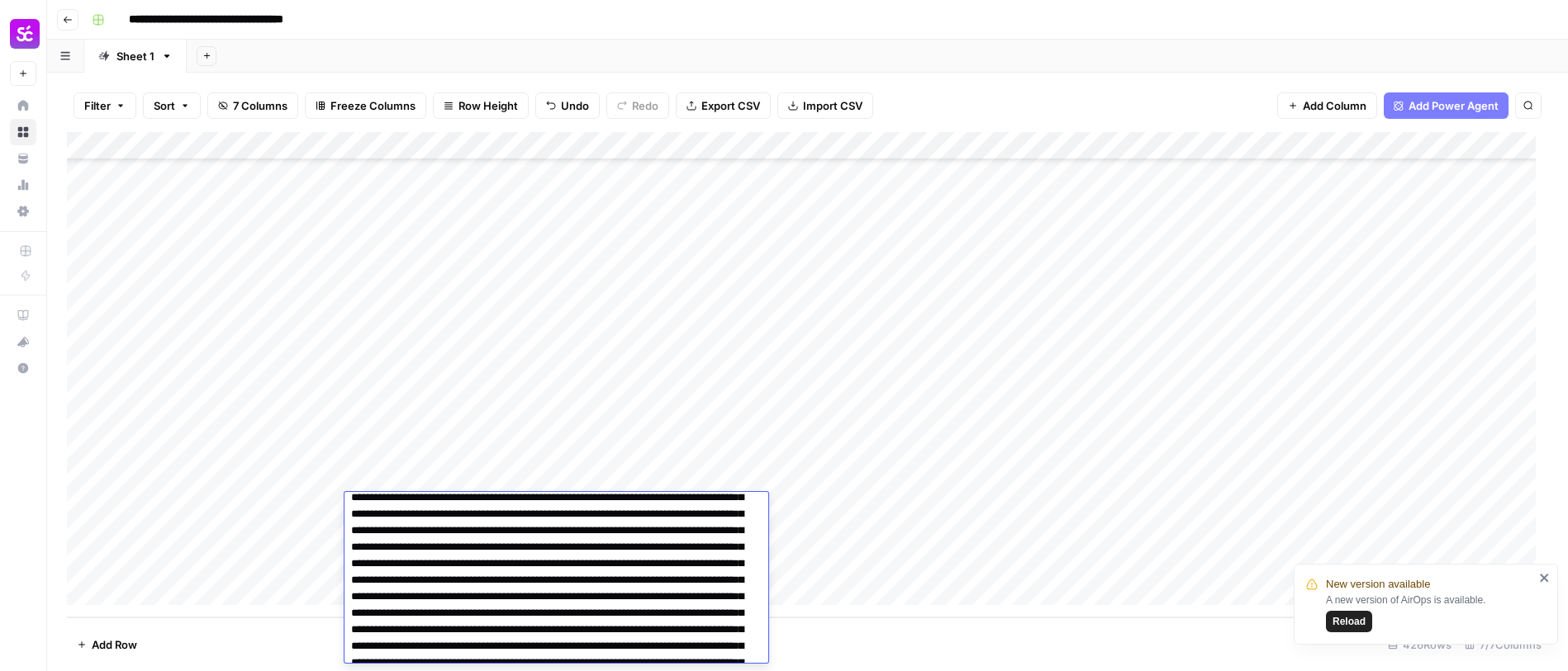
scroll to position [0, 0]
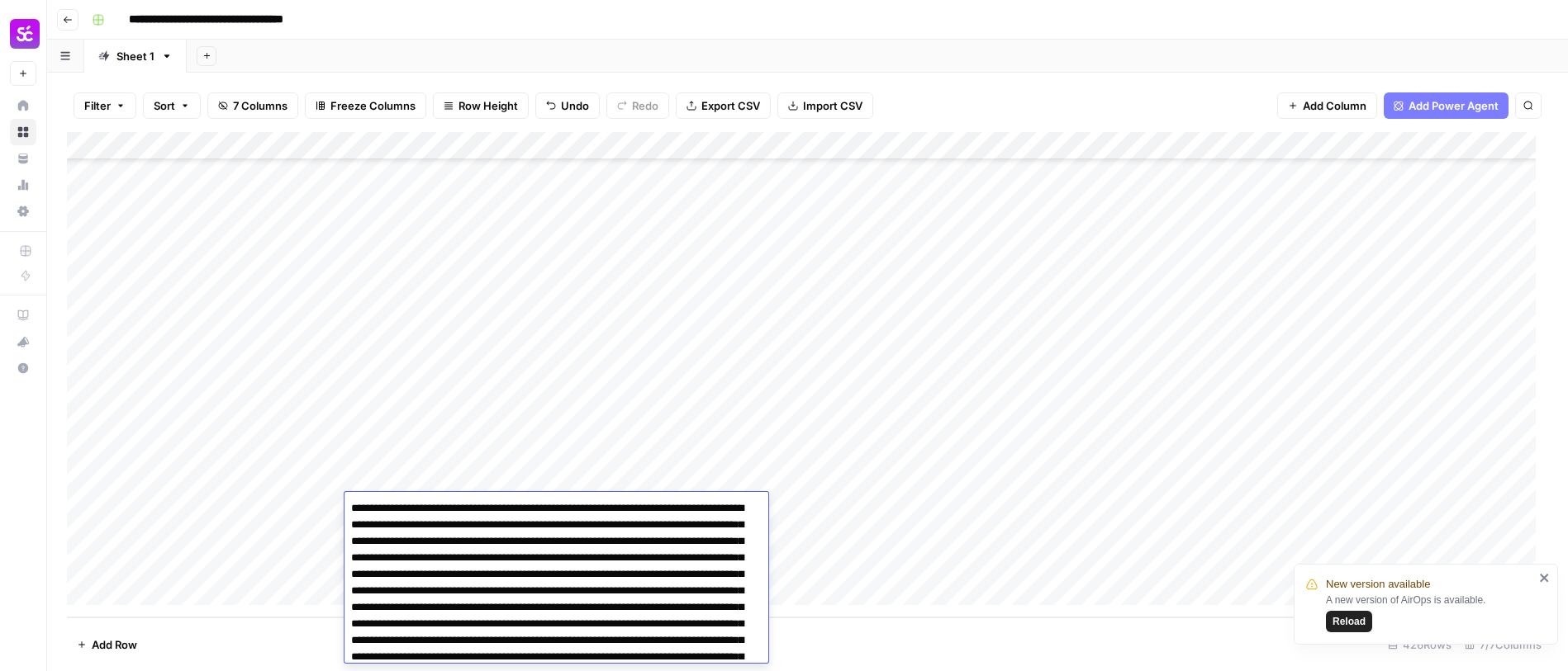
click at [470, 510] on textarea at bounding box center [551, 674] width 412 height 353
type textarea "**********"
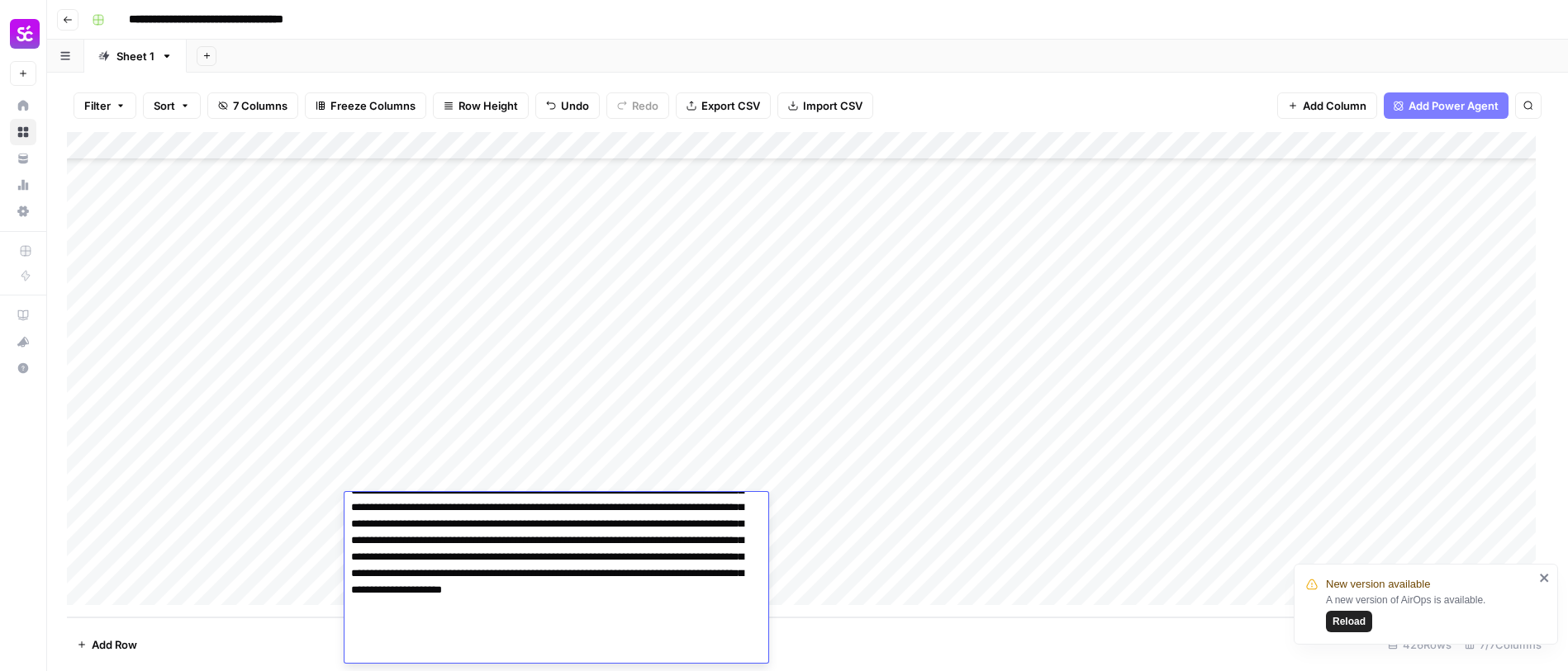
scroll to position [187, 0]
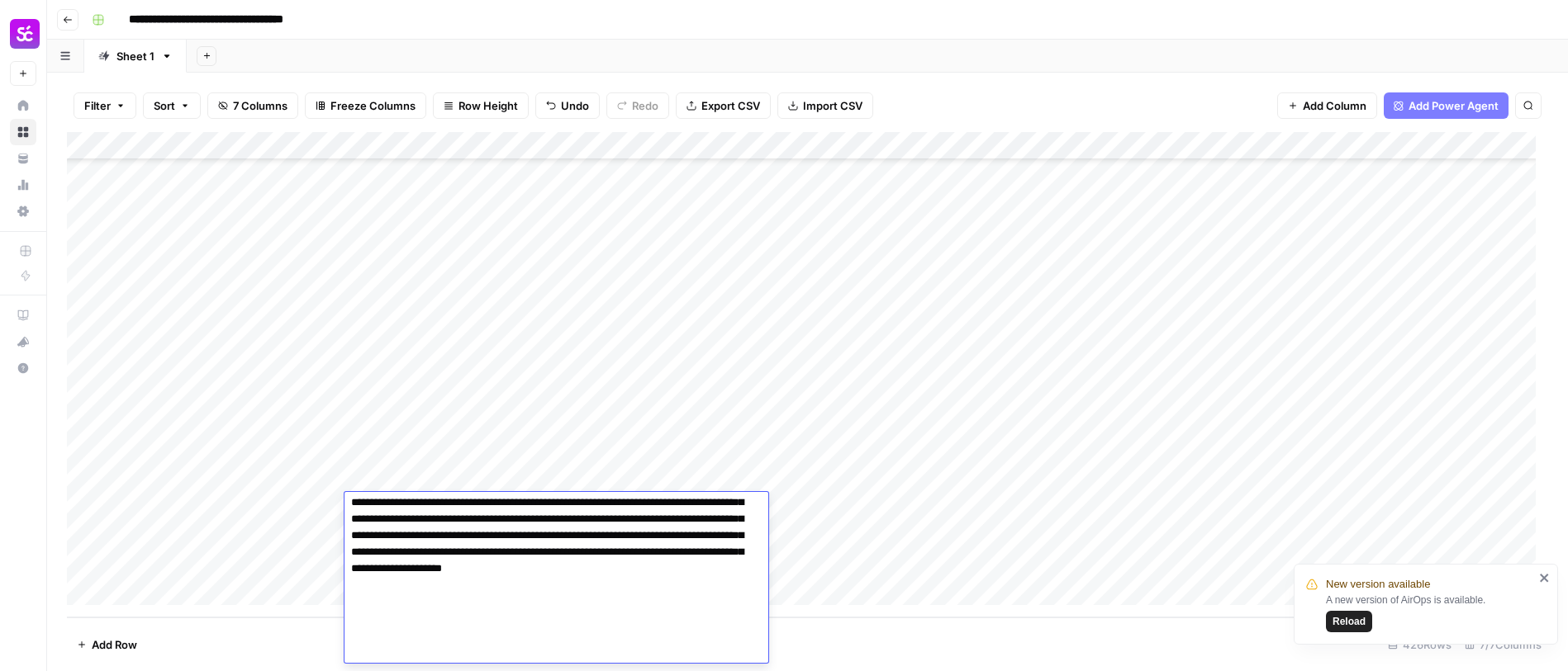
click at [432, 656] on textarea at bounding box center [551, 486] width 412 height 353
click at [960, 515] on div "Add Column" at bounding box center [808, 375] width 1482 height 485
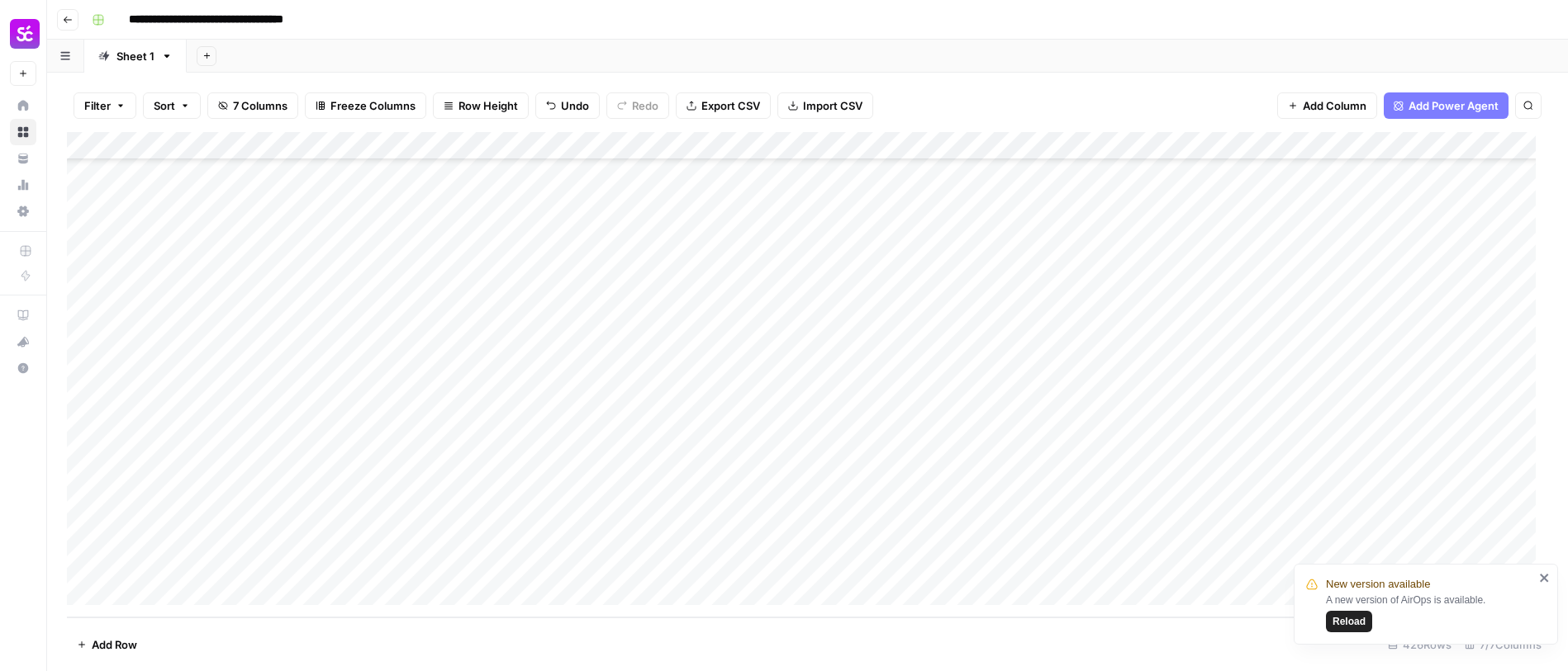
click at [960, 515] on div "Add Column" at bounding box center [808, 375] width 1482 height 485
type textarea "**********"
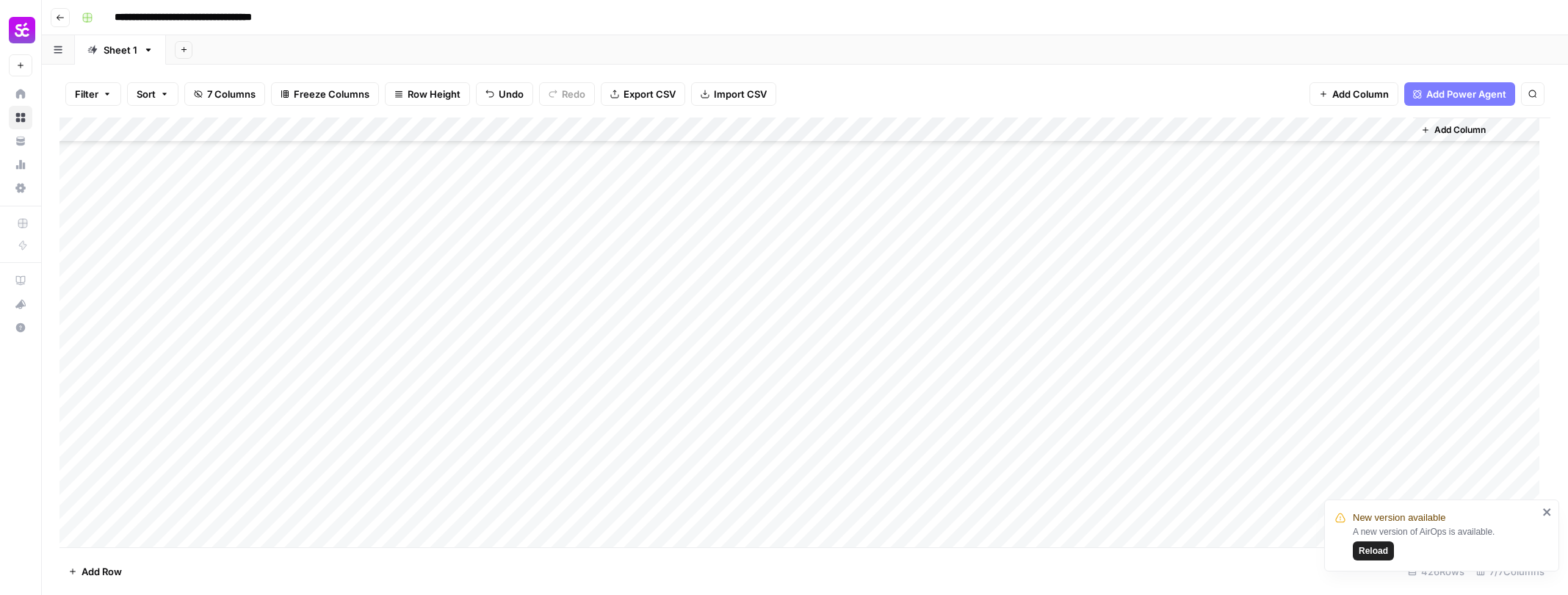
scroll to position [9860, 0]
drag, startPoint x: 242, startPoint y: 168, endPoint x: 249, endPoint y: 176, distance: 10.6
click at [242, 167] on div "Add Column" at bounding box center [805, 332] width 1491 height 430
click at [208, 200] on div "Add Column" at bounding box center [805, 332] width 1491 height 430
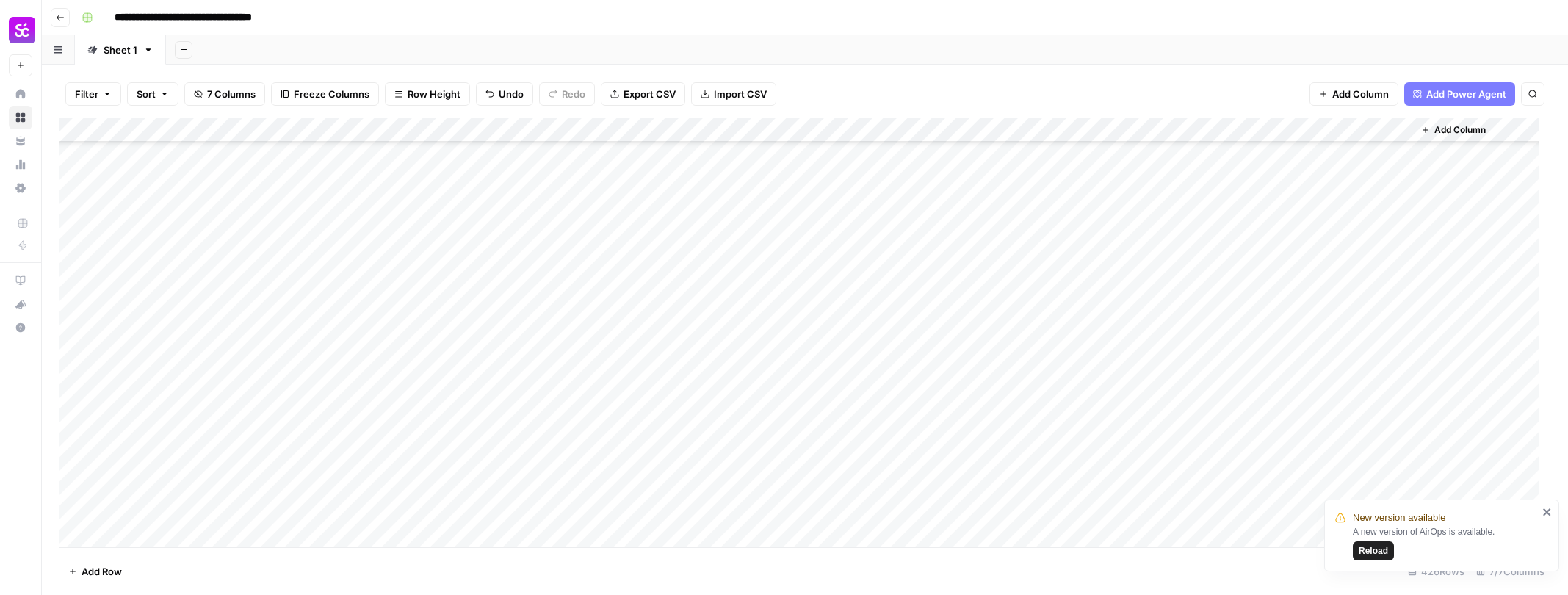
click at [245, 469] on div "Add Column" at bounding box center [805, 332] width 1491 height 430
click at [222, 305] on div "Add Column" at bounding box center [805, 332] width 1491 height 430
click at [225, 277] on div "Add Column" at bounding box center [805, 332] width 1491 height 430
click at [231, 400] on div "Add Column" at bounding box center [805, 332] width 1491 height 430
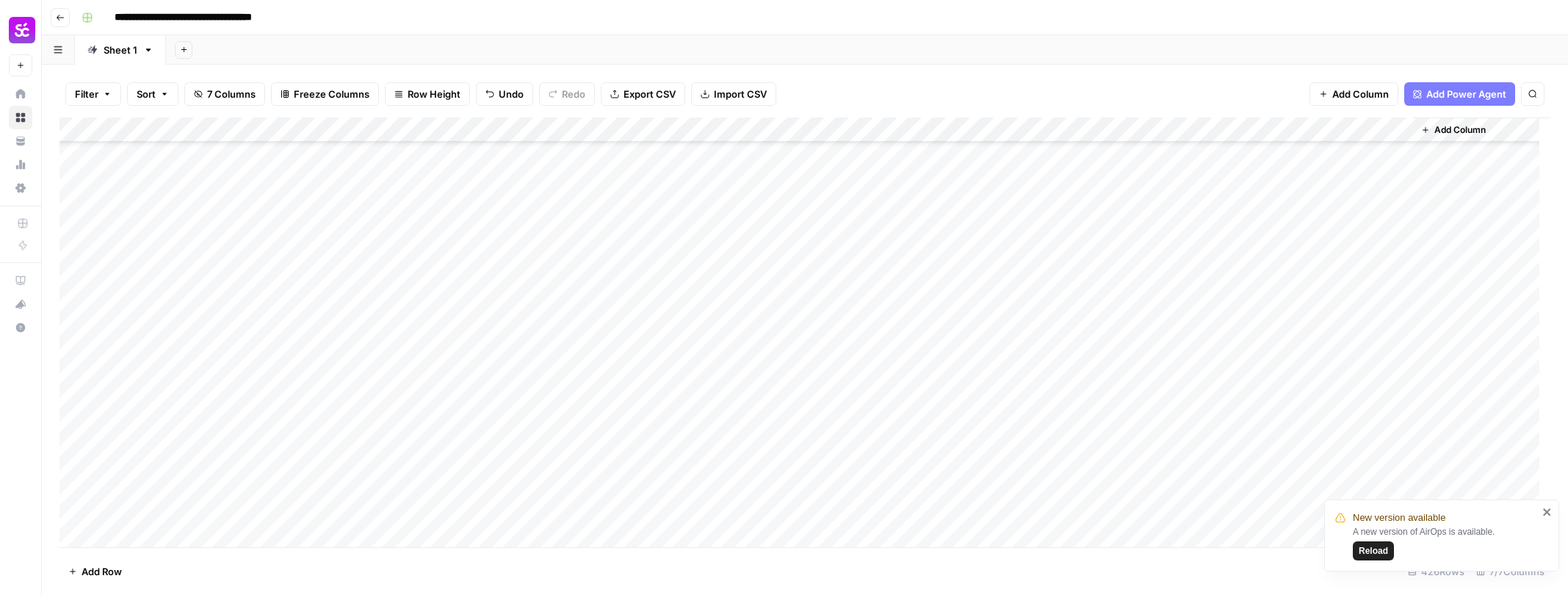
scroll to position [9571, 0]
click at [189, 459] on div "Add Column" at bounding box center [805, 332] width 1491 height 430
click at [198, 246] on div "Add Column" at bounding box center [805, 332] width 1491 height 430
click at [276, 214] on div "Add Column" at bounding box center [805, 332] width 1491 height 430
click at [255, 474] on div "Add Column" at bounding box center [805, 332] width 1491 height 430
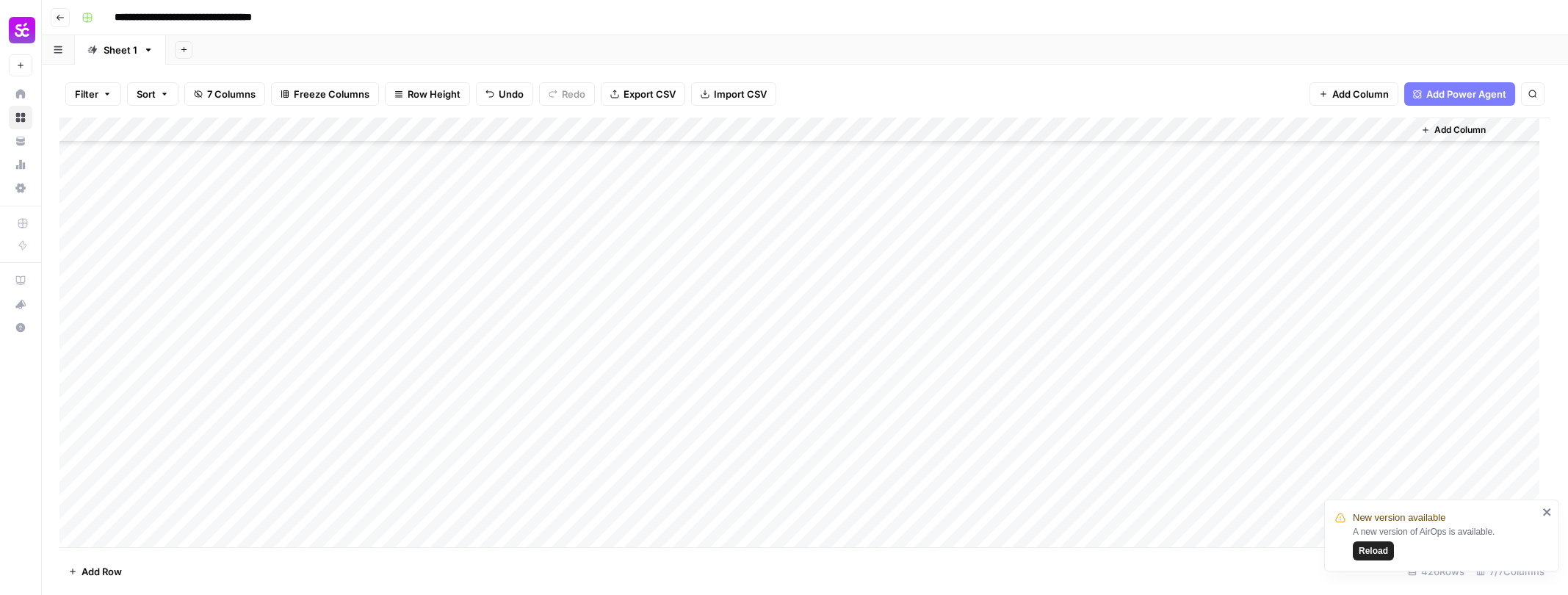
scroll to position [9772, 0]
click at [199, 422] on div "Add Column" at bounding box center [805, 332] width 1491 height 430
click at [484, 333] on div "Add Column" at bounding box center [805, 332] width 1491 height 430
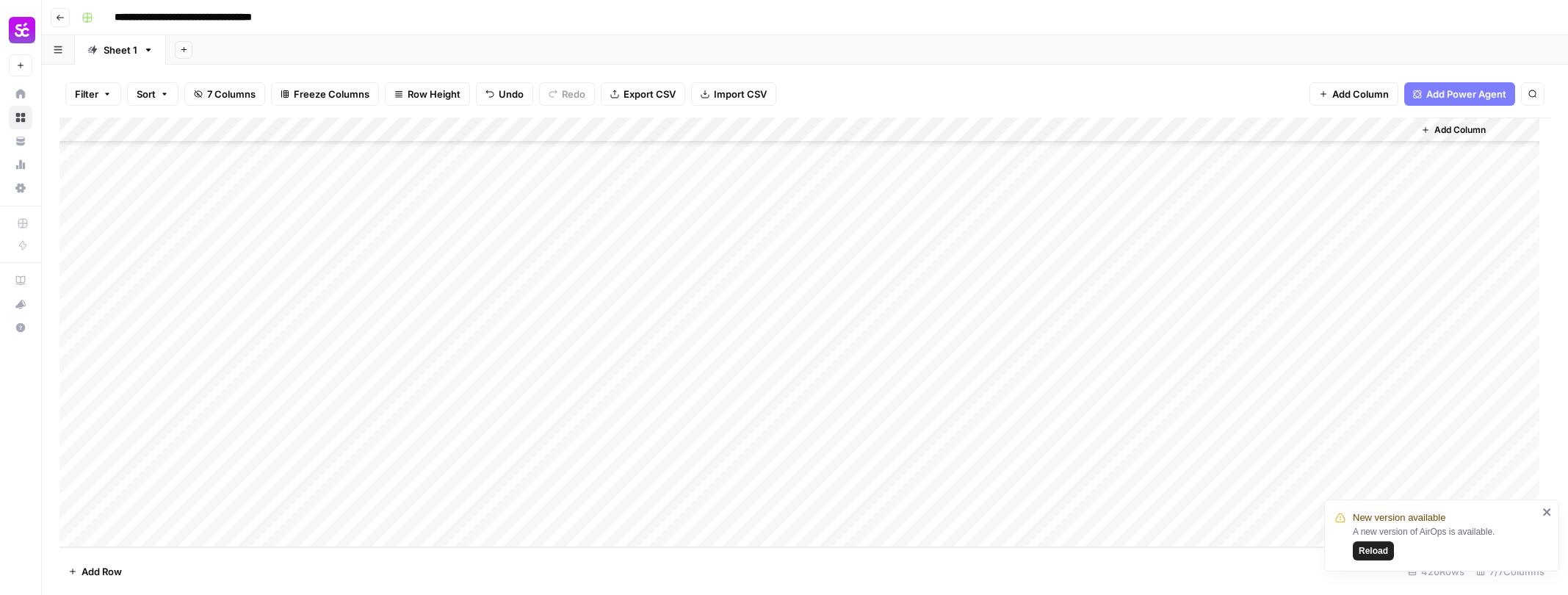
click at [394, 477] on div "Add Column" at bounding box center [805, 332] width 1491 height 430
click at [463, 456] on div "Add Column" at bounding box center [805, 332] width 1491 height 430
click at [802, 368] on div "Add Column" at bounding box center [805, 332] width 1491 height 430
click at [761, 458] on div "Add Column" at bounding box center [805, 332] width 1491 height 430
